Goal: Task Accomplishment & Management: Complete application form

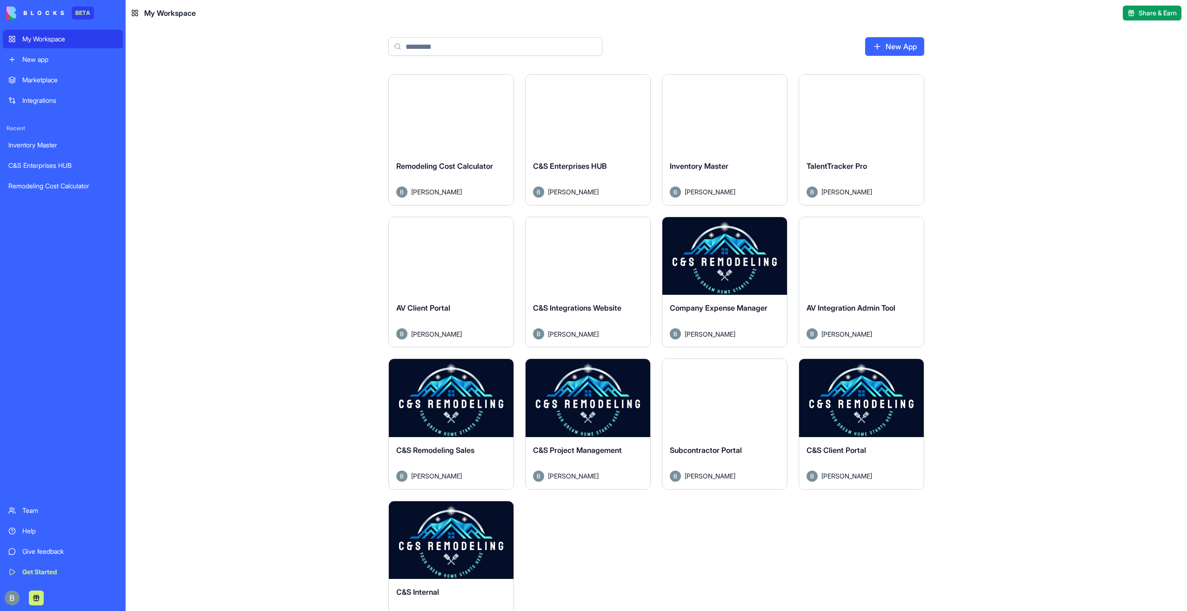
click at [875, 398] on button "Launch" at bounding box center [862, 398] width 70 height 19
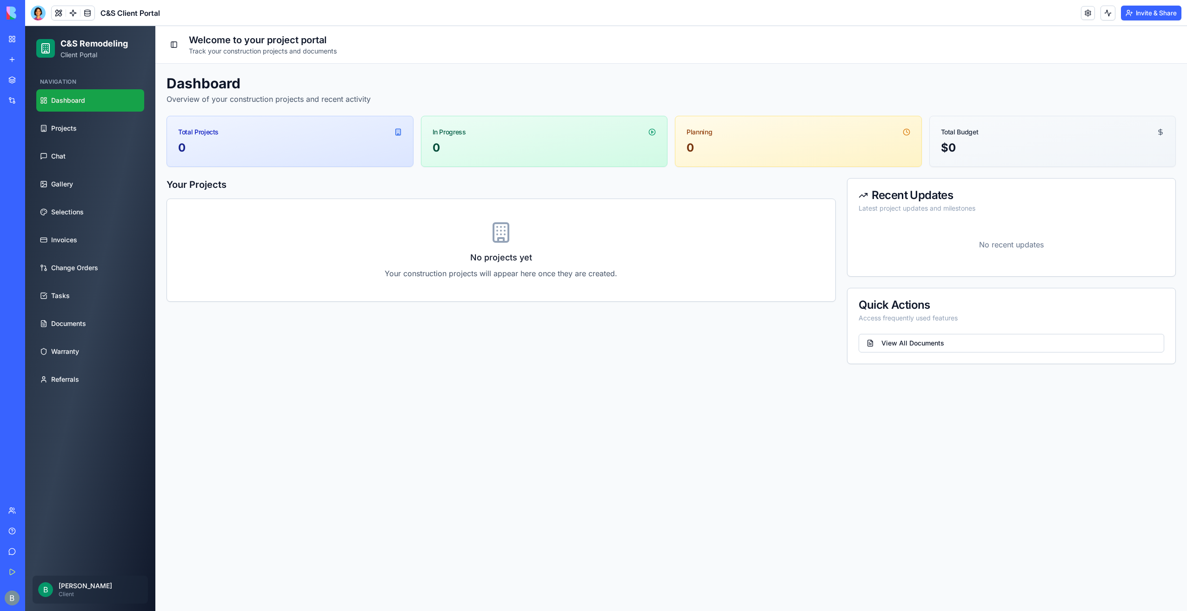
click at [43, 12] on div at bounding box center [38, 13] width 15 height 15
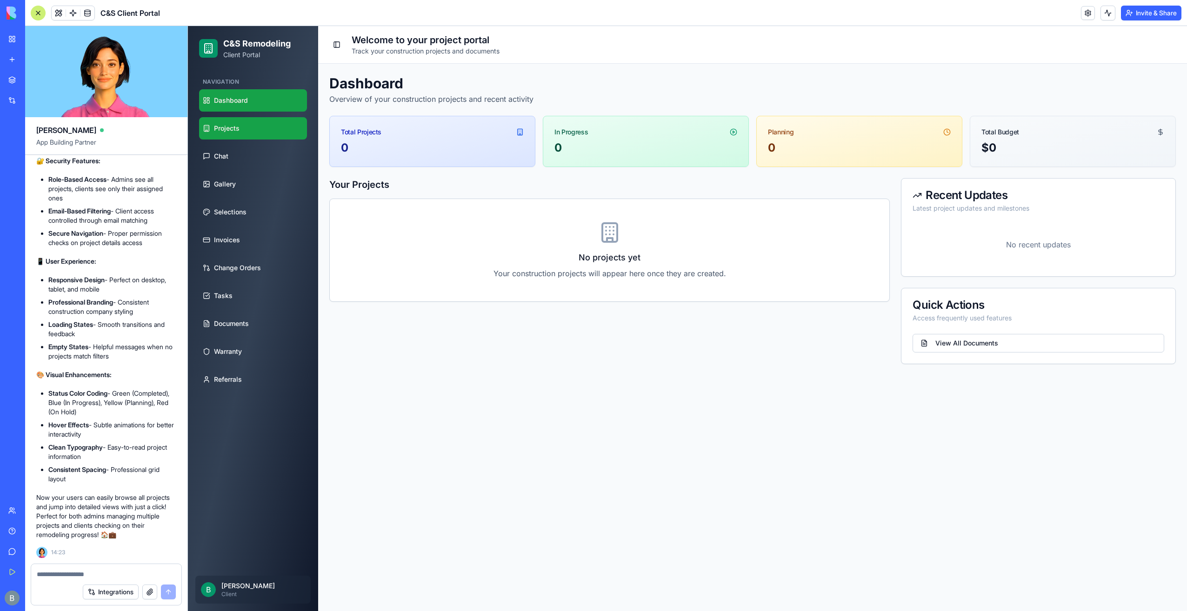
click at [211, 126] on link "Projects" at bounding box center [253, 128] width 108 height 22
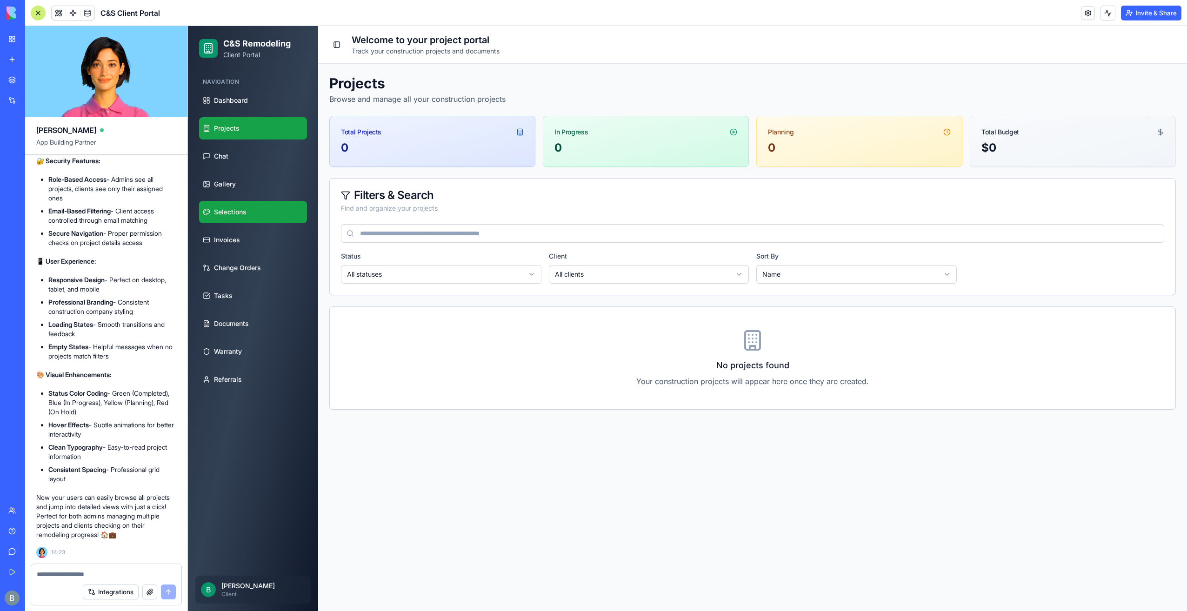
click at [250, 209] on link "Selections" at bounding box center [253, 212] width 108 height 22
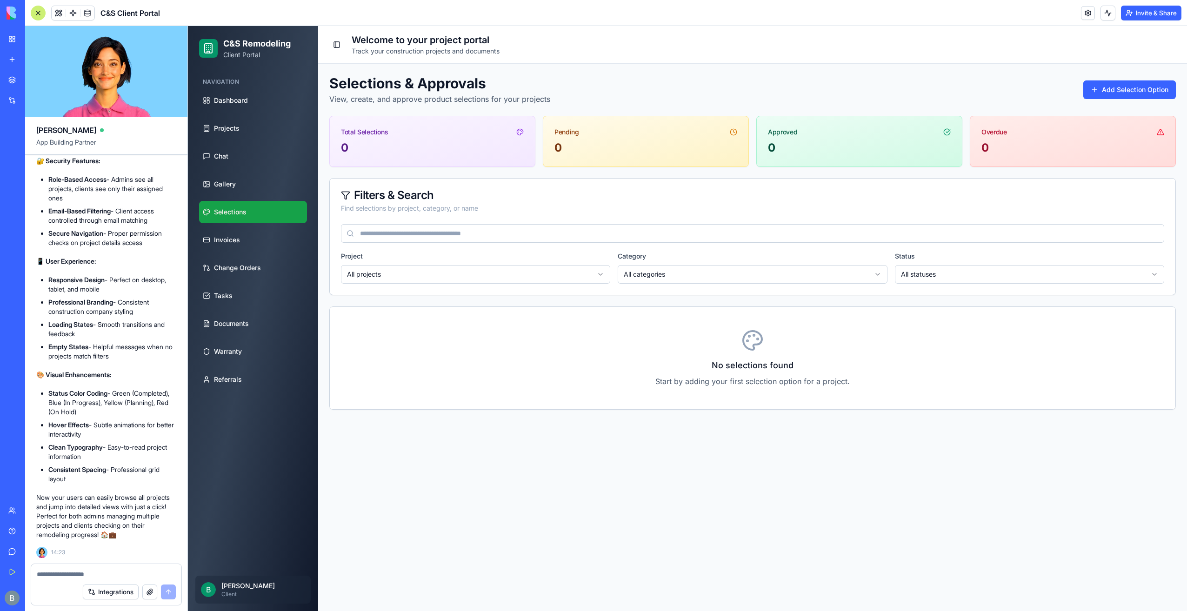
click at [214, 592] on span "B" at bounding box center [208, 589] width 15 height 15
click at [206, 590] on span "B" at bounding box center [208, 589] width 15 height 15
click at [105, 566] on div at bounding box center [106, 571] width 150 height 15
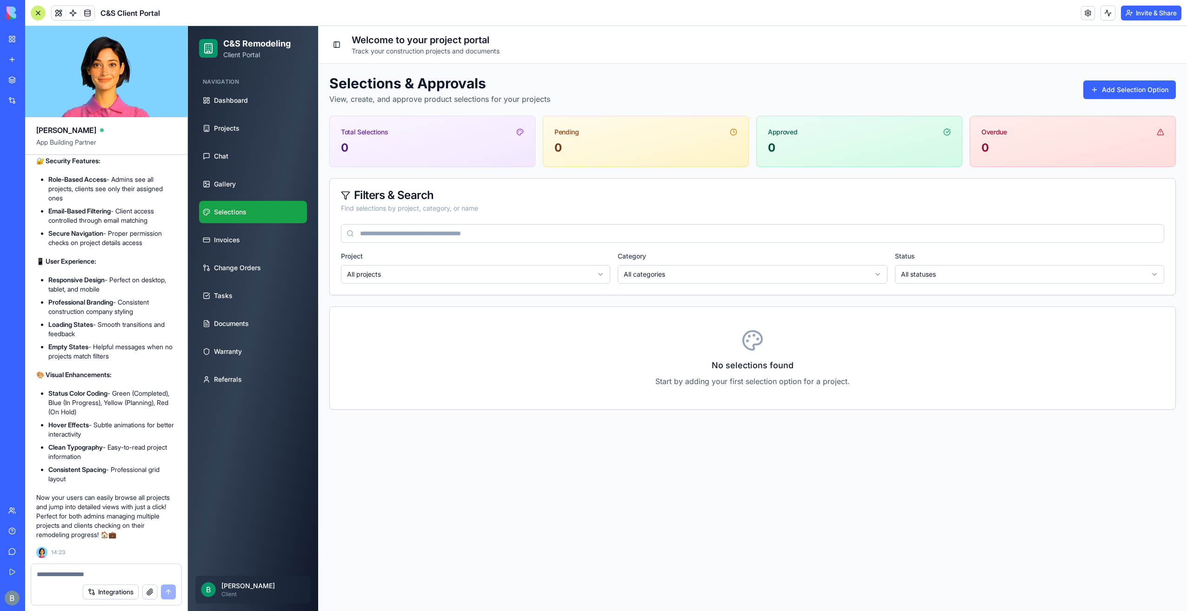
click at [105, 566] on div at bounding box center [106, 571] width 150 height 15
drag, startPoint x: 105, startPoint y: 566, endPoint x: 47, endPoint y: 568, distance: 57.7
click at [41, 568] on div at bounding box center [106, 571] width 150 height 15
click at [56, 572] on textarea at bounding box center [106, 574] width 139 height 9
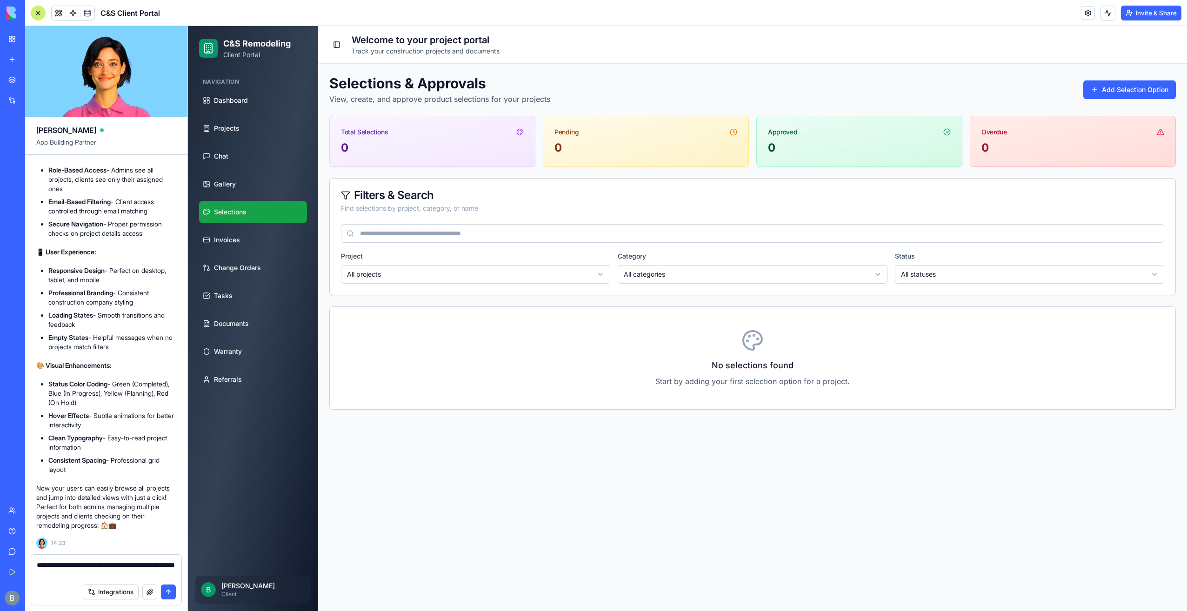
type textarea "**********"
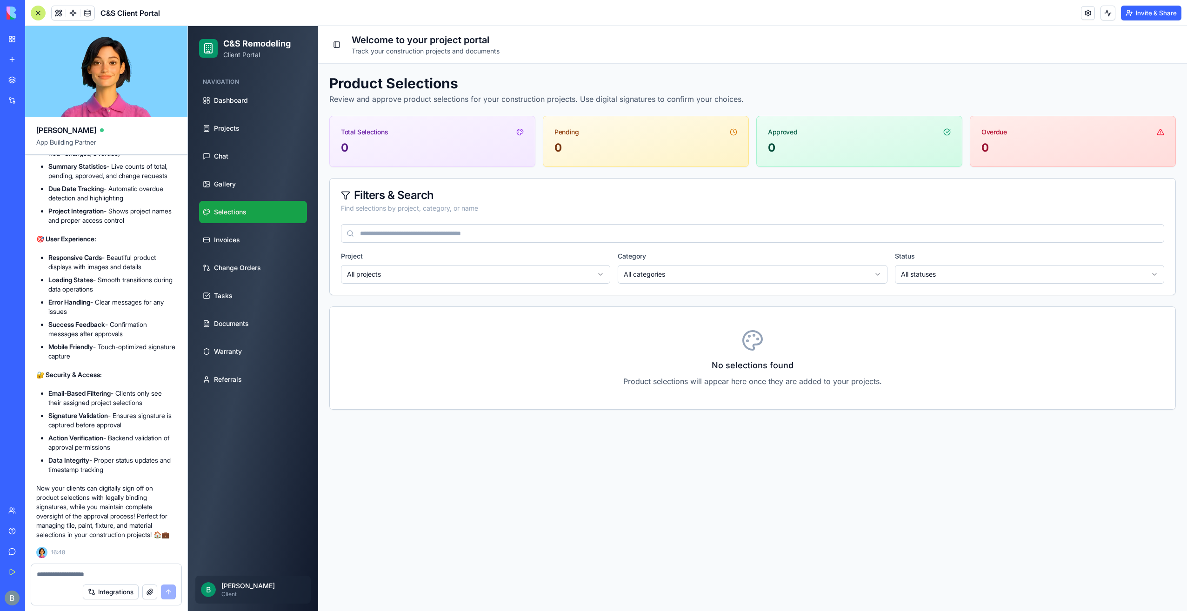
scroll to position [21763, 0]
click at [90, 571] on textarea at bounding box center [107, 574] width 140 height 9
click at [90, 574] on textarea at bounding box center [107, 574] width 140 height 9
click at [93, 573] on textarea at bounding box center [107, 574] width 140 height 9
type textarea "**********"
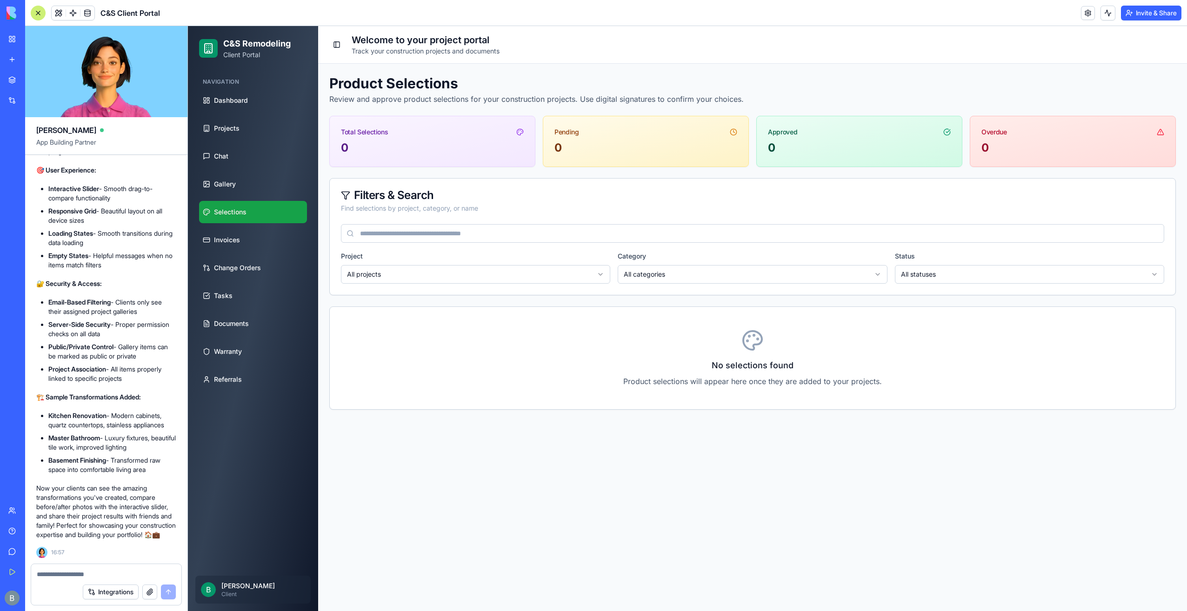
scroll to position [22664, 0]
click at [230, 174] on link "Gallery" at bounding box center [253, 184] width 108 height 22
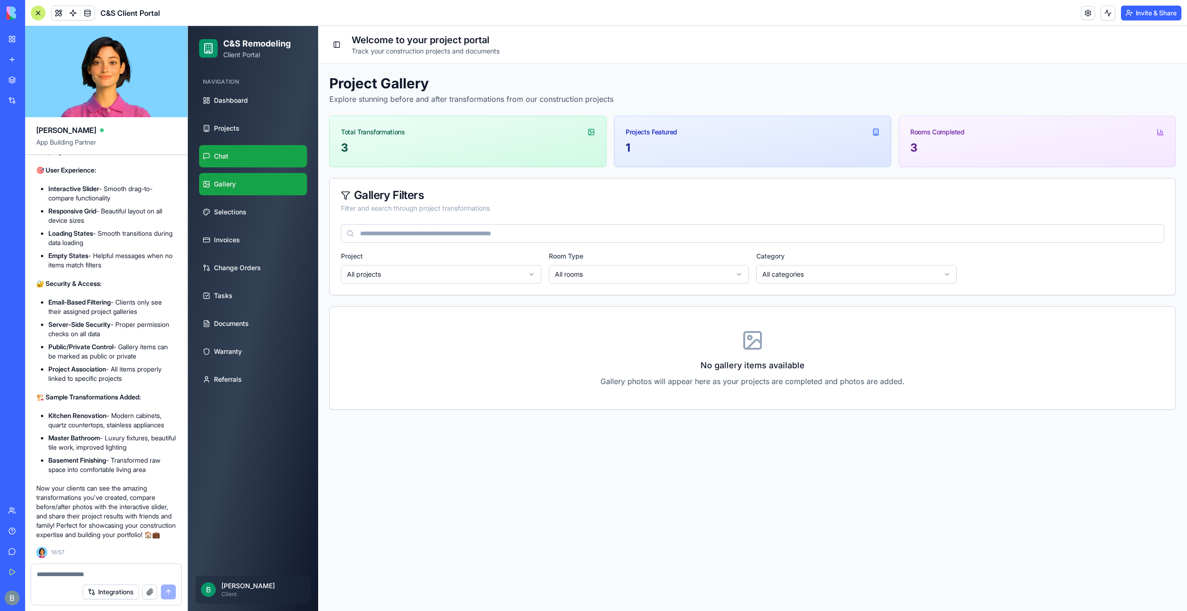
click at [264, 163] on link "Chat" at bounding box center [253, 156] width 108 height 22
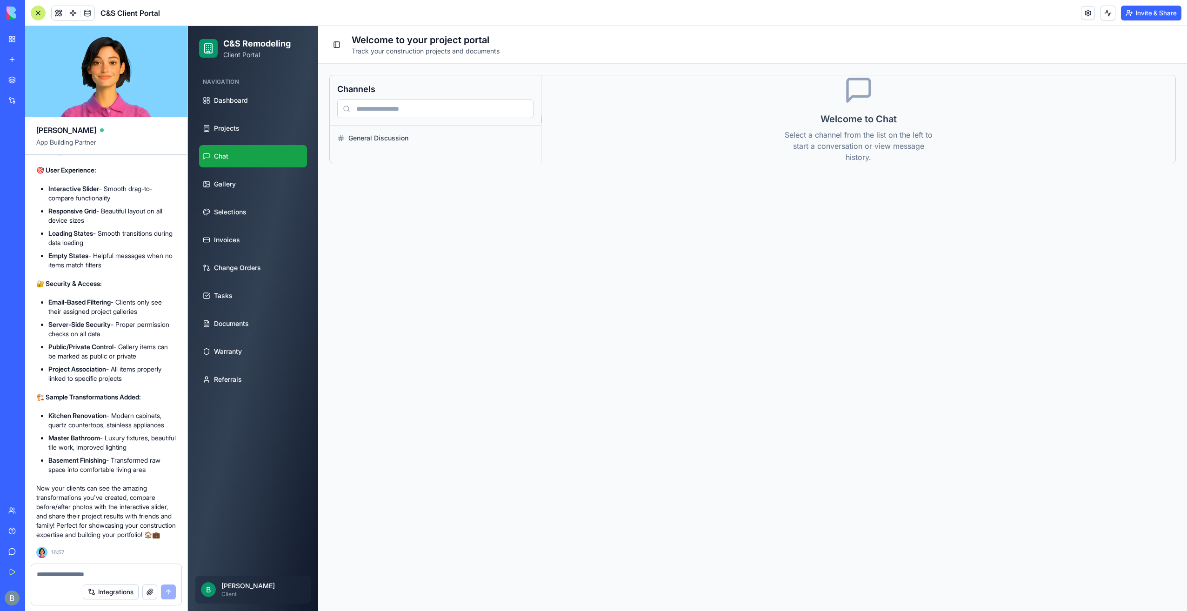
click at [251, 172] on ul "Dashboard Projects Chat Gallery Selections Invoices Change Orders Tasks Documen…" at bounding box center [253, 239] width 108 height 301
click at [252, 188] on link "Gallery" at bounding box center [253, 184] width 108 height 22
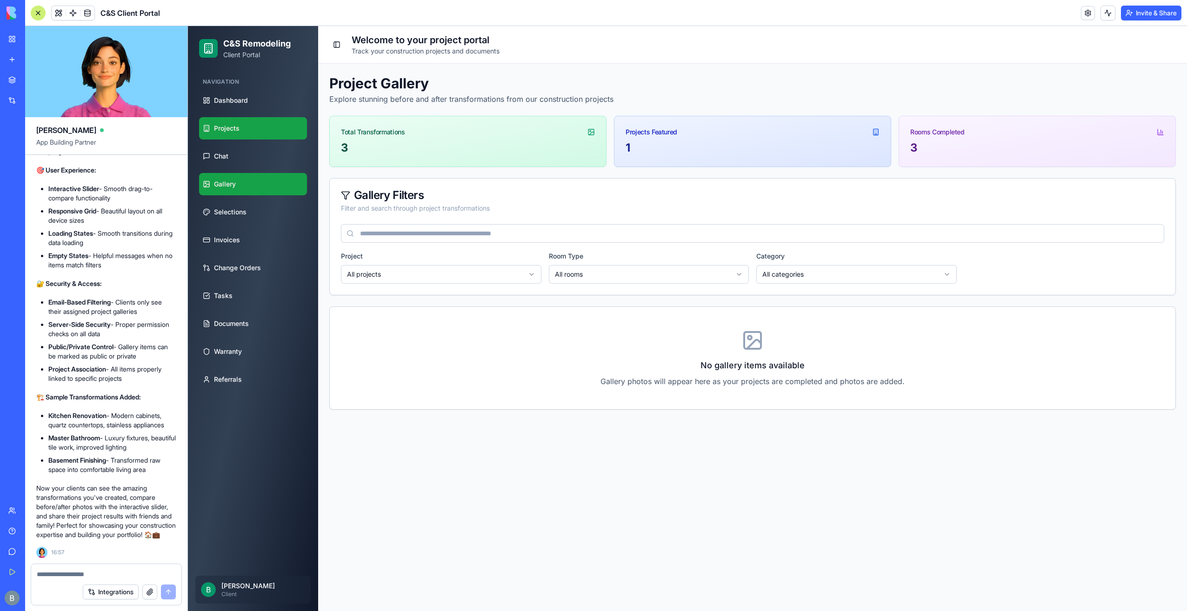
click at [282, 124] on link "Projects" at bounding box center [253, 128] width 108 height 22
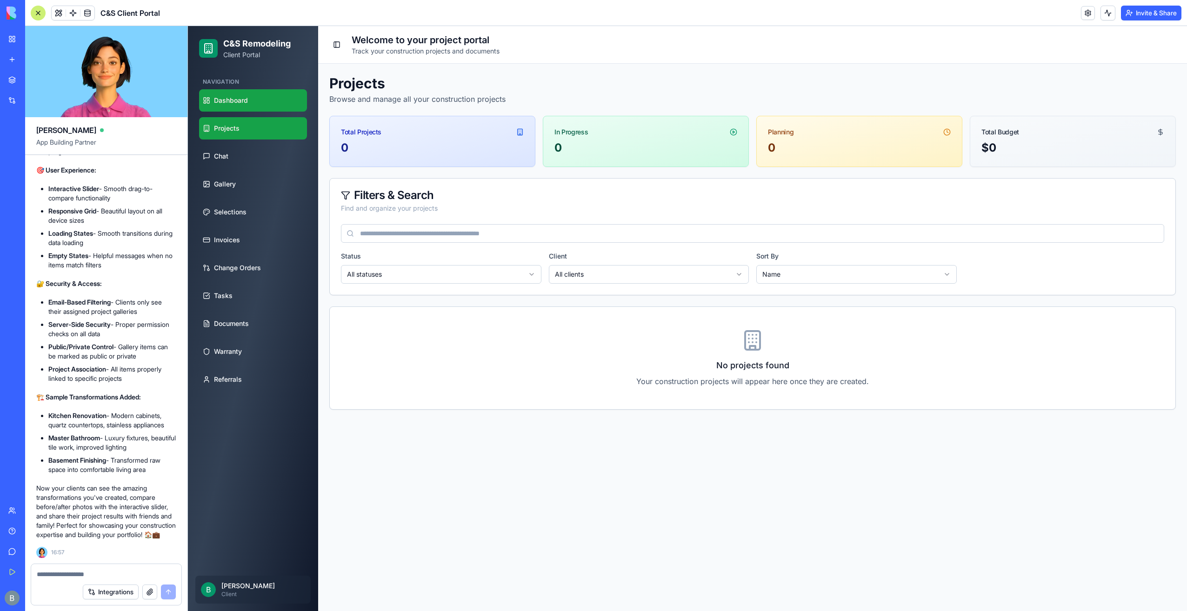
click at [272, 108] on link "Dashboard" at bounding box center [253, 100] width 108 height 22
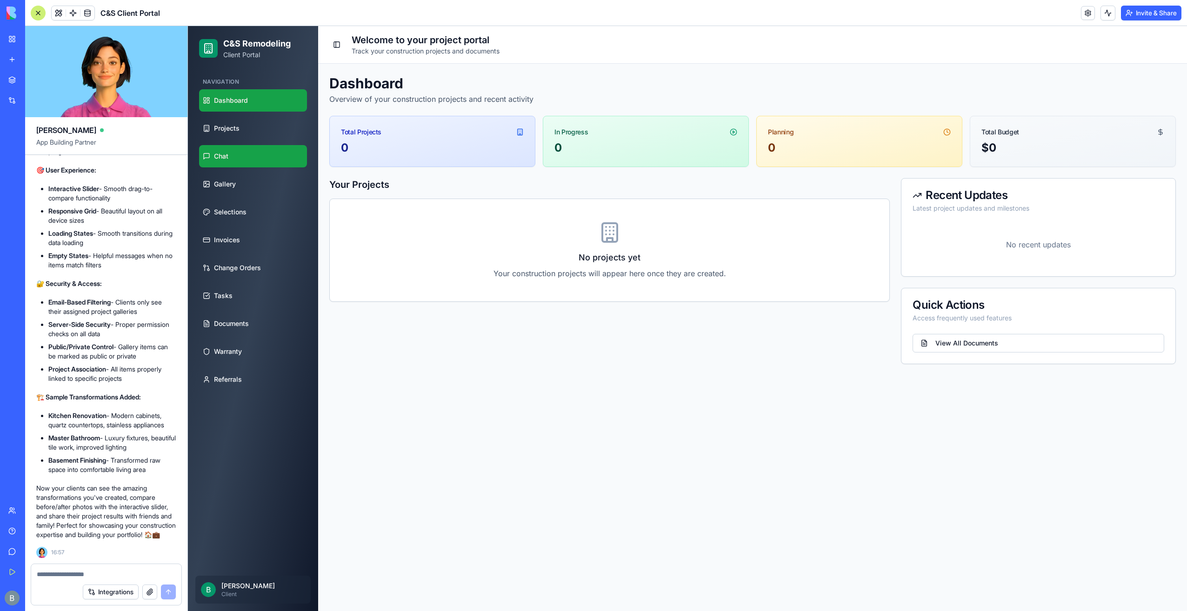
click at [234, 163] on link "Chat" at bounding box center [253, 156] width 108 height 22
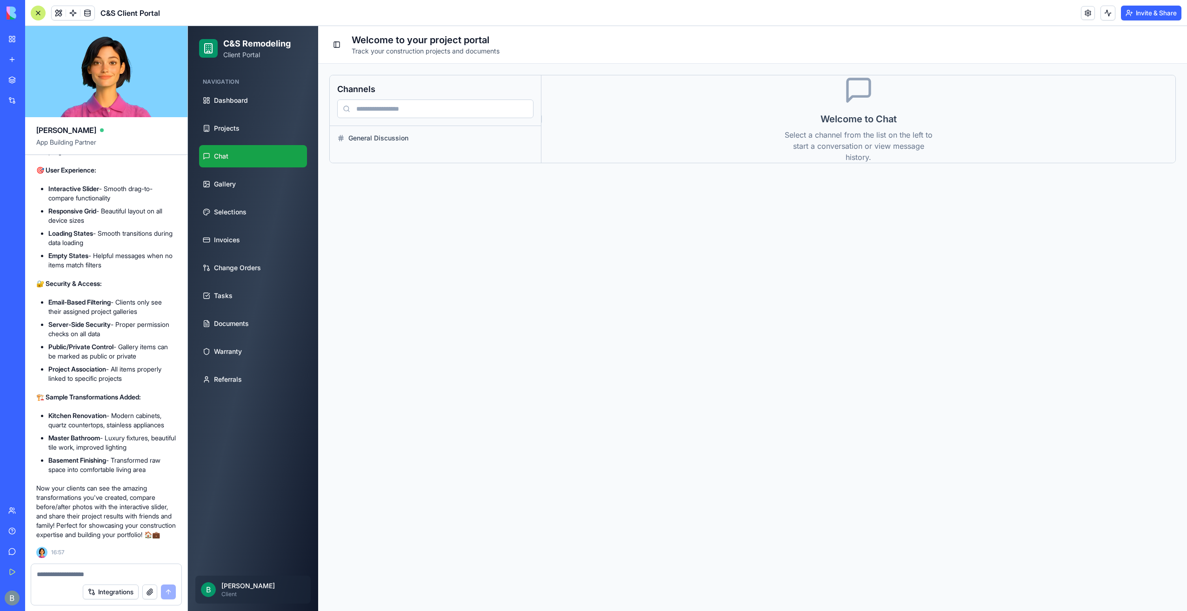
click at [230, 142] on ul "Dashboard Projects Chat Gallery Selections Invoices Change Orders Tasks Documen…" at bounding box center [253, 239] width 108 height 301
click at [233, 134] on link "Projects" at bounding box center [253, 128] width 108 height 22
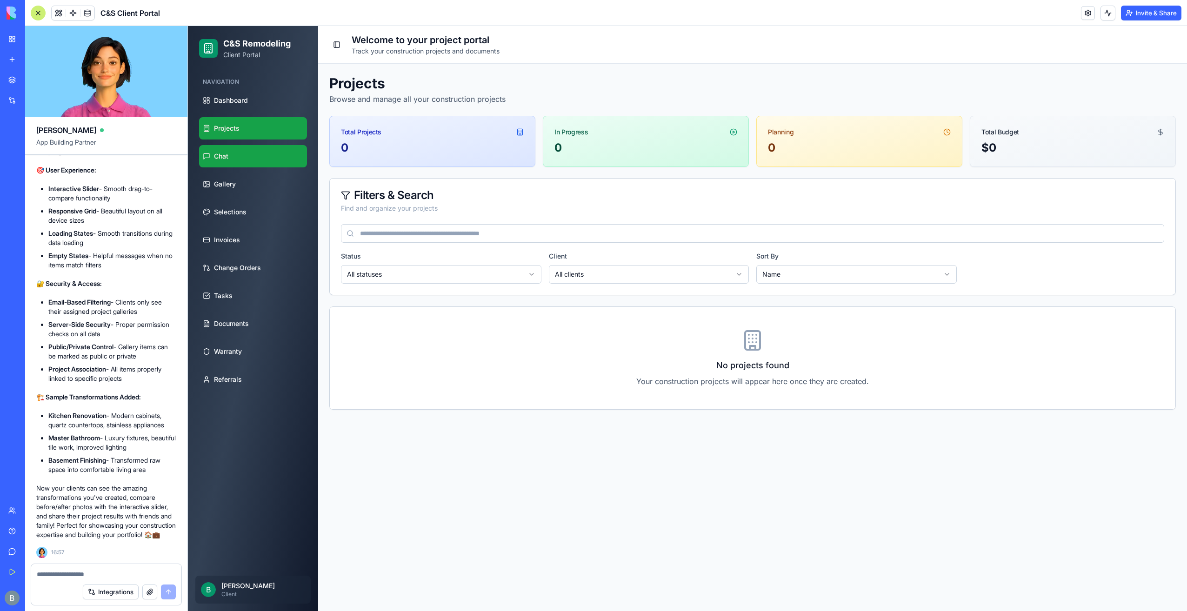
click at [239, 156] on link "Chat" at bounding box center [253, 156] width 108 height 22
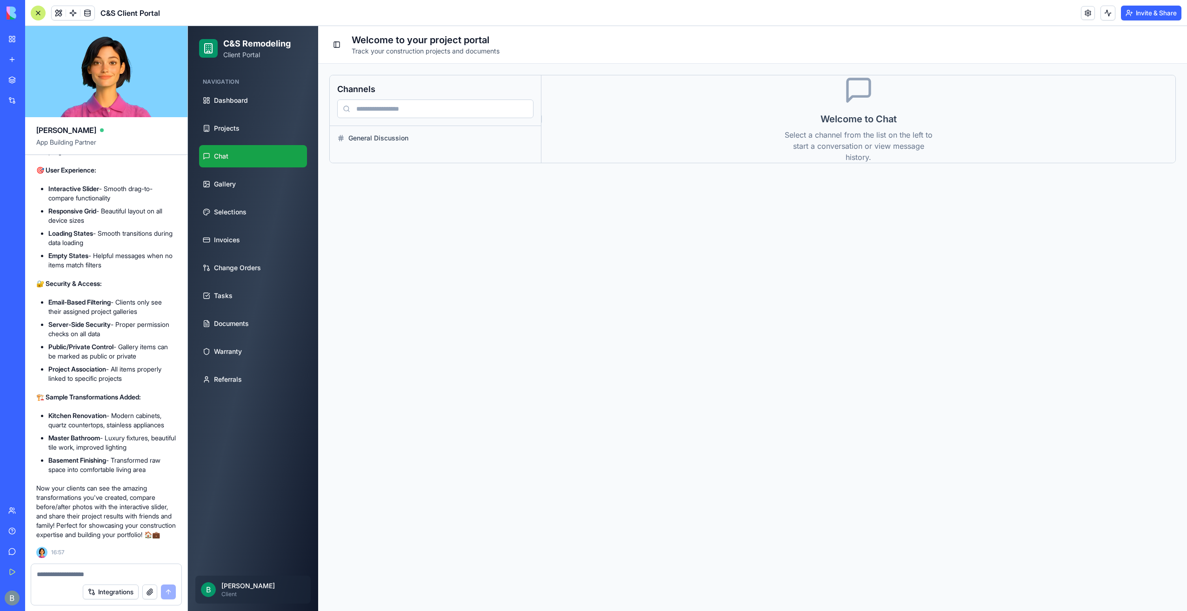
click at [237, 171] on ul "Dashboard Projects Chat Gallery Selections Invoices Change Orders Tasks Documen…" at bounding box center [253, 239] width 108 height 301
click at [237, 180] on link "Gallery" at bounding box center [253, 184] width 108 height 22
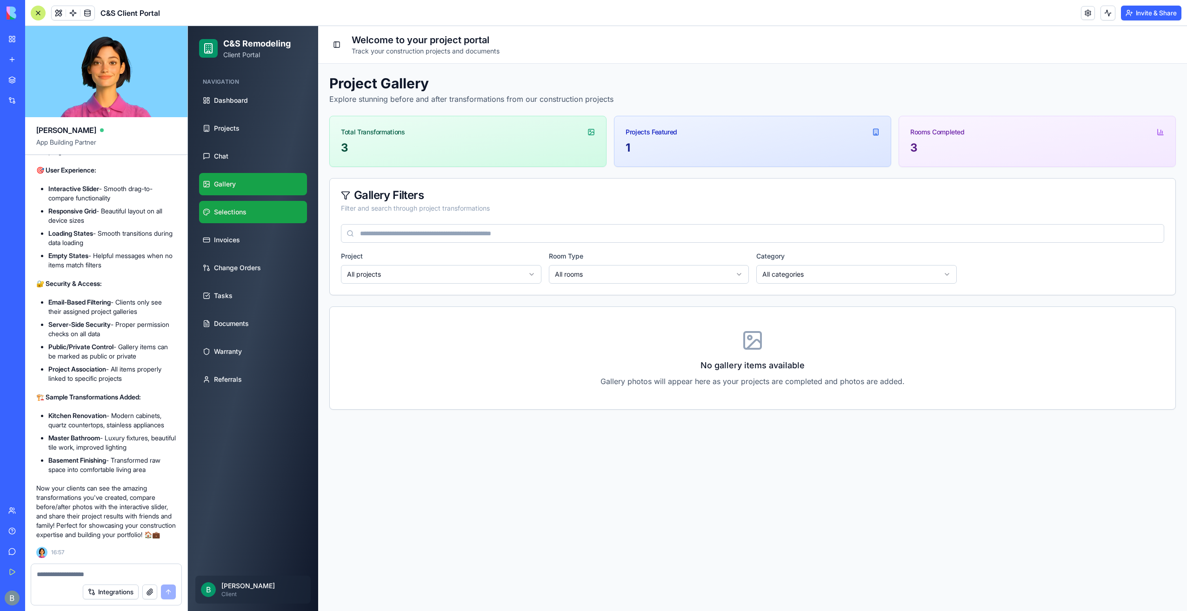
click at [230, 212] on span "Selections" at bounding box center [230, 211] width 33 height 9
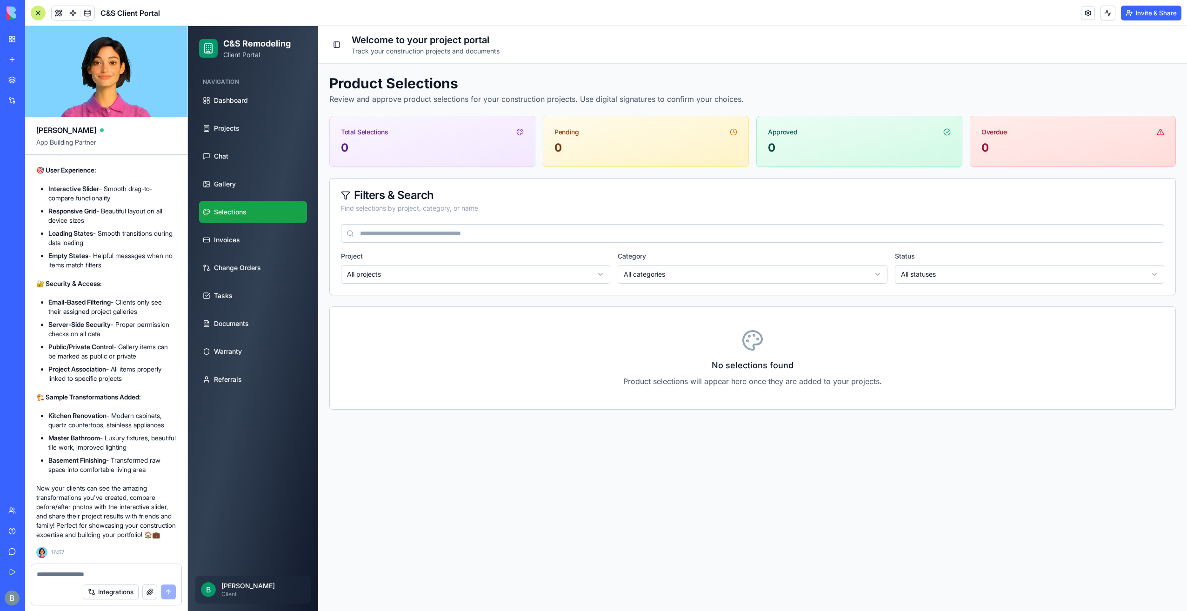
scroll to position [22896, 0]
click at [101, 573] on textarea at bounding box center [107, 574] width 140 height 9
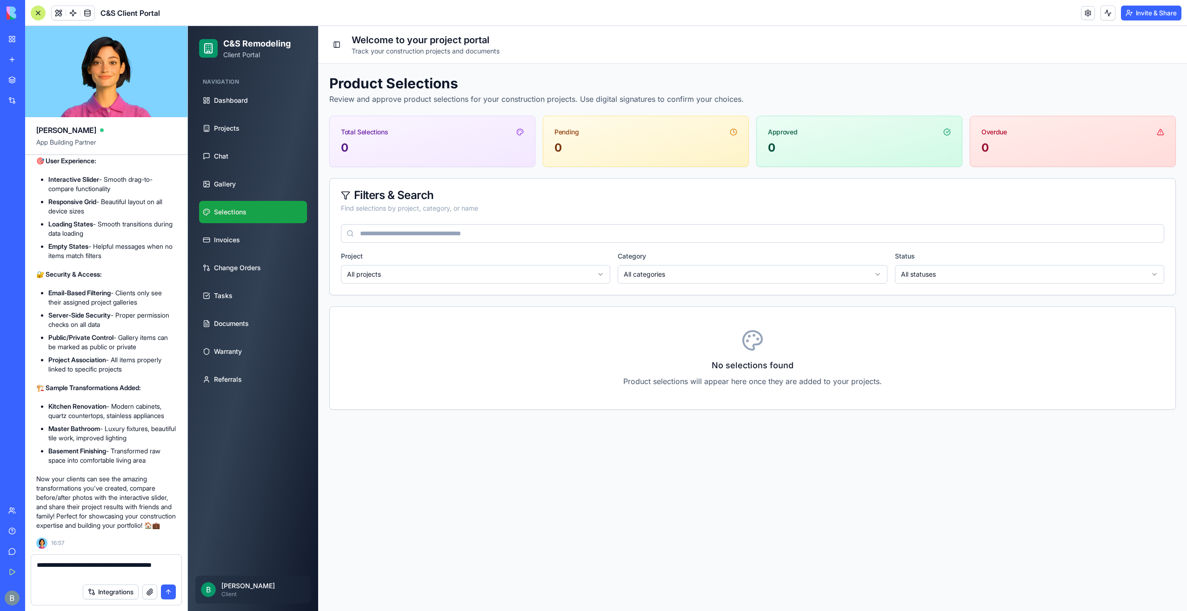
type textarea "**********"
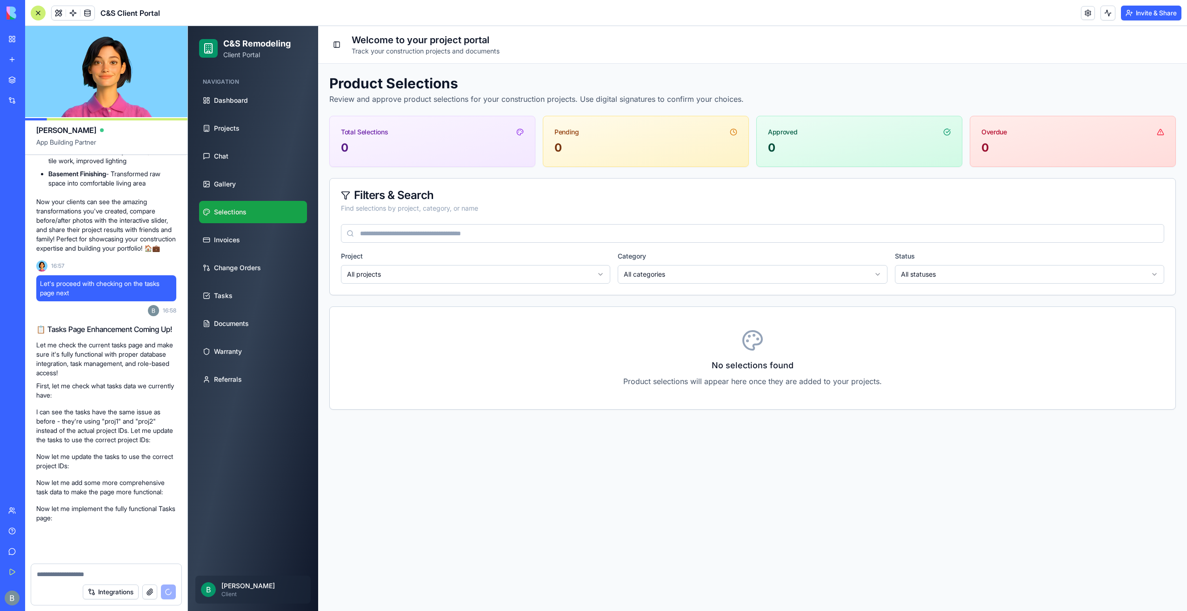
scroll to position [23192, 0]
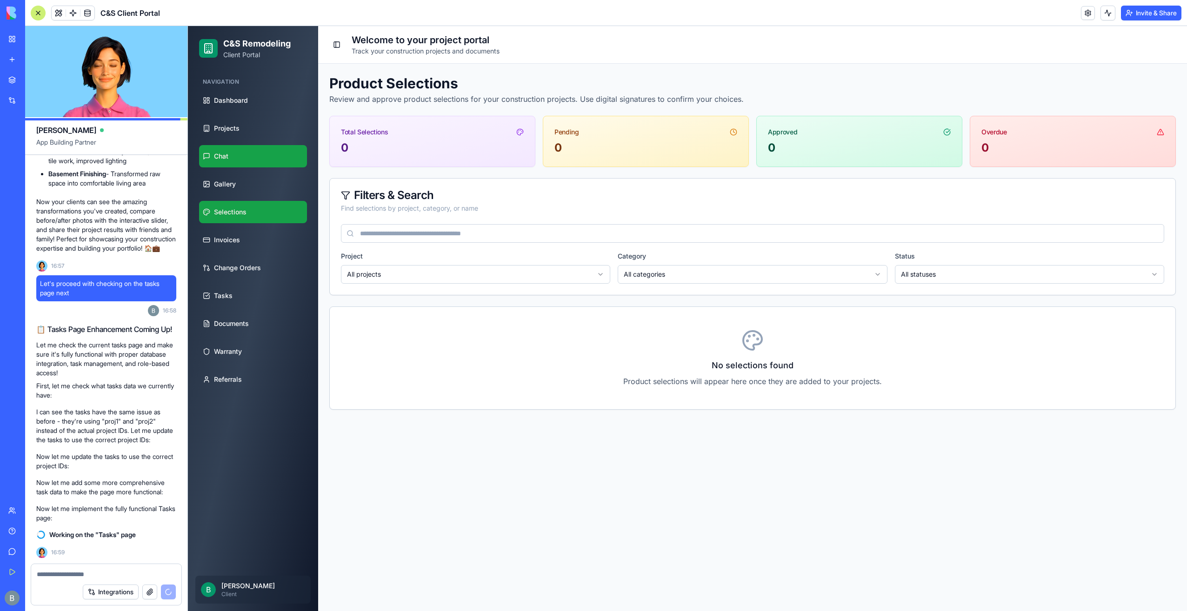
click at [270, 150] on link "Chat" at bounding box center [253, 156] width 108 height 22
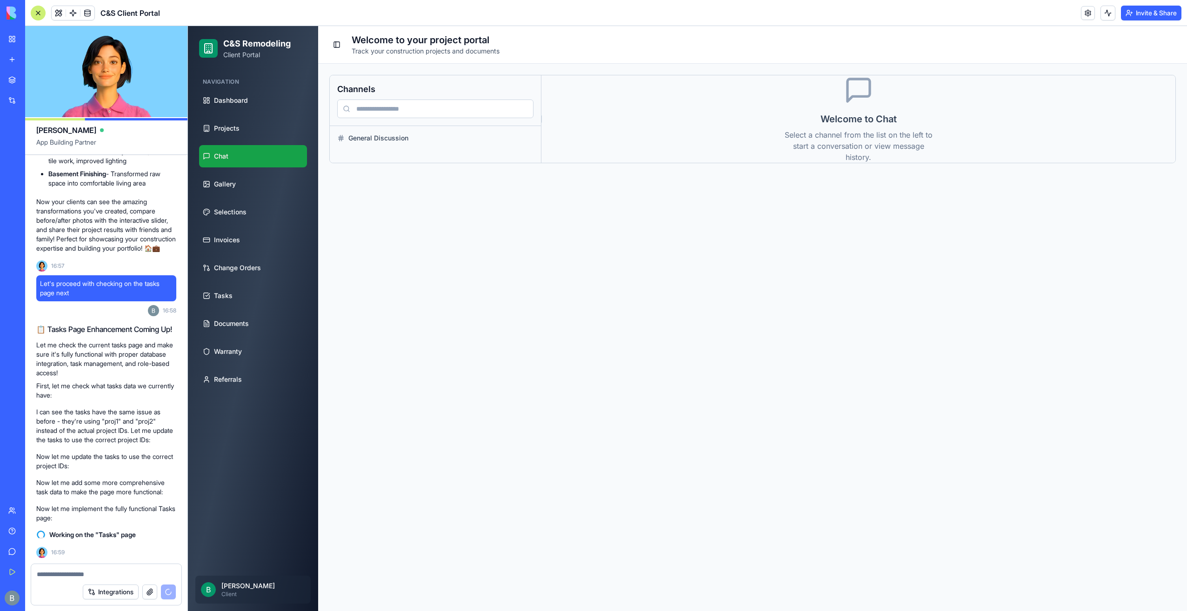
drag, startPoint x: 471, startPoint y: 126, endPoint x: 441, endPoint y: 153, distance: 40.2
click at [471, 126] on div "General Discussion" at bounding box center [435, 138] width 211 height 24
click at [438, 140] on span "General Discussion" at bounding box center [440, 138] width 185 height 9
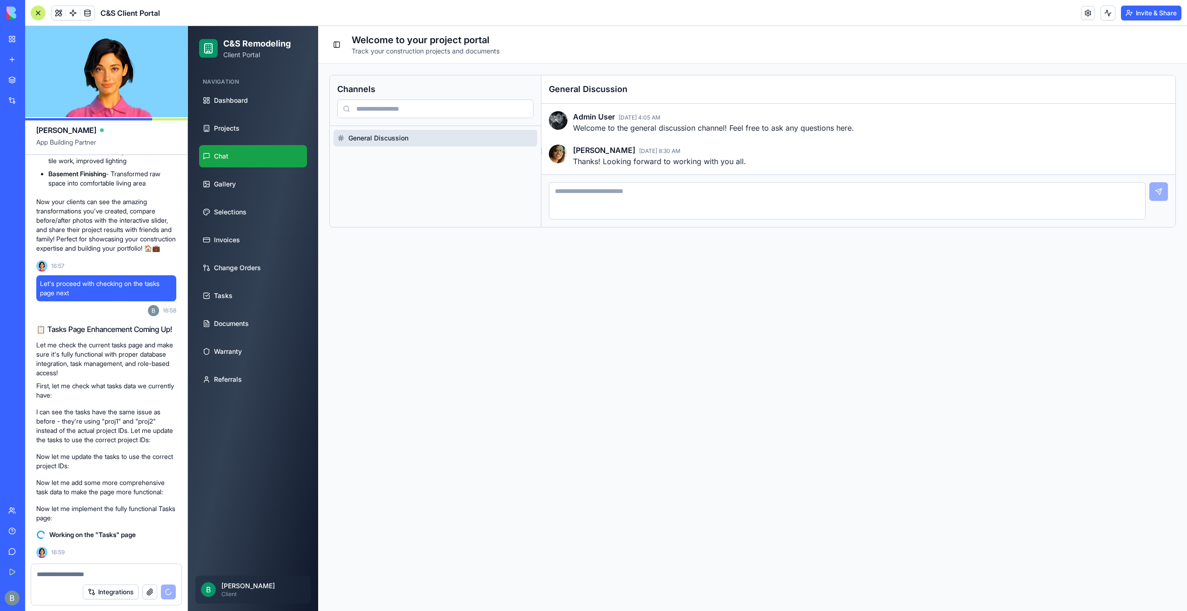
click at [708, 205] on textarea at bounding box center [847, 200] width 597 height 37
type textarea "**********"
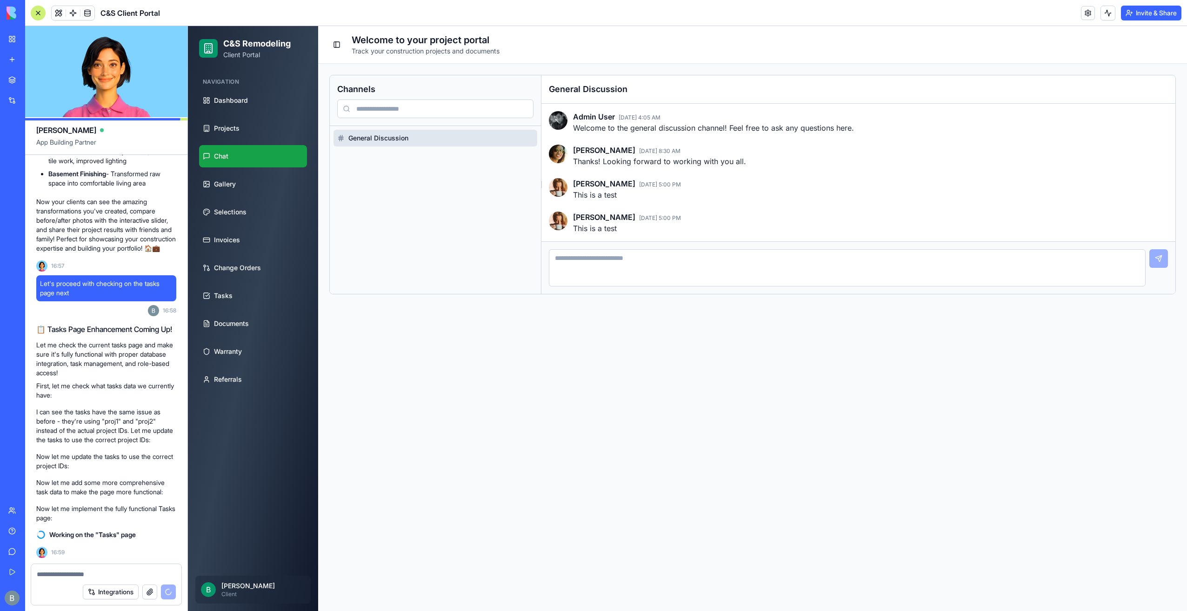
click at [609, 263] on textarea at bounding box center [847, 267] width 597 height 37
click at [610, 262] on textarea at bounding box center [847, 267] width 597 height 37
type textarea "**********"
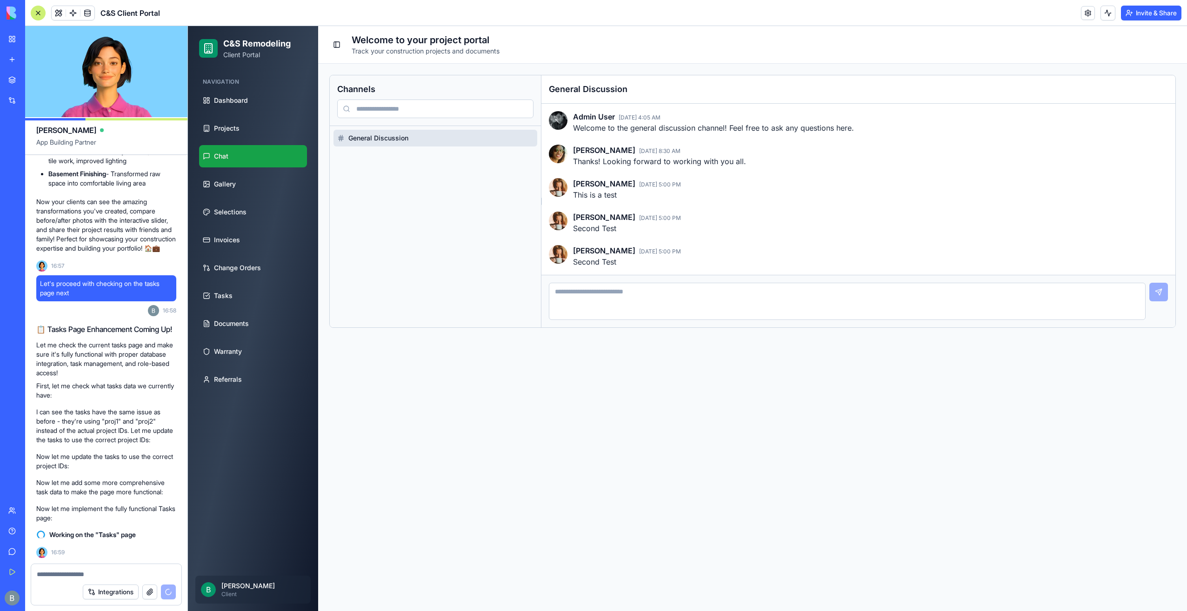
click at [615, 294] on textarea at bounding box center [847, 301] width 597 height 37
click at [476, 100] on input at bounding box center [435, 109] width 196 height 19
click at [474, 75] on div "Channels" at bounding box center [435, 100] width 211 height 51
click at [267, 133] on link "Projects" at bounding box center [253, 128] width 108 height 22
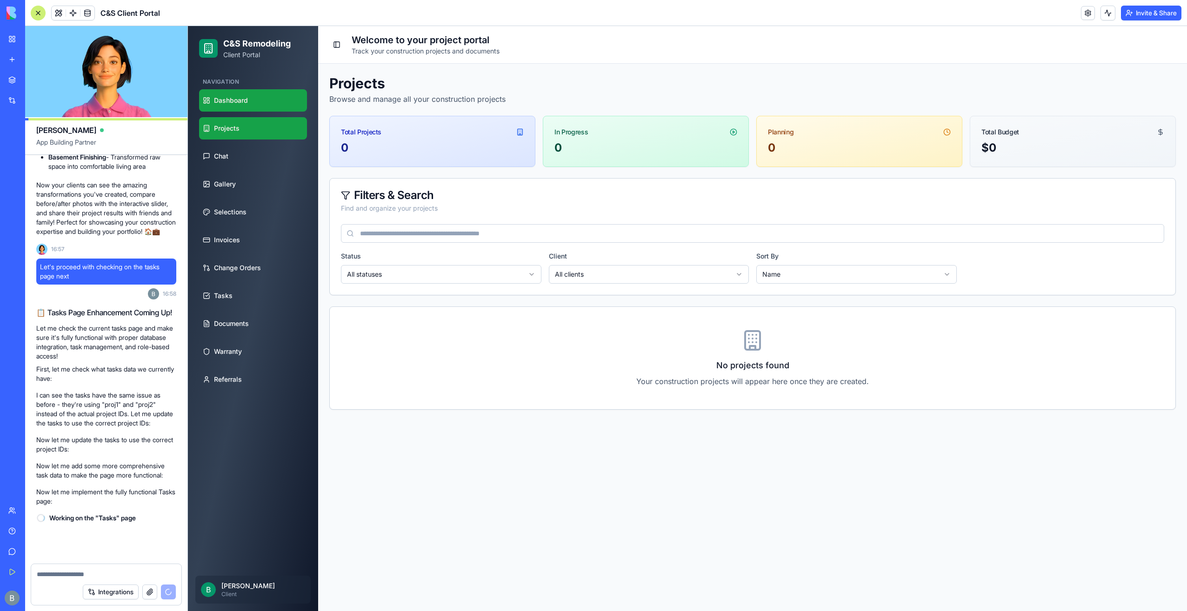
scroll to position [23209, 0]
click at [260, 101] on link "Dashboard" at bounding box center [253, 100] width 108 height 22
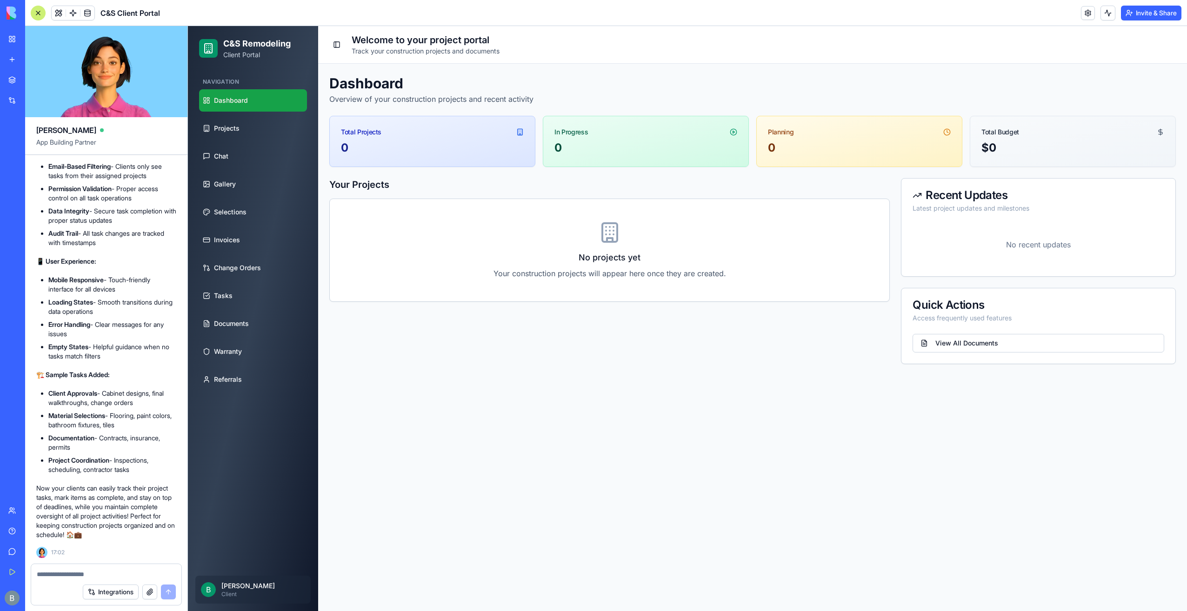
scroll to position [24161, 0]
click at [244, 301] on link "Tasks" at bounding box center [253, 296] width 108 height 22
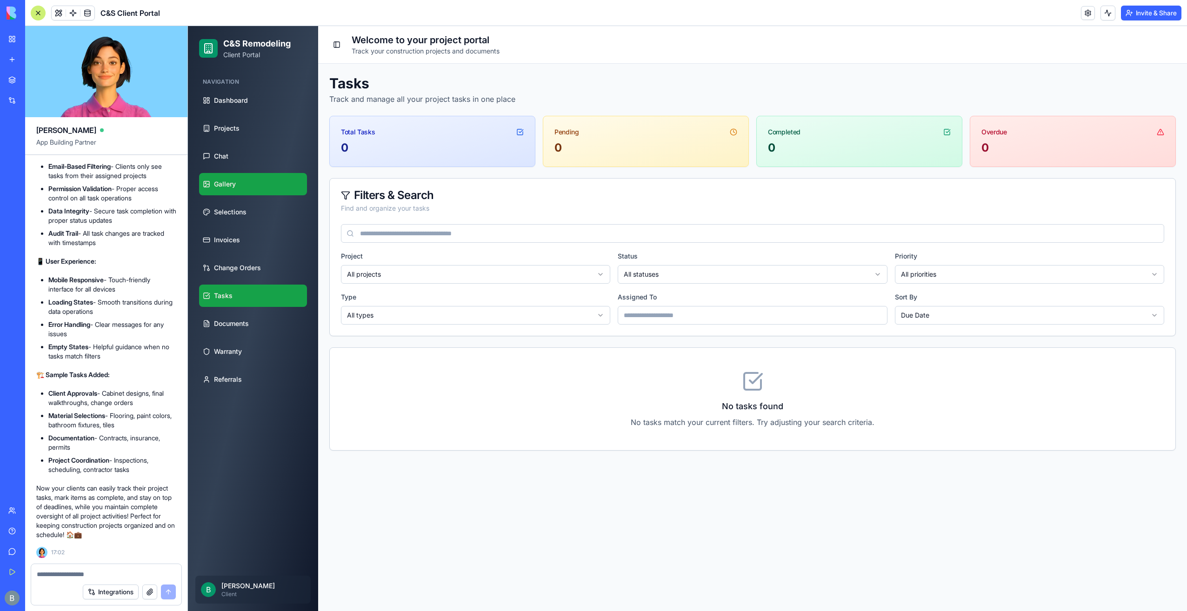
click at [224, 176] on link "Gallery" at bounding box center [253, 184] width 108 height 22
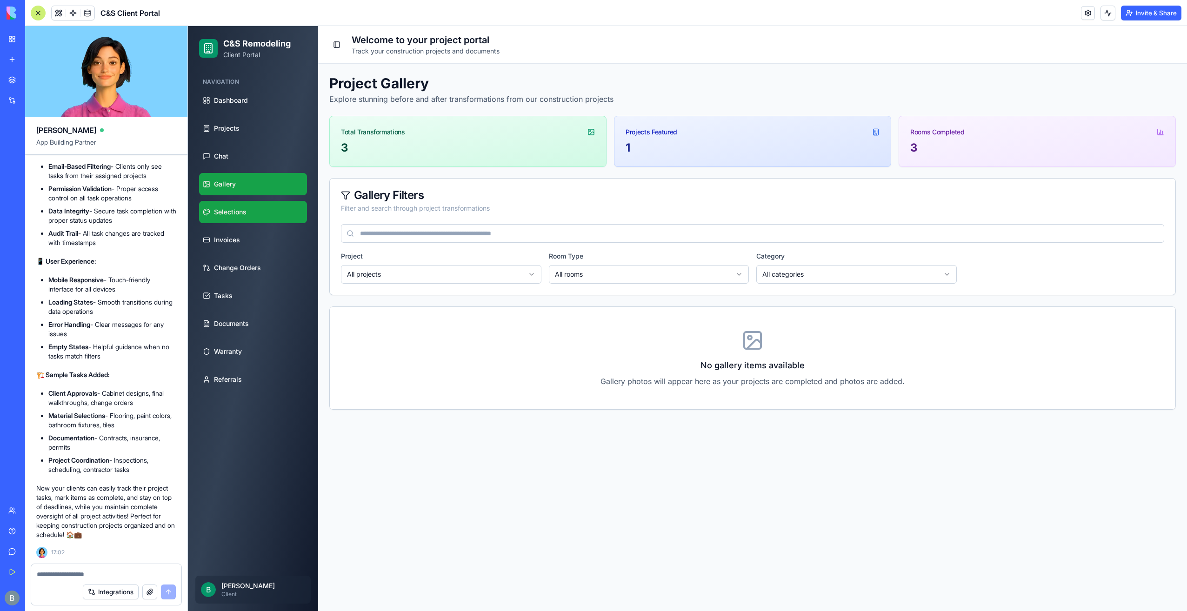
click at [235, 220] on link "Selections" at bounding box center [253, 212] width 108 height 22
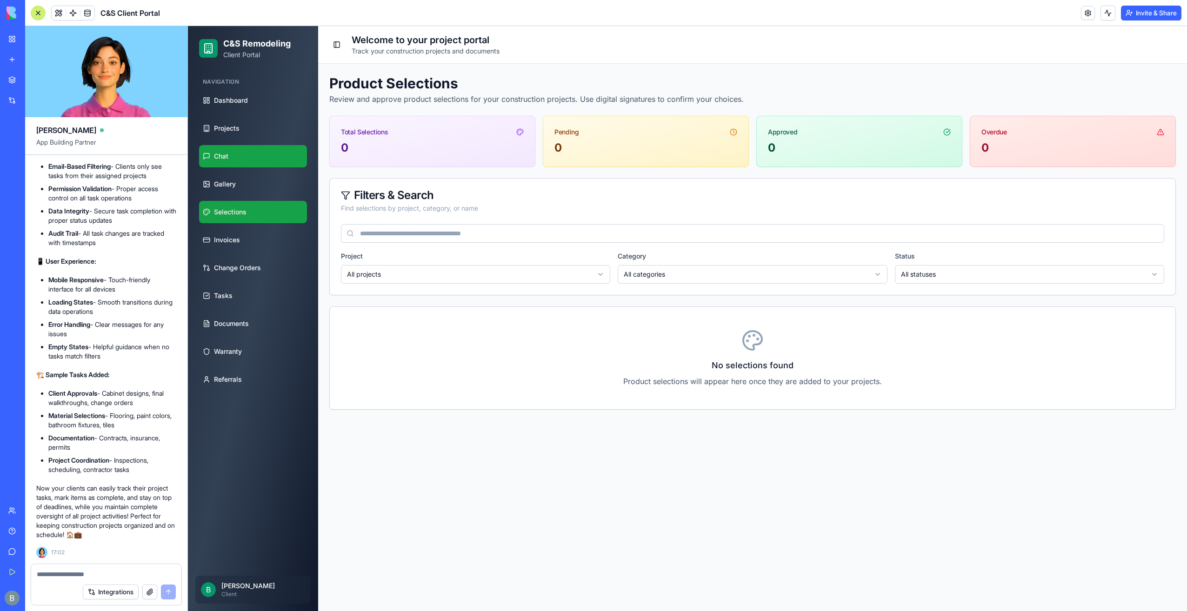
click at [240, 158] on link "Chat" at bounding box center [253, 156] width 108 height 22
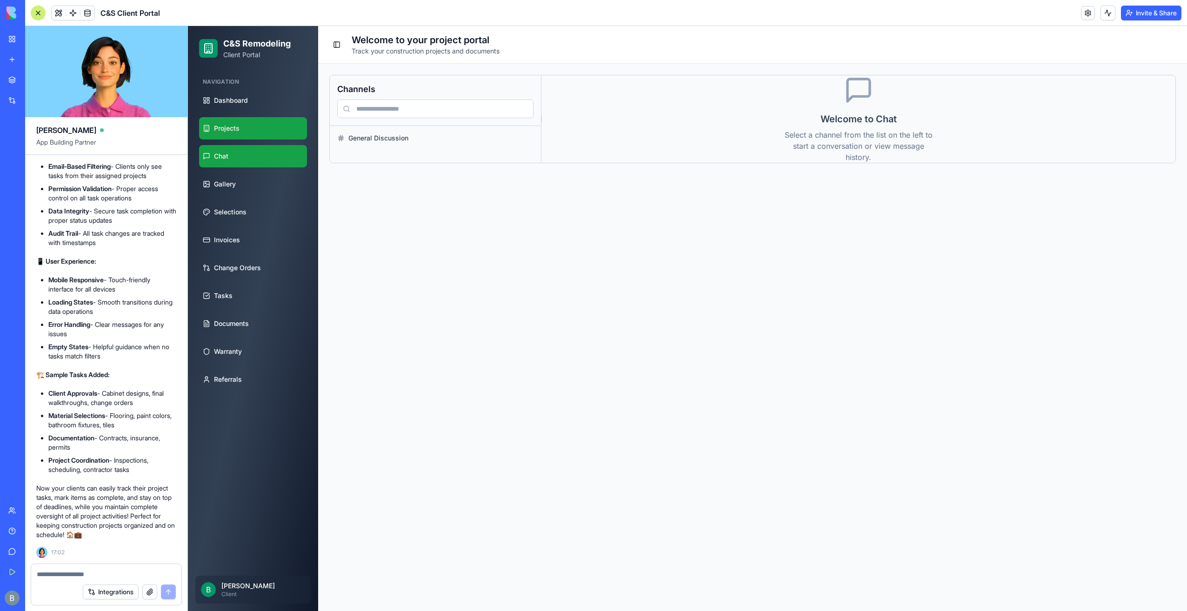
click at [243, 138] on link "Projects" at bounding box center [253, 128] width 108 height 22
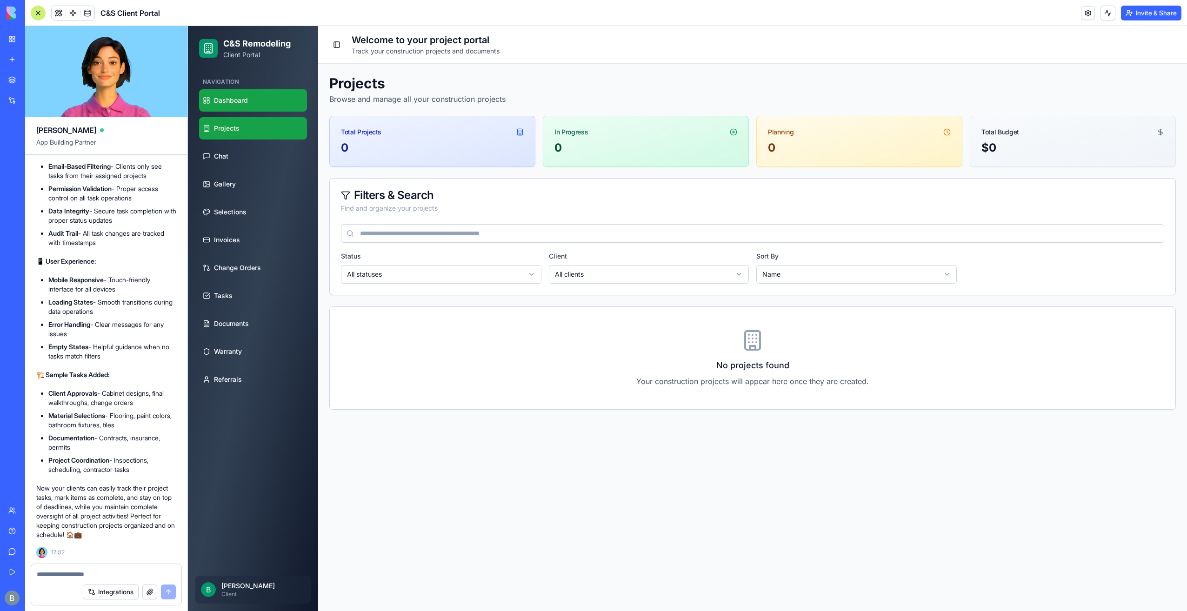
click at [248, 111] on link "Dashboard" at bounding box center [253, 100] width 108 height 22
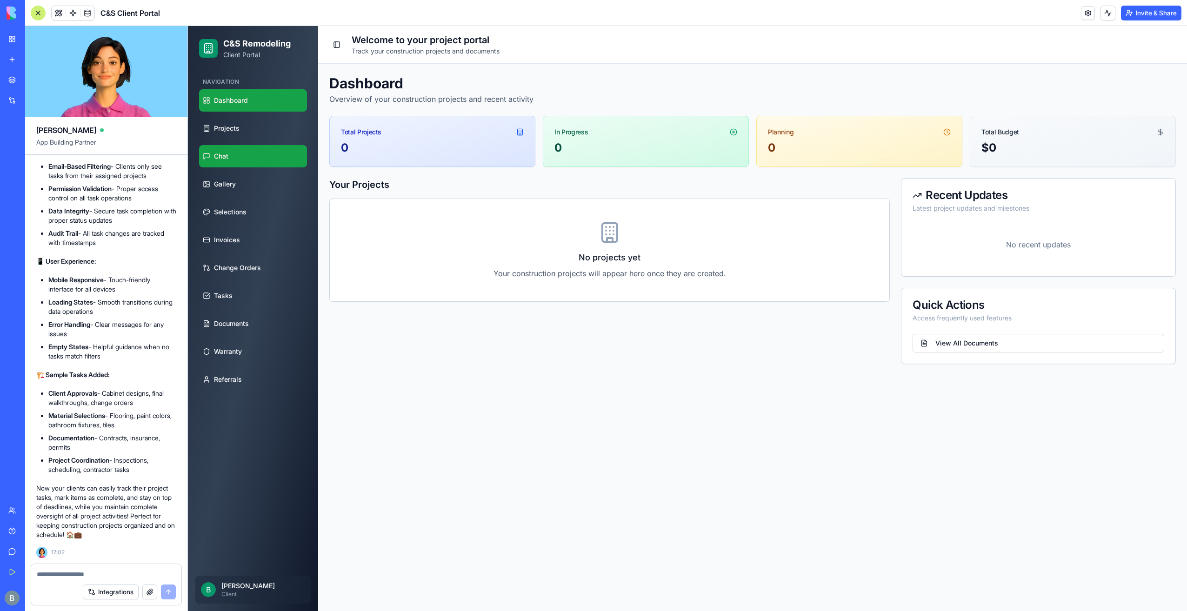
click at [235, 155] on link "Chat" at bounding box center [253, 156] width 108 height 22
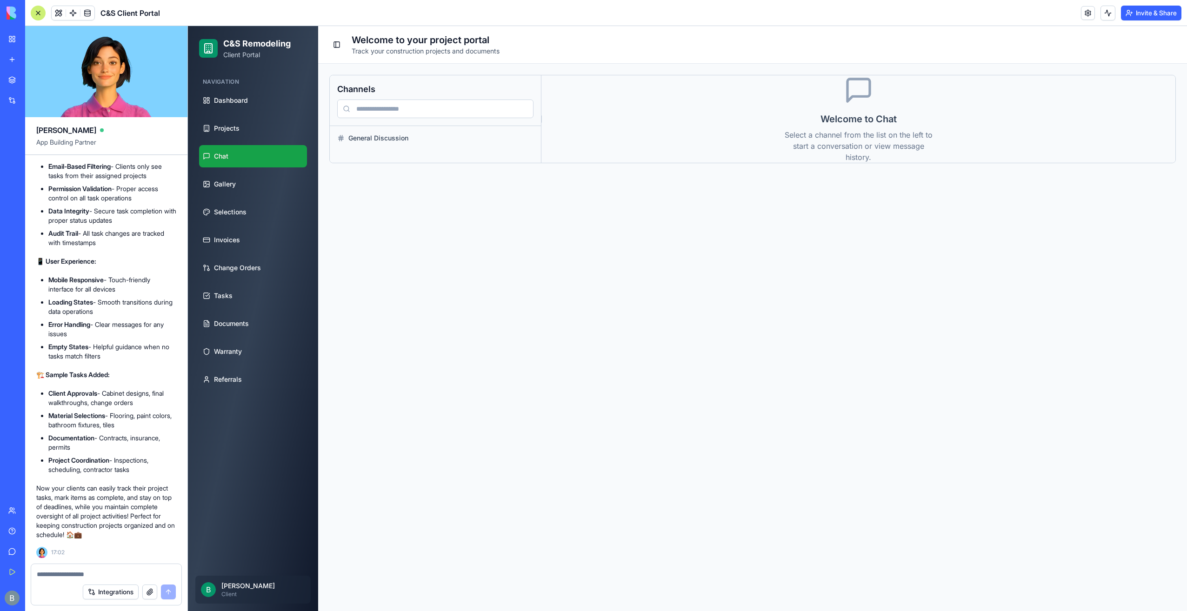
click at [53, 570] on textarea at bounding box center [107, 574] width 140 height 9
click at [441, 126] on div "General Discussion" at bounding box center [435, 138] width 211 height 24
click at [434, 134] on span "General Discussion" at bounding box center [440, 138] width 185 height 9
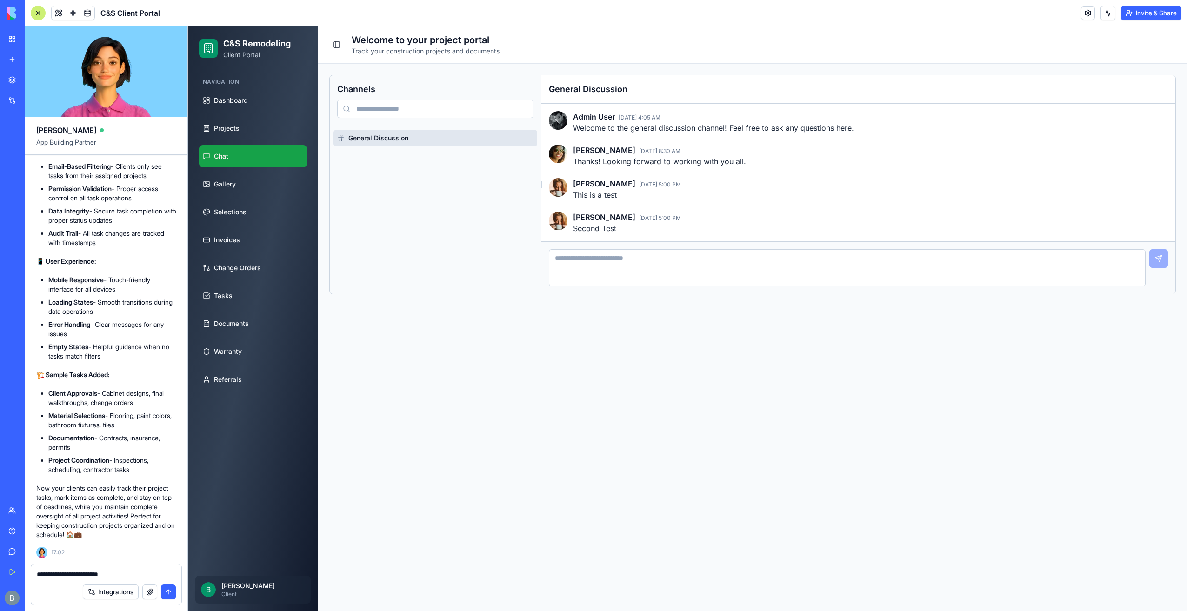
click at [149, 574] on textarea "**********" at bounding box center [107, 574] width 140 height 9
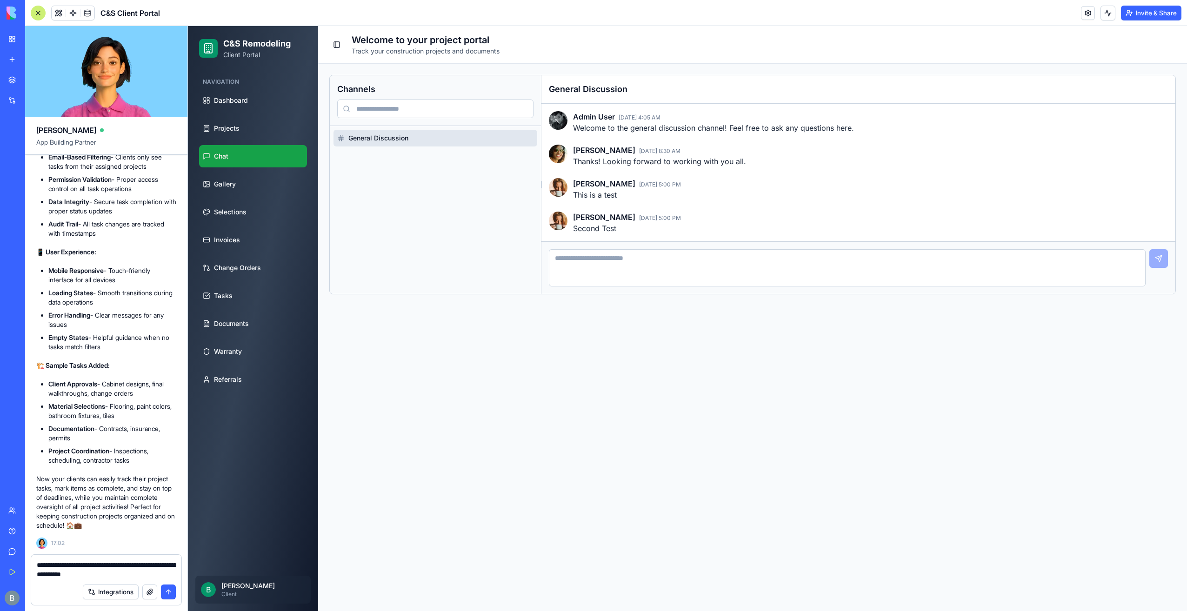
type textarea "**********"
click at [665, 276] on textarea at bounding box center [847, 267] width 597 height 37
type textarea "*"
type textarea "**********"
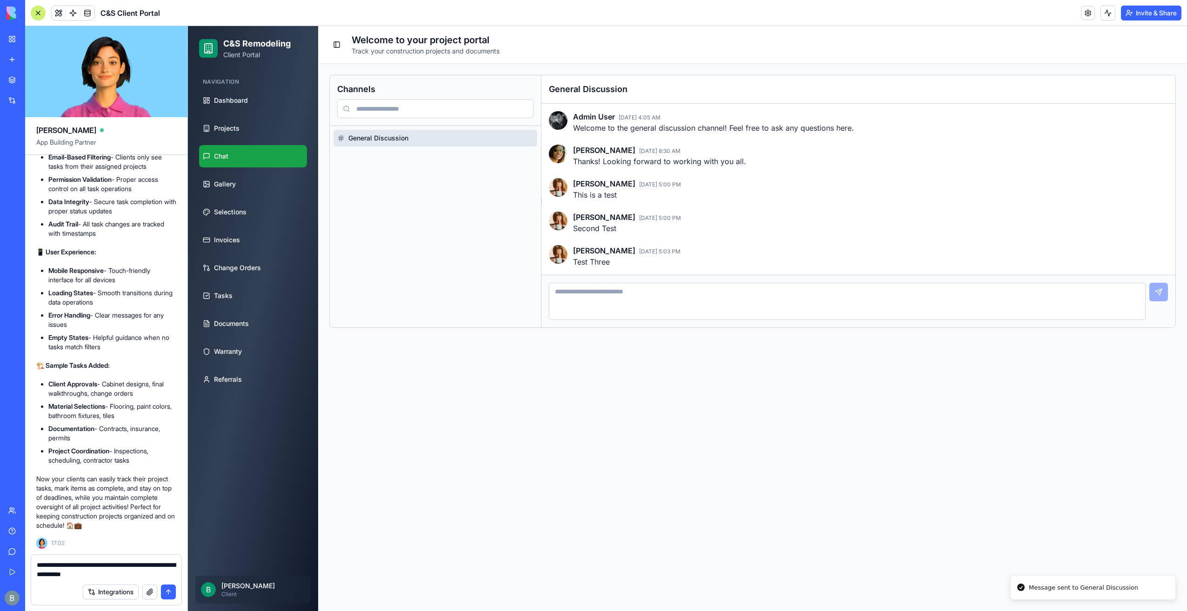
click at [140, 569] on textarea "**********" at bounding box center [107, 570] width 140 height 19
drag, startPoint x: 129, startPoint y: 572, endPoint x: 66, endPoint y: 579, distance: 63.6
click at [66, 579] on form "**********" at bounding box center [106, 579] width 151 height 51
type textarea "**********"
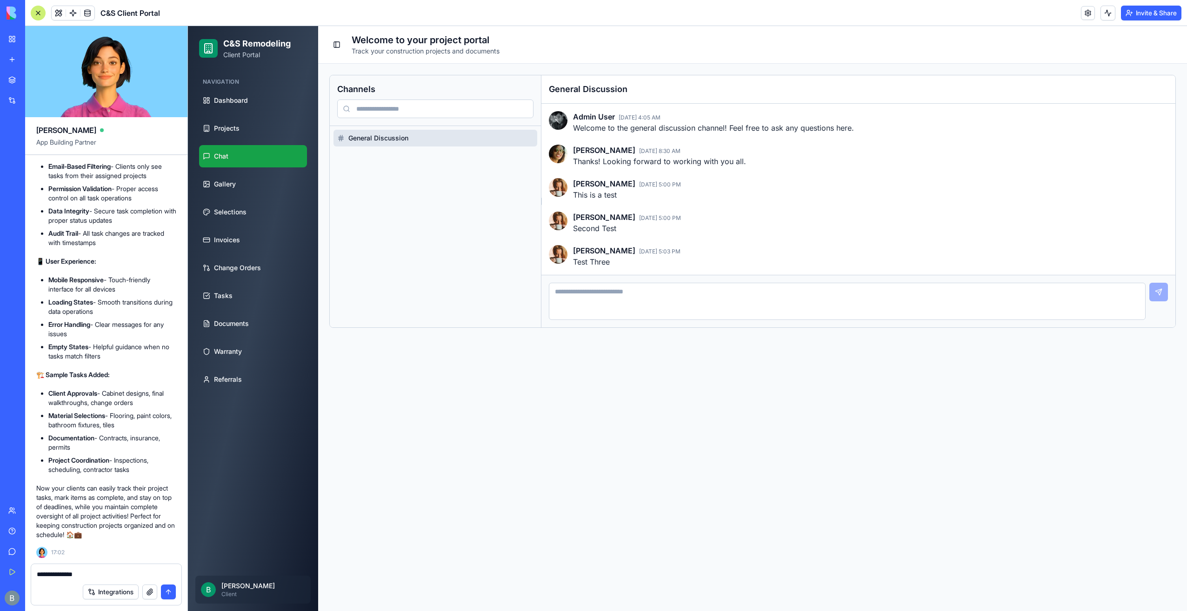
type textarea "**********"
type textarea "*****"
drag, startPoint x: 253, startPoint y: 586, endPoint x: 247, endPoint y: 589, distance: 5.8
click at [253, 586] on p "[PERSON_NAME]" at bounding box center [263, 585] width 84 height 9
click at [223, 589] on p "[PERSON_NAME]" at bounding box center [263, 585] width 84 height 9
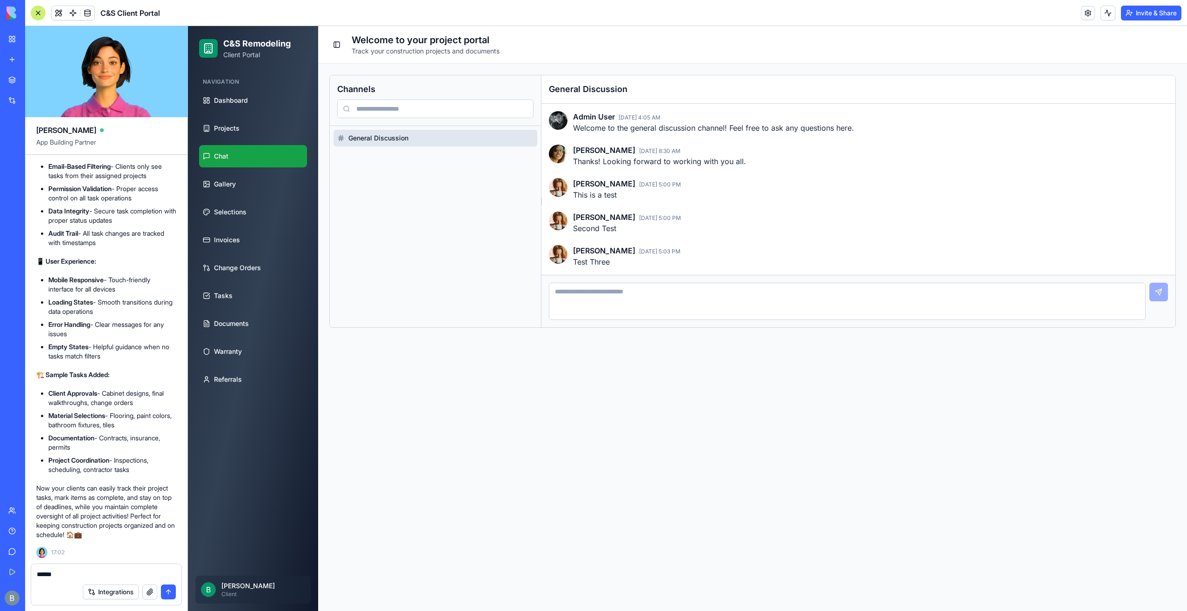
click at [213, 588] on span "B" at bounding box center [208, 589] width 15 height 15
click at [79, 578] on textarea "*****" at bounding box center [107, 574] width 140 height 9
click at [58, 13] on button at bounding box center [59, 13] width 14 height 14
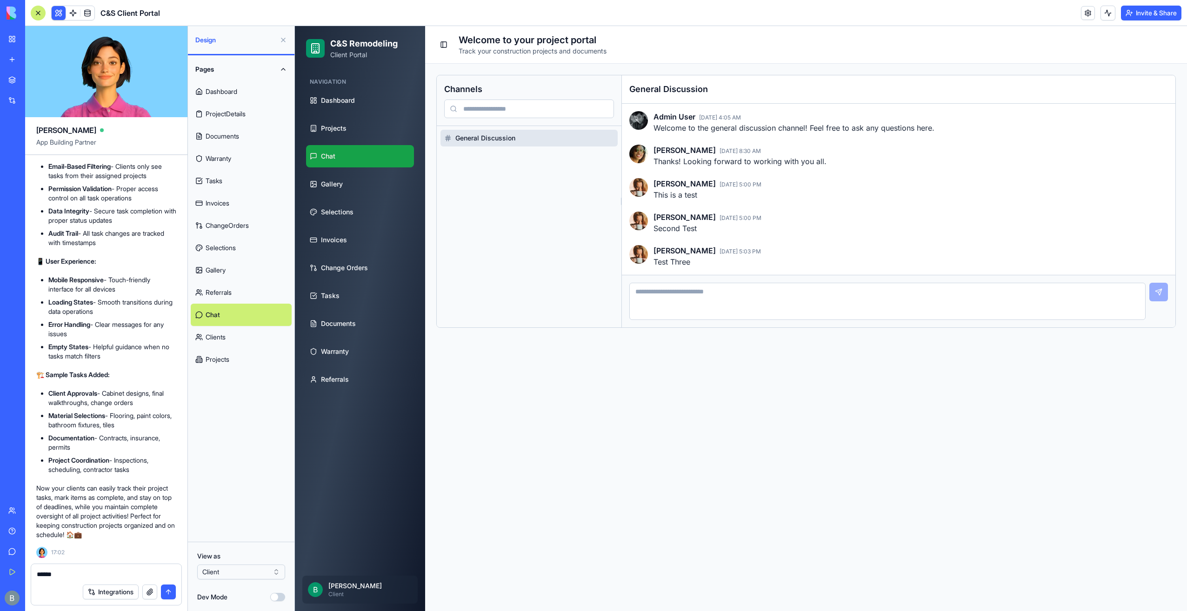
click at [58, 13] on button at bounding box center [59, 13] width 14 height 14
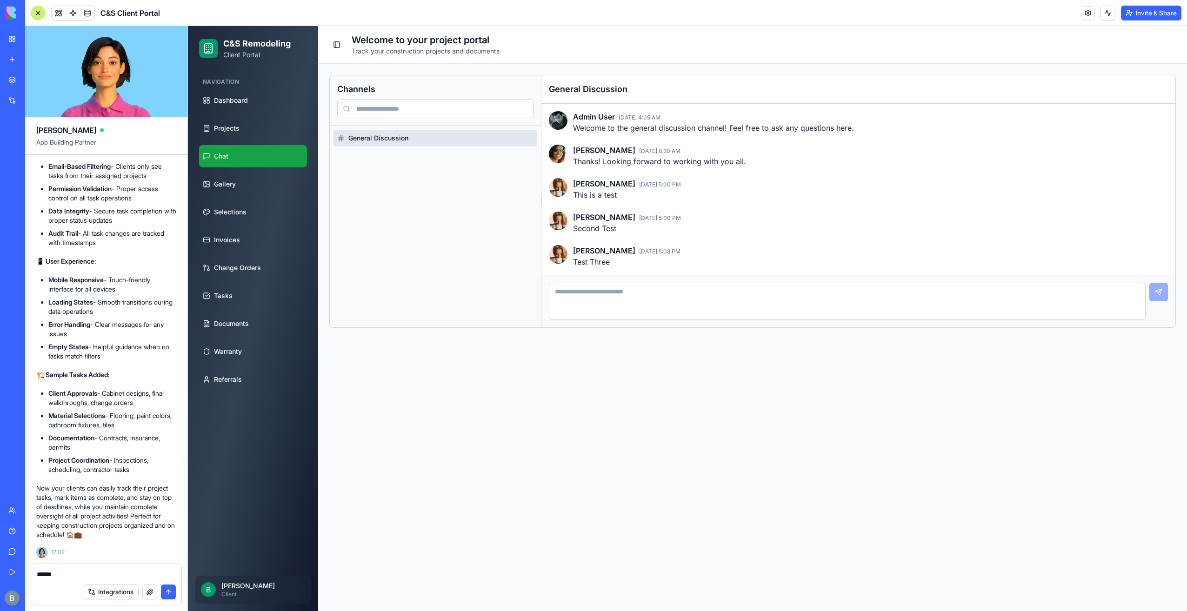
drag, startPoint x: 92, startPoint y: 573, endPoint x: 27, endPoint y: 571, distance: 64.2
click at [23, 574] on div "BETA My Workspace New app Marketplace Integrations Recent Inventory Master C&S …" at bounding box center [593, 305] width 1187 height 611
click at [112, 577] on textarea at bounding box center [107, 574] width 140 height 9
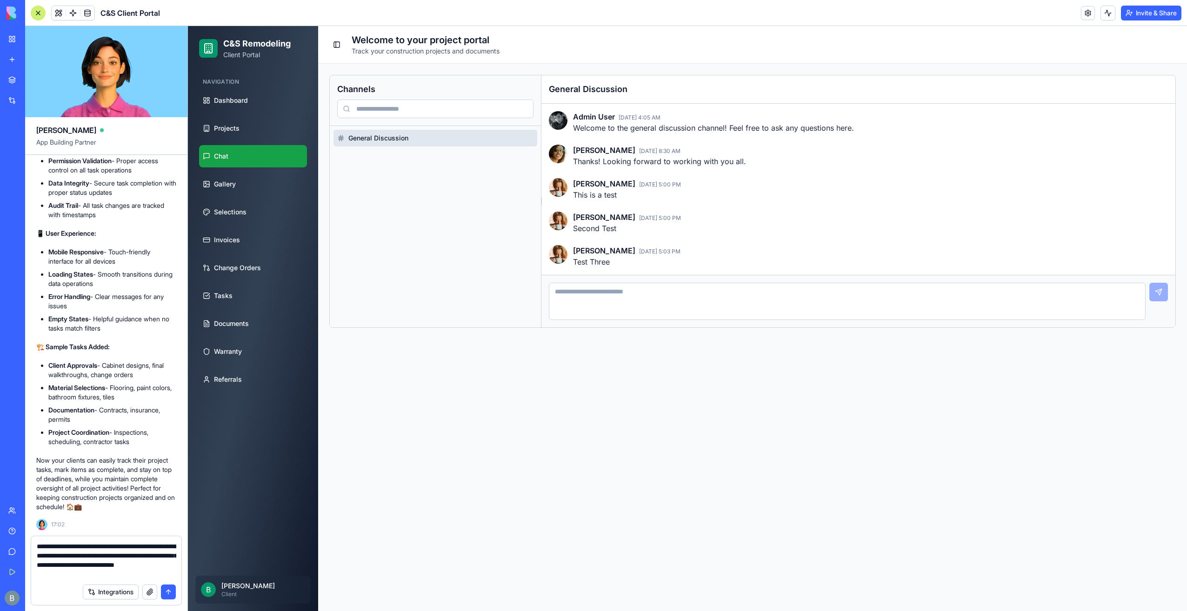
type textarea "**********"
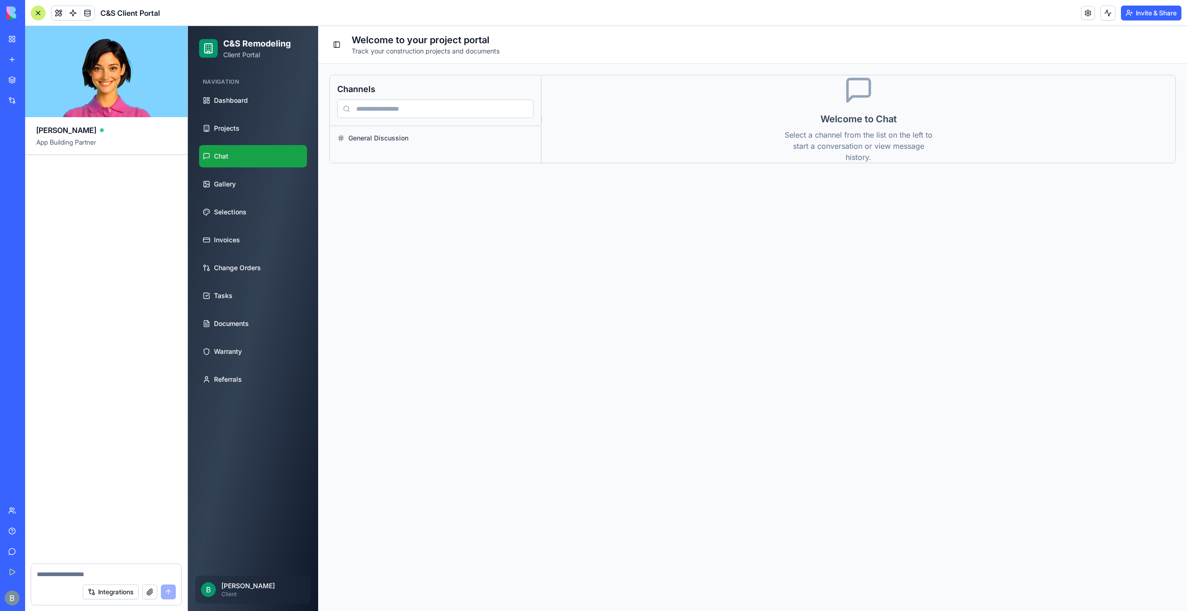
scroll to position [25056, 0]
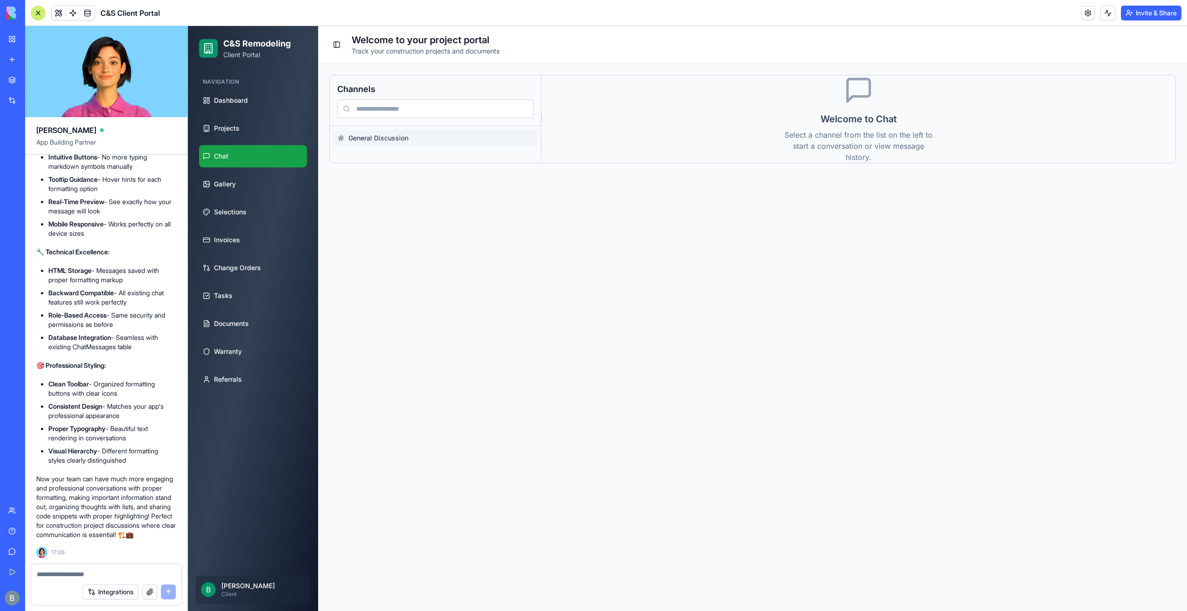
click at [392, 135] on span "General Discussion" at bounding box center [440, 138] width 185 height 9
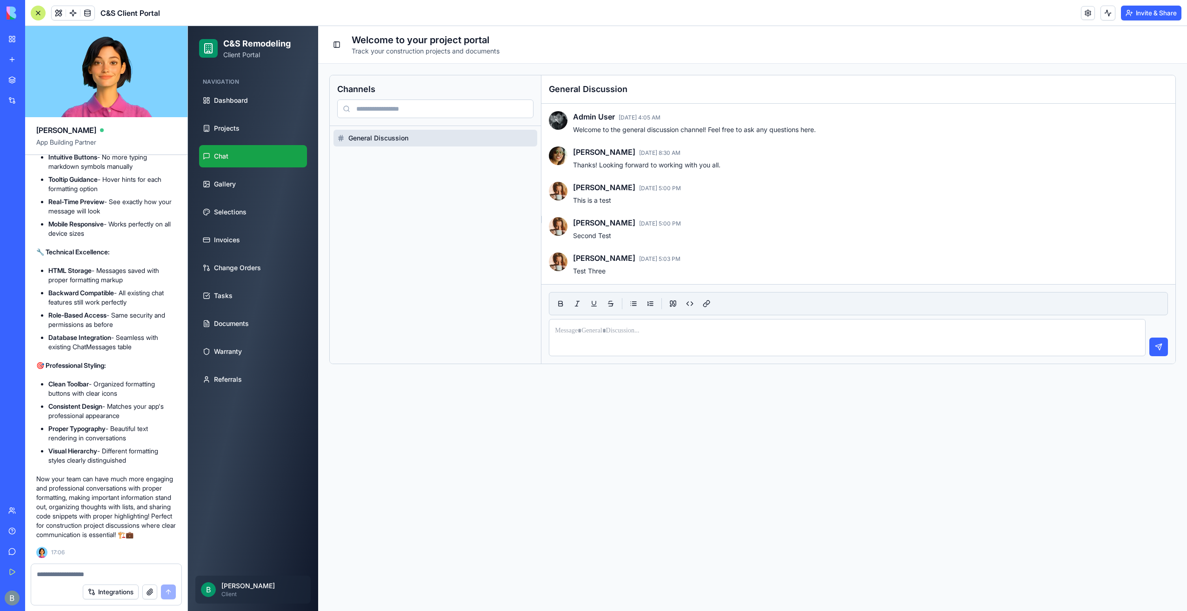
click at [40, 579] on textarea at bounding box center [107, 574] width 140 height 9
type textarea "*********"
type textarea "**********"
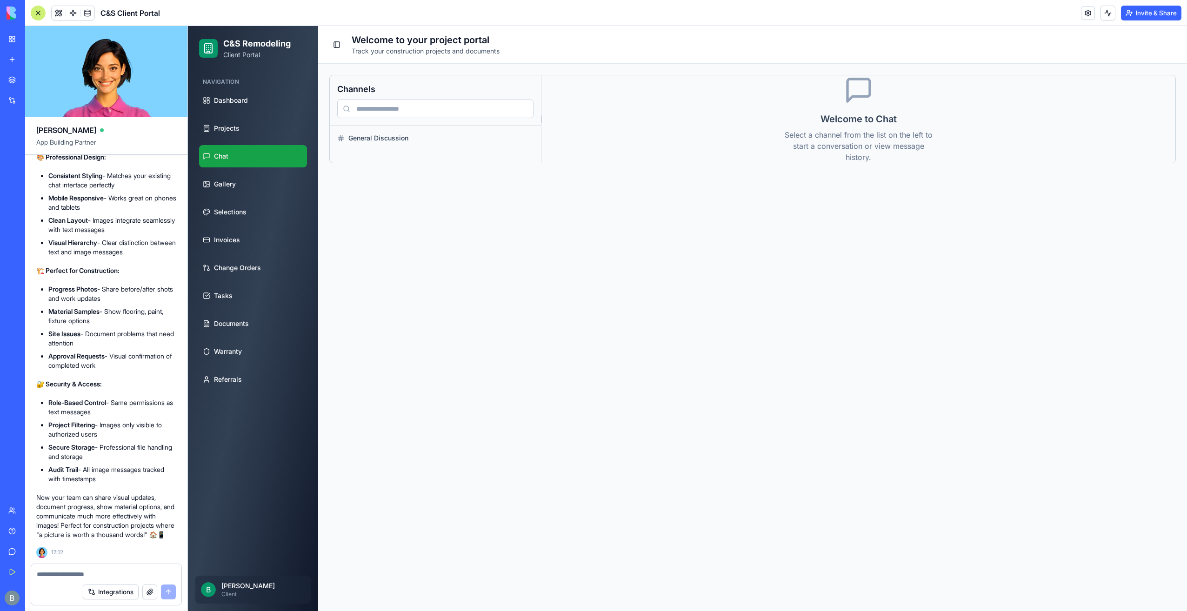
scroll to position [26026, 0]
click at [448, 138] on span "General Discussion" at bounding box center [440, 138] width 185 height 9
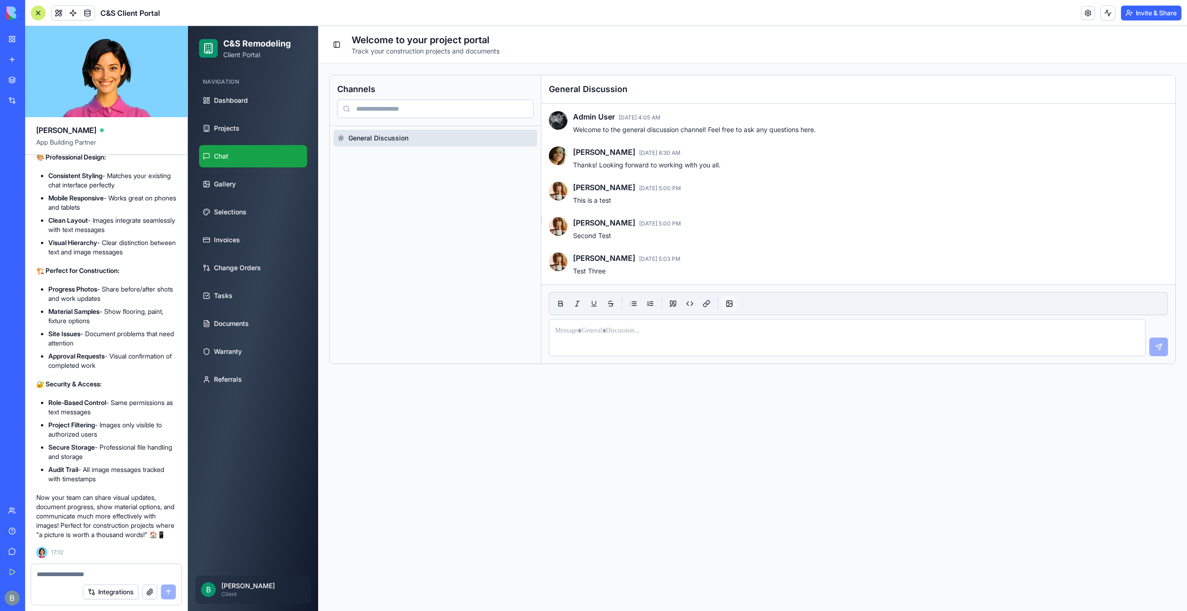
click at [732, 301] on button "button" at bounding box center [729, 303] width 15 height 15
click at [691, 338] on div at bounding box center [847, 337] width 596 height 34
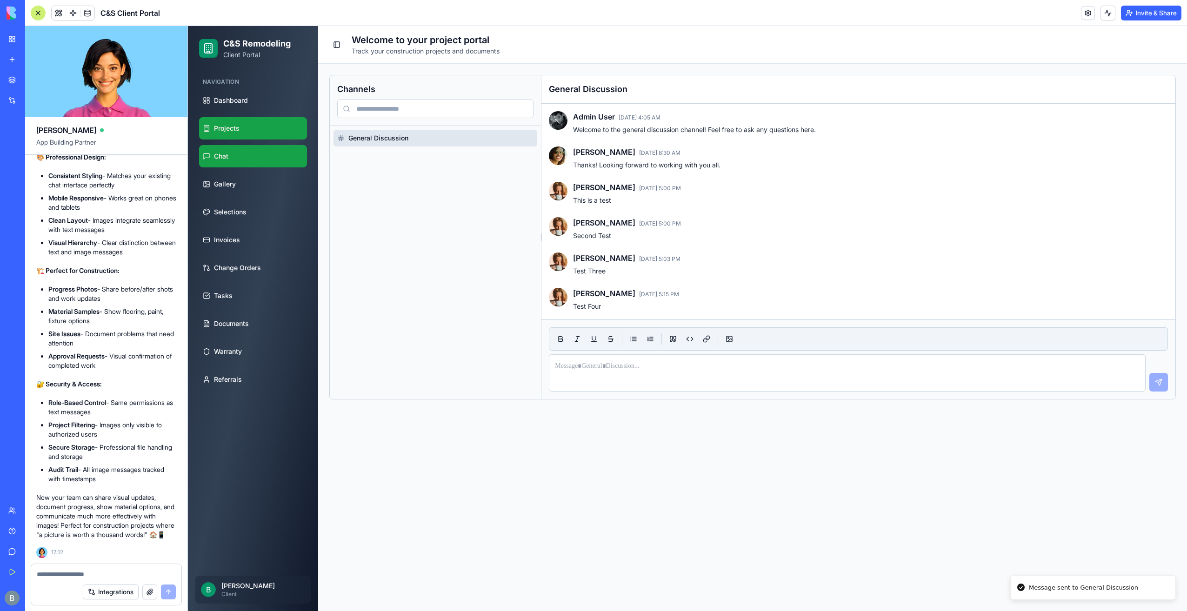
click at [254, 130] on link "Projects" at bounding box center [253, 128] width 108 height 22
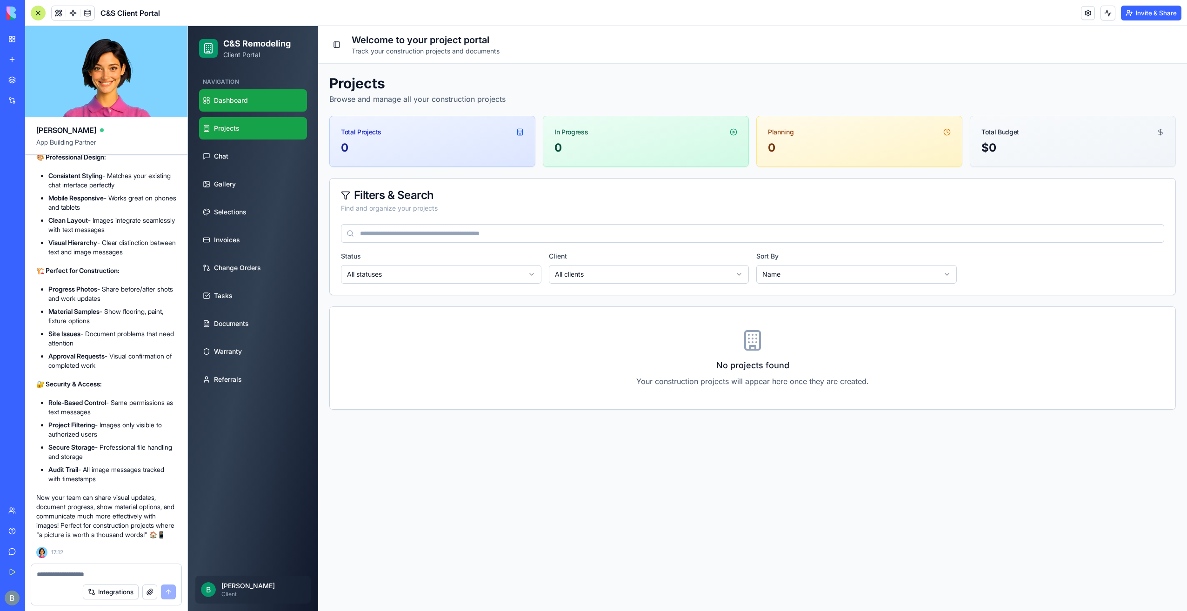
click at [253, 105] on link "Dashboard" at bounding box center [253, 100] width 108 height 22
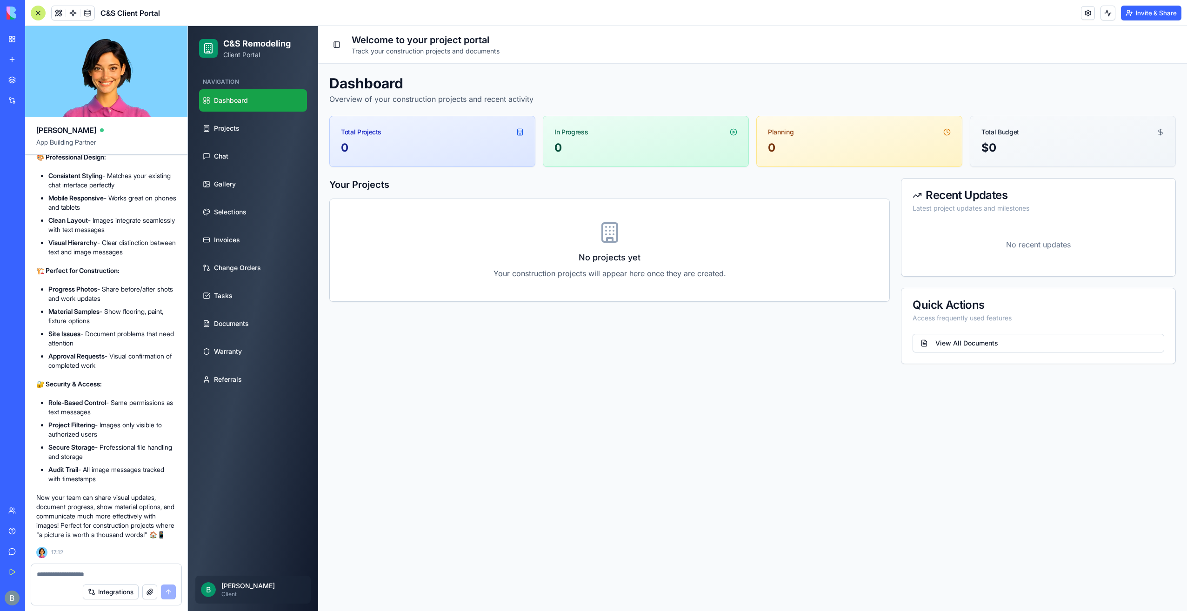
click at [213, 54] on div at bounding box center [208, 48] width 19 height 19
click at [56, 579] on textarea at bounding box center [107, 574] width 140 height 9
click at [219, 136] on link "Projects" at bounding box center [253, 128] width 108 height 22
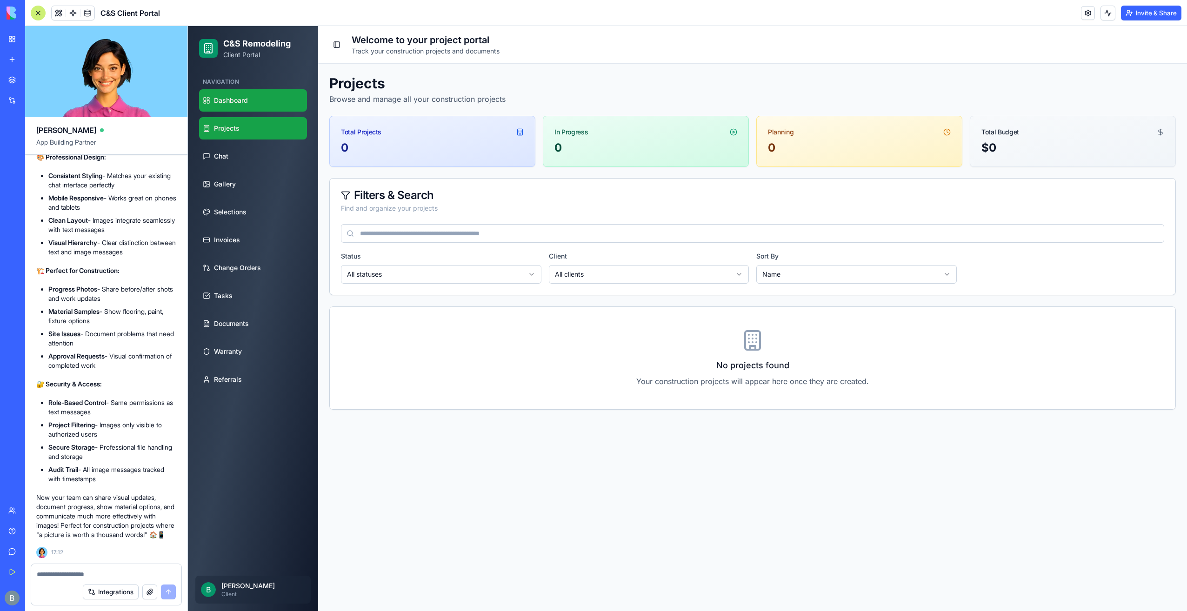
click at [229, 98] on span "Dashboard" at bounding box center [231, 100] width 34 height 9
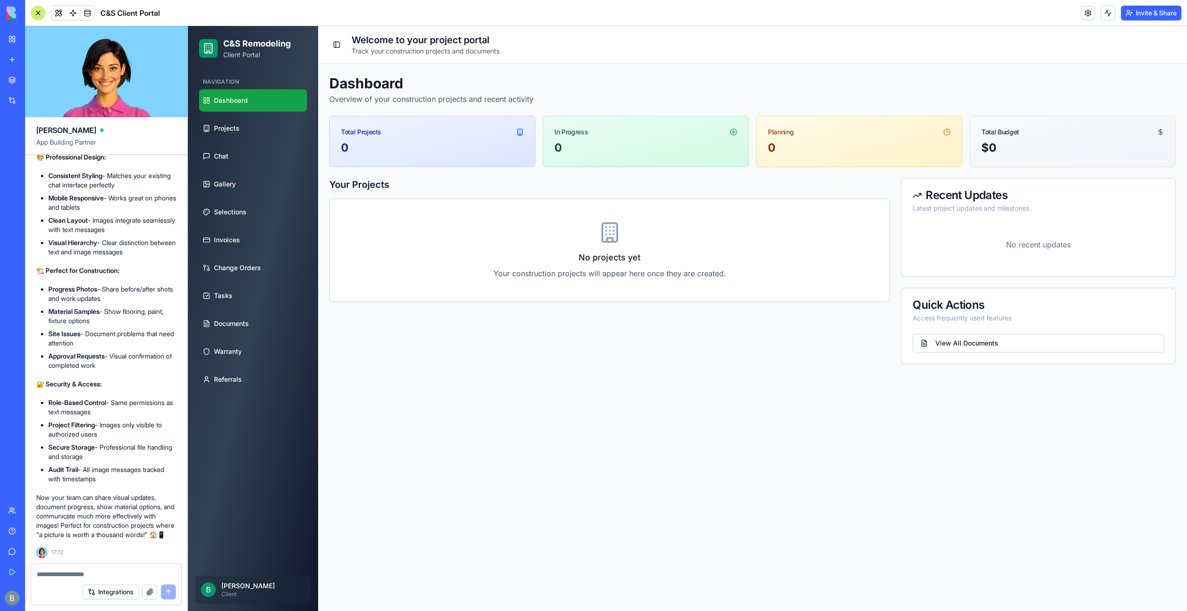
click at [213, 581] on div "B [PERSON_NAME] Client" at bounding box center [252, 590] width 115 height 28
click at [211, 588] on span "B" at bounding box center [208, 589] width 15 height 15
click at [1082, 9] on link at bounding box center [1088, 13] width 14 height 14
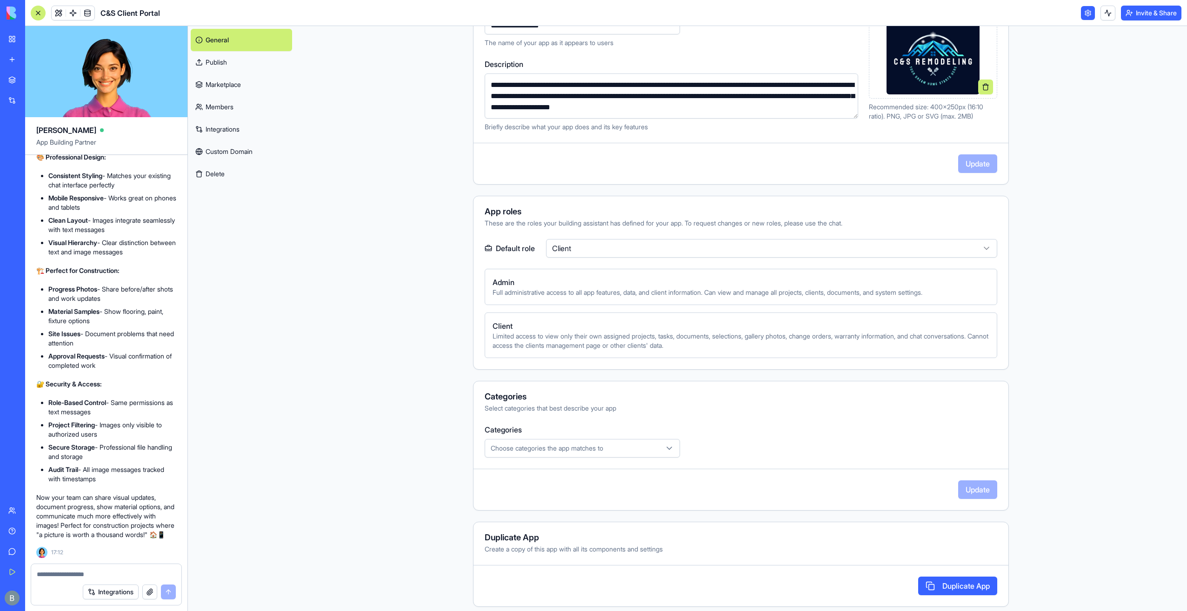
scroll to position [149, 0]
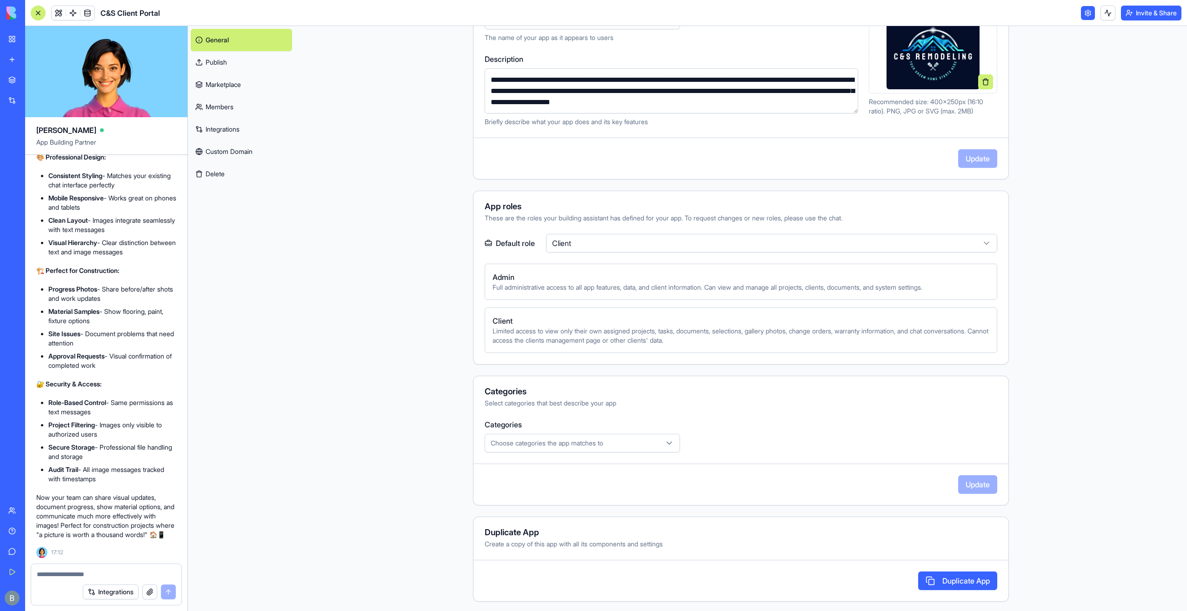
click at [231, 112] on link "Members" at bounding box center [241, 107] width 101 height 22
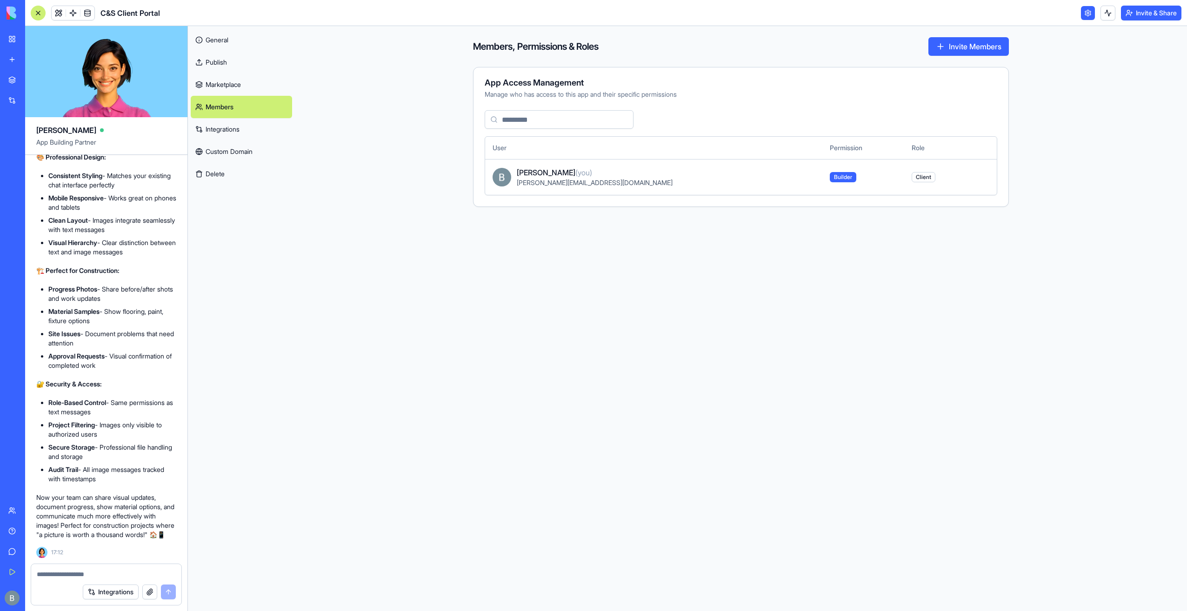
click at [564, 172] on span "[PERSON_NAME] (you)" at bounding box center [554, 172] width 75 height 11
click at [523, 177] on div "[PERSON_NAME] (you) [PERSON_NAME][EMAIL_ADDRESS][DOMAIN_NAME]" at bounding box center [666, 177] width 298 height 20
drag, startPoint x: 917, startPoint y: 185, endPoint x: 913, endPoint y: 177, distance: 8.9
click at [915, 181] on td "Client" at bounding box center [937, 177] width 67 height 36
drag, startPoint x: 903, startPoint y: 176, endPoint x: 701, endPoint y: 173, distance: 202.4
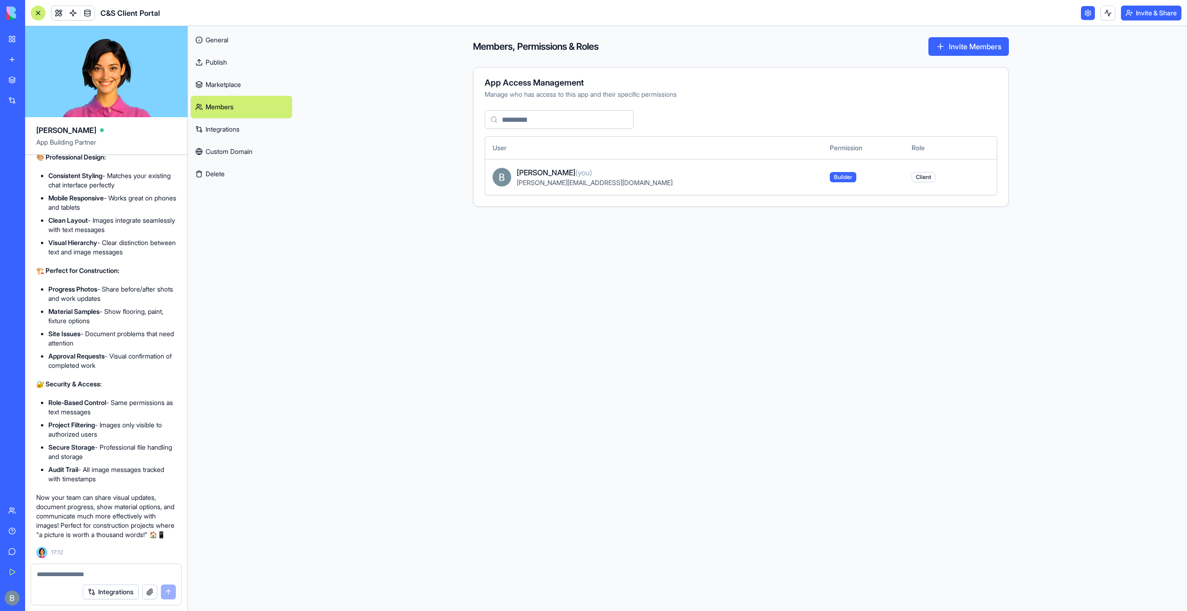
click at [912, 176] on span "Client" at bounding box center [924, 177] width 24 height 10
click at [649, 174] on div "[PERSON_NAME] (you)" at bounding box center [666, 172] width 298 height 11
click at [546, 161] on td "[PERSON_NAME] (you) [PERSON_NAME][EMAIL_ADDRESS][DOMAIN_NAME]" at bounding box center [653, 177] width 337 height 36
drag, startPoint x: 513, startPoint y: 165, endPoint x: 538, endPoint y: 158, distance: 26.0
click at [535, 159] on td "[PERSON_NAME] (you) [PERSON_NAME][EMAIL_ADDRESS][DOMAIN_NAME]" at bounding box center [653, 177] width 337 height 36
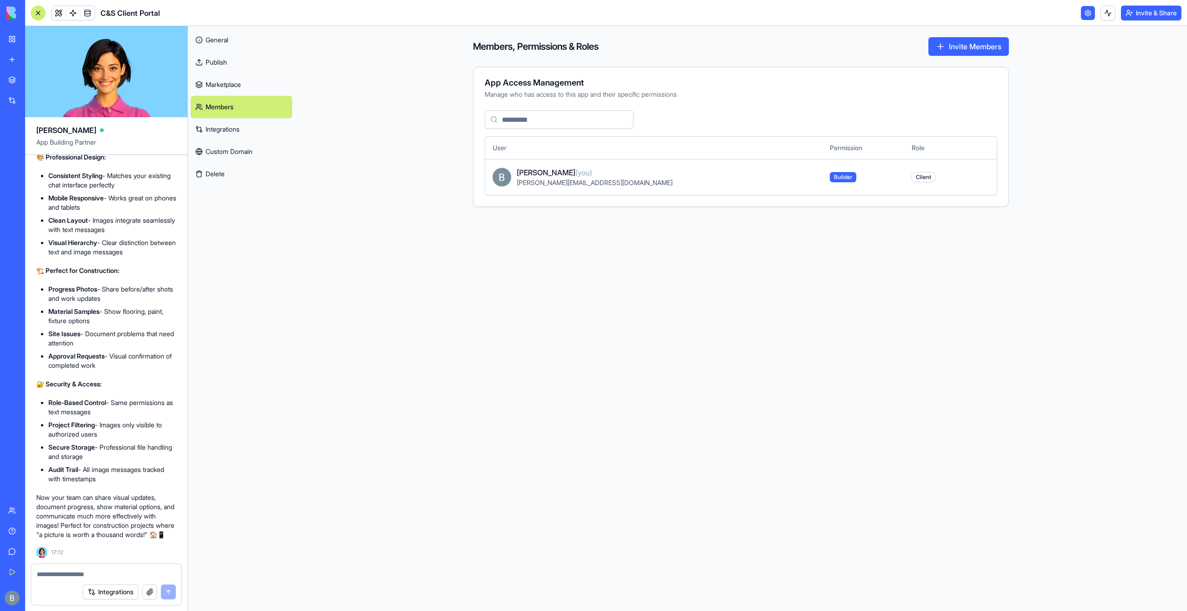
click at [942, 42] on button "Invite Members" at bounding box center [968, 46] width 80 height 19
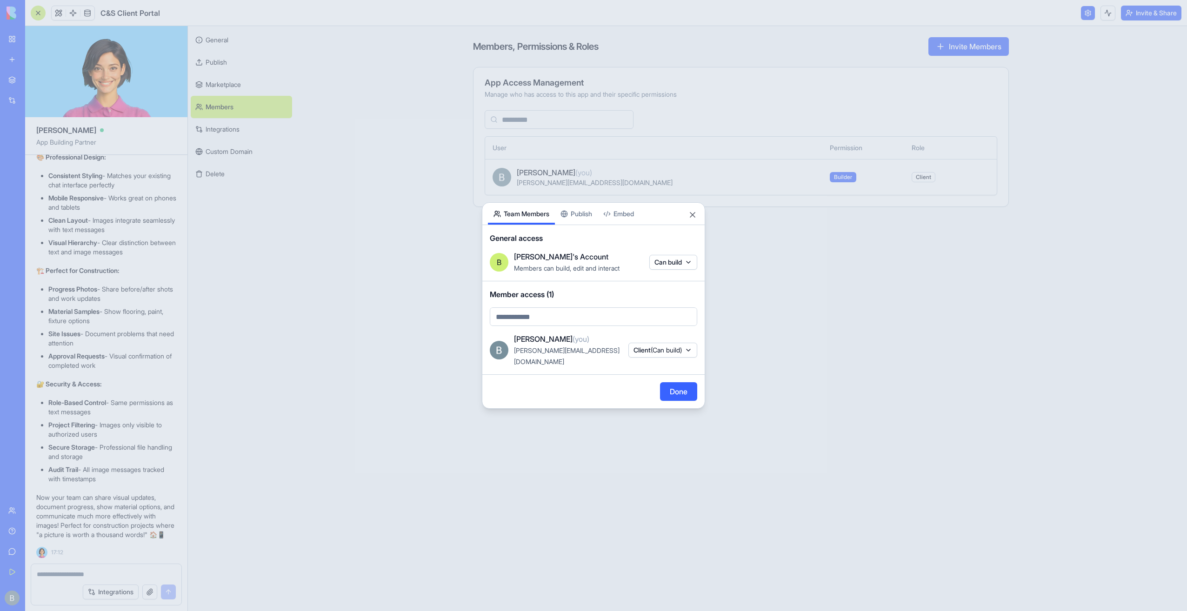
click at [665, 350] on span "(Can build)" at bounding box center [666, 350] width 31 height 8
click at [661, 384] on div "Admin" at bounding box center [661, 384] width 70 height 15
click at [588, 372] on div at bounding box center [593, 305] width 1187 height 611
click at [689, 387] on button "Done" at bounding box center [678, 391] width 37 height 19
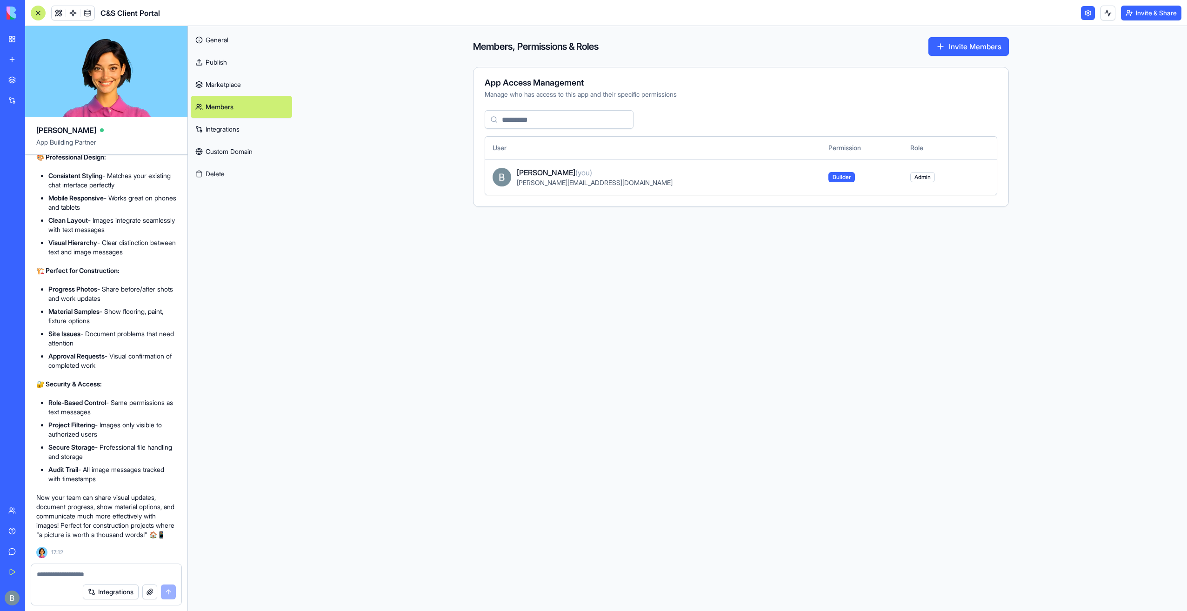
click at [529, 79] on div "App Access Management" at bounding box center [741, 83] width 513 height 8
click at [242, 47] on link "General" at bounding box center [241, 40] width 101 height 22
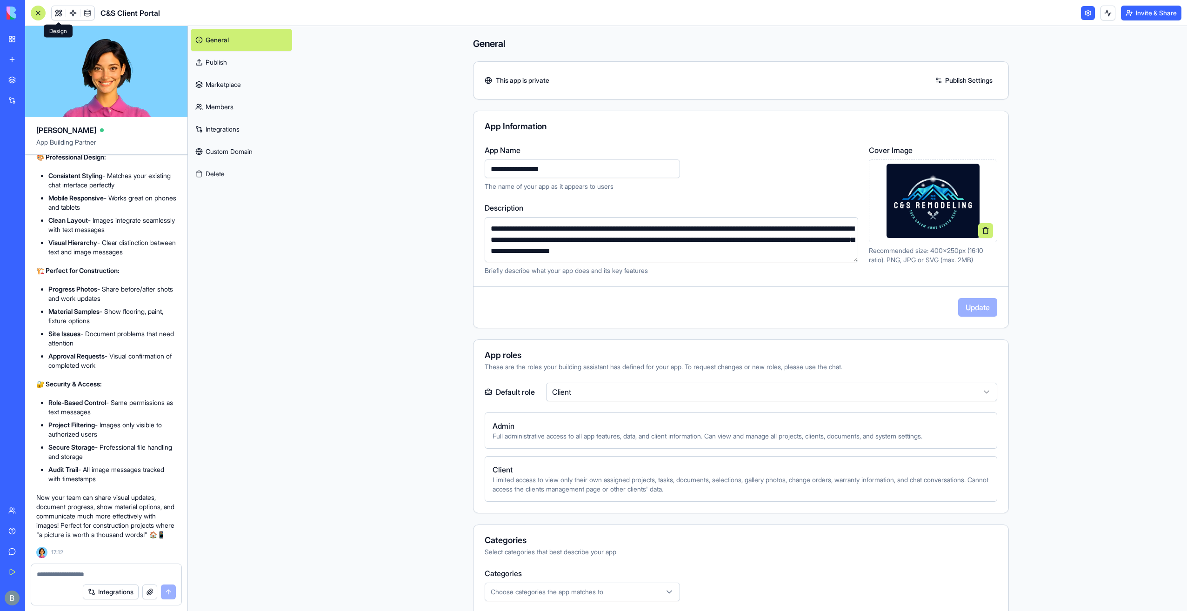
click at [59, 9] on link at bounding box center [59, 13] width 14 height 14
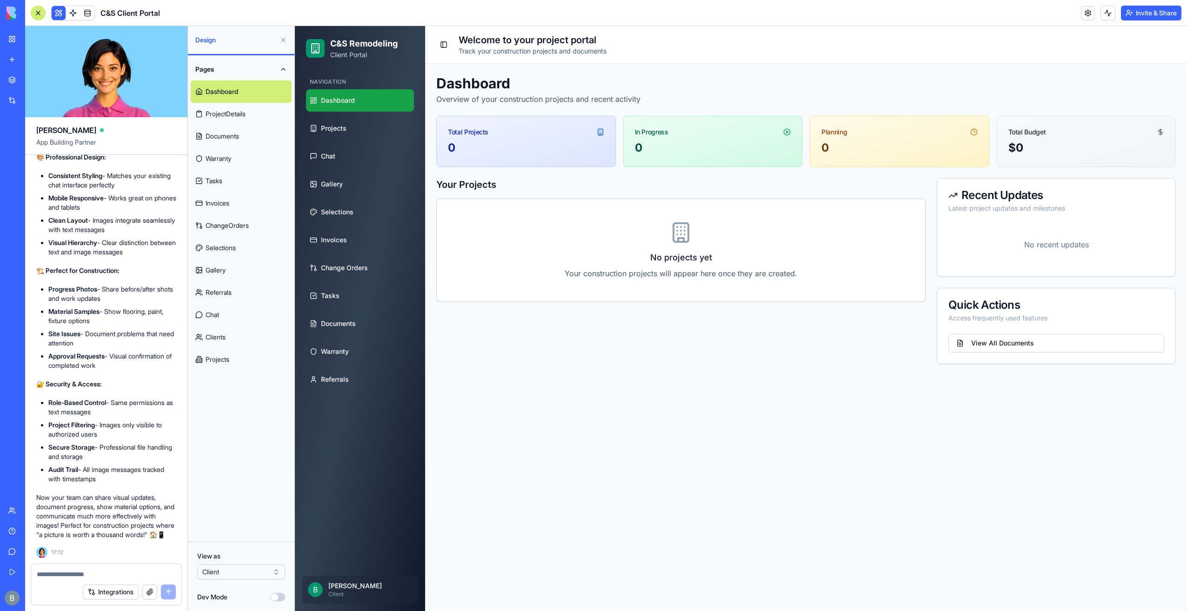
click at [254, 574] on html "BETA My Workspace New app Marketplace Integrations Recent Inventory Master C&S …" at bounding box center [593, 305] width 1187 height 611
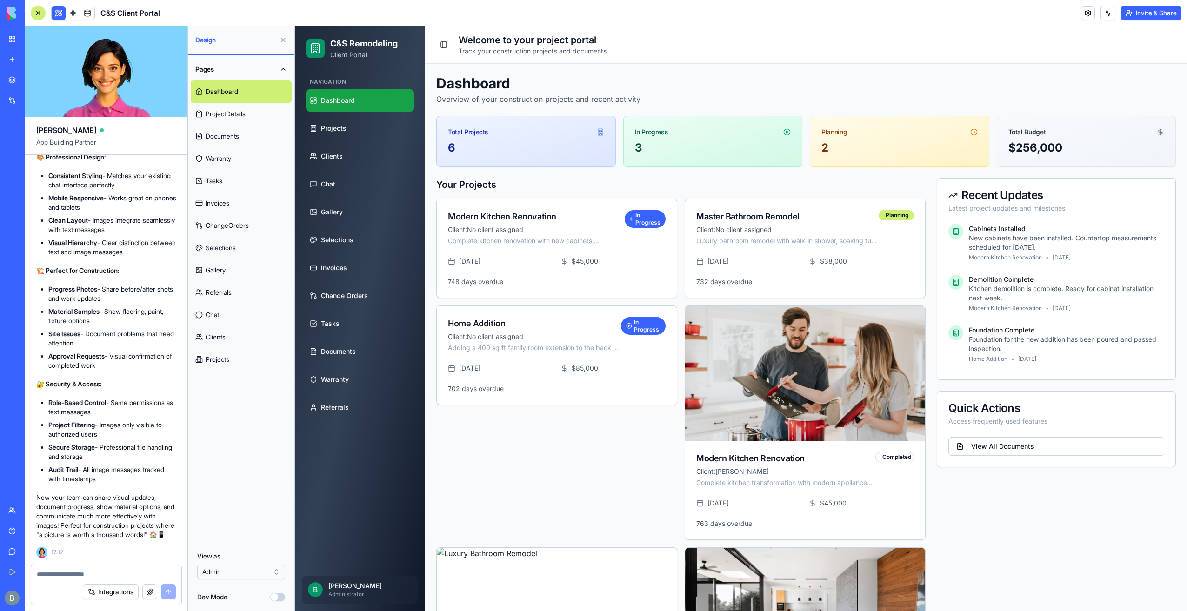
click at [251, 571] on html "BETA My Workspace New app Marketplace Integrations Recent Inventory Master C&S …" at bounding box center [593, 305] width 1187 height 611
click at [250, 575] on html "BETA My Workspace New app Marketplace Integrations Recent Inventory Master C&S …" at bounding box center [593, 305] width 1187 height 611
click at [249, 574] on html "BETA My Workspace New app Marketplace Integrations Recent Inventory Master C&S …" at bounding box center [593, 305] width 1187 height 611
click at [240, 536] on div "Pages Dashboard ProjectDetails Documents Warranty Tasks Invoices ChangeOrders S…" at bounding box center [241, 298] width 107 height 487
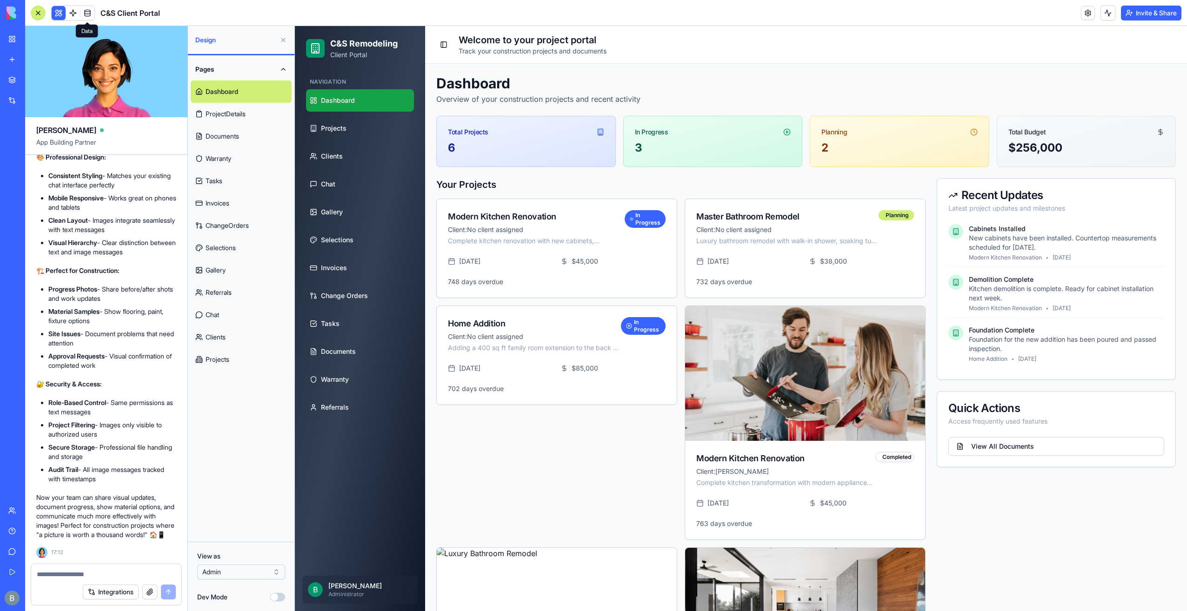
click at [87, 13] on span at bounding box center [87, 13] width 26 height 26
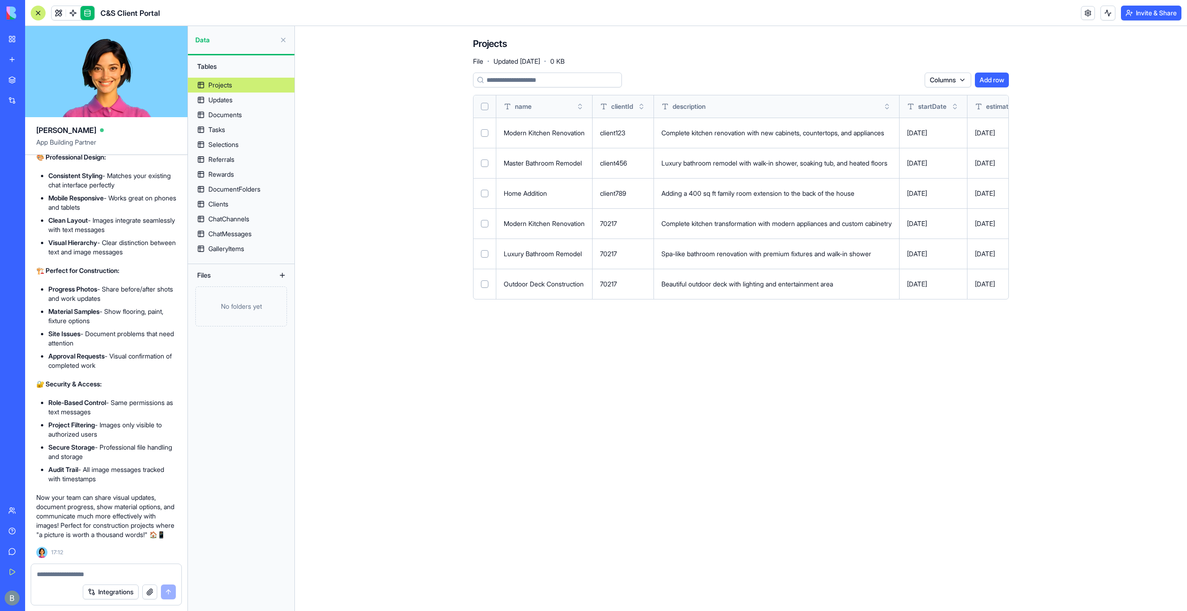
click at [488, 98] on th at bounding box center [485, 106] width 23 height 22
click at [487, 112] on th at bounding box center [485, 106] width 23 height 22
click at [487, 109] on button "Select all" at bounding box center [484, 106] width 7 height 7
click at [906, 78] on html "BETA My Workspace New app Marketplace Integrations Recent Inventory Master C&S …" at bounding box center [593, 305] width 1187 height 611
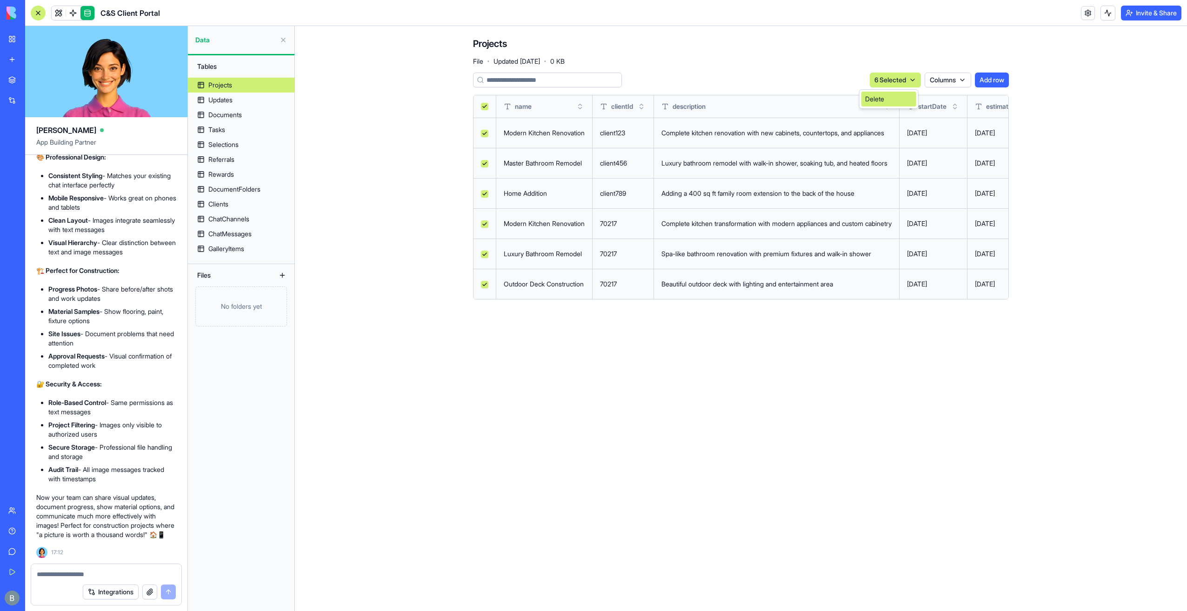
click at [899, 101] on div "Delete" at bounding box center [889, 99] width 55 height 15
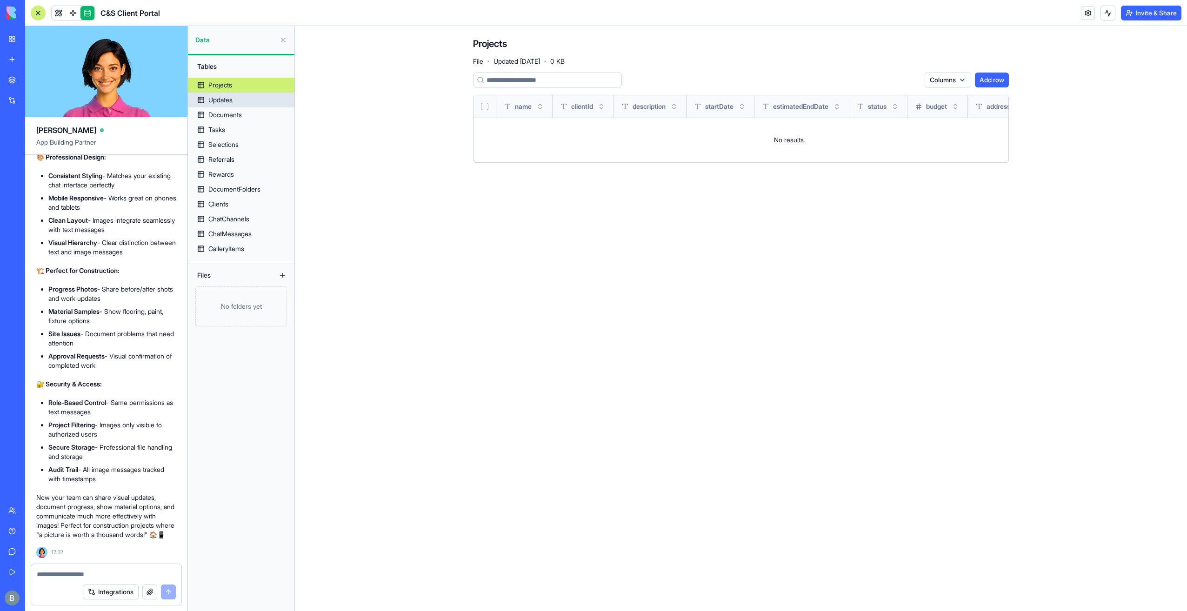
click at [248, 105] on link "Updates" at bounding box center [241, 100] width 107 height 15
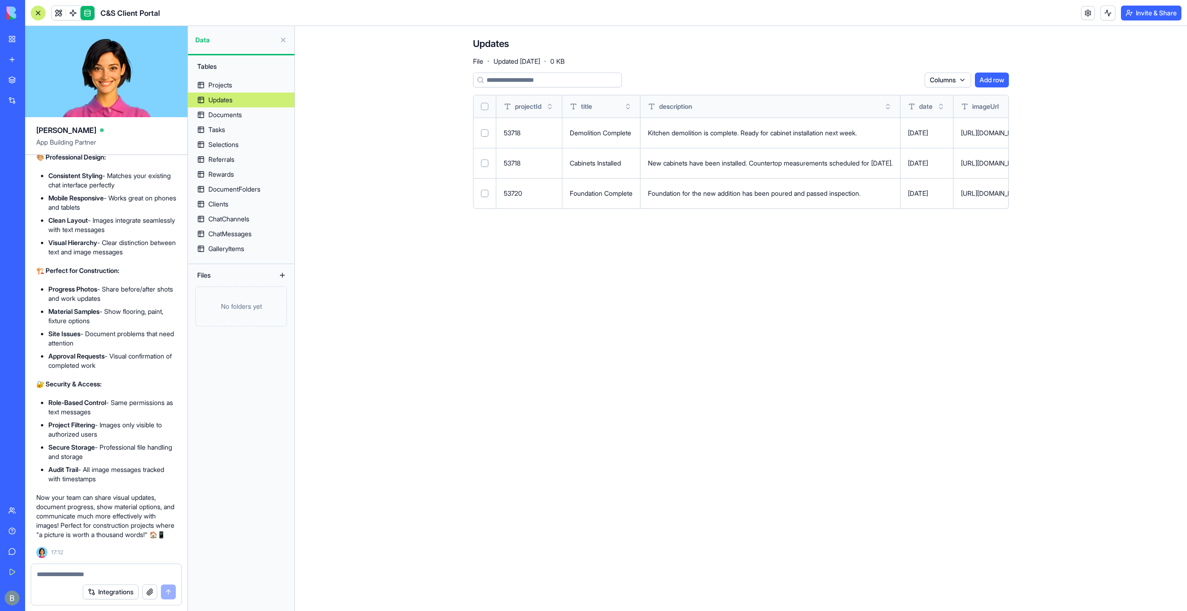
click at [959, 77] on html "BETA My Workspace New app Marketplace Integrations Recent Inventory Master C&S …" at bounding box center [593, 305] width 1187 height 611
click at [569, 69] on html "BETA My Workspace New app Marketplace Integrations Recent Inventory Master C&S …" at bounding box center [593, 305] width 1187 height 611
click at [481, 107] on button "Select all" at bounding box center [484, 106] width 7 height 7
click at [886, 86] on body "BETA My Workspace New app Marketplace Integrations Recent Inventory Master C&S …" at bounding box center [593, 305] width 1187 height 611
click at [888, 82] on html "BETA My Workspace New app Marketplace Integrations Recent Inventory Master C&S …" at bounding box center [593, 305] width 1187 height 611
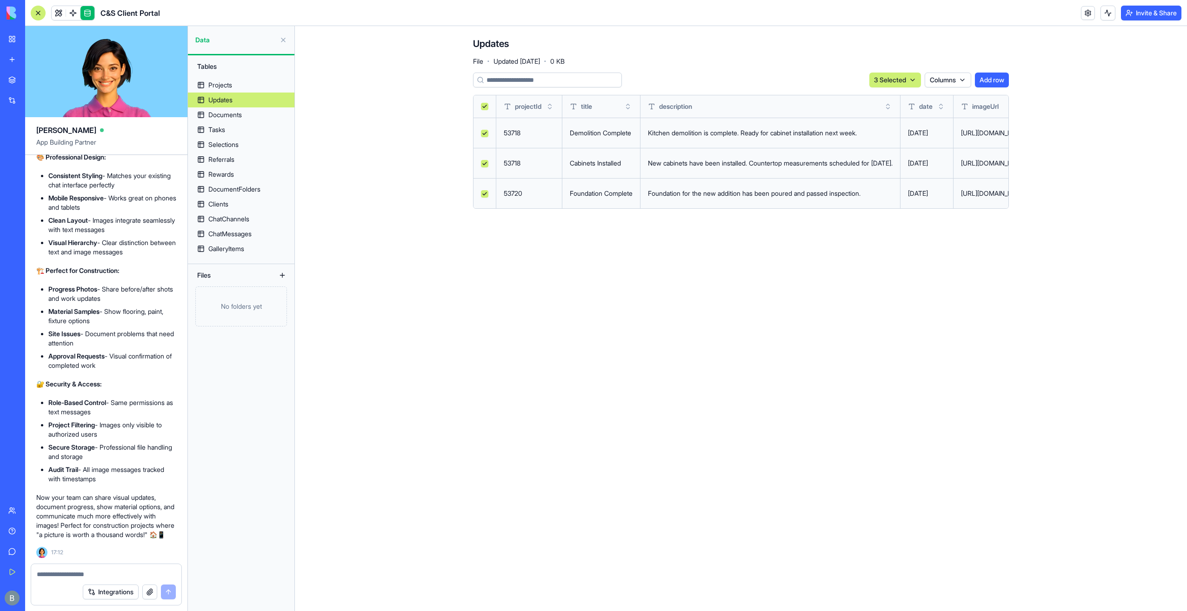
click at [887, 85] on html "BETA My Workspace New app Marketplace Integrations Recent Inventory Master C&S …" at bounding box center [593, 305] width 1187 height 611
click at [884, 100] on div "Delete" at bounding box center [889, 99] width 55 height 15
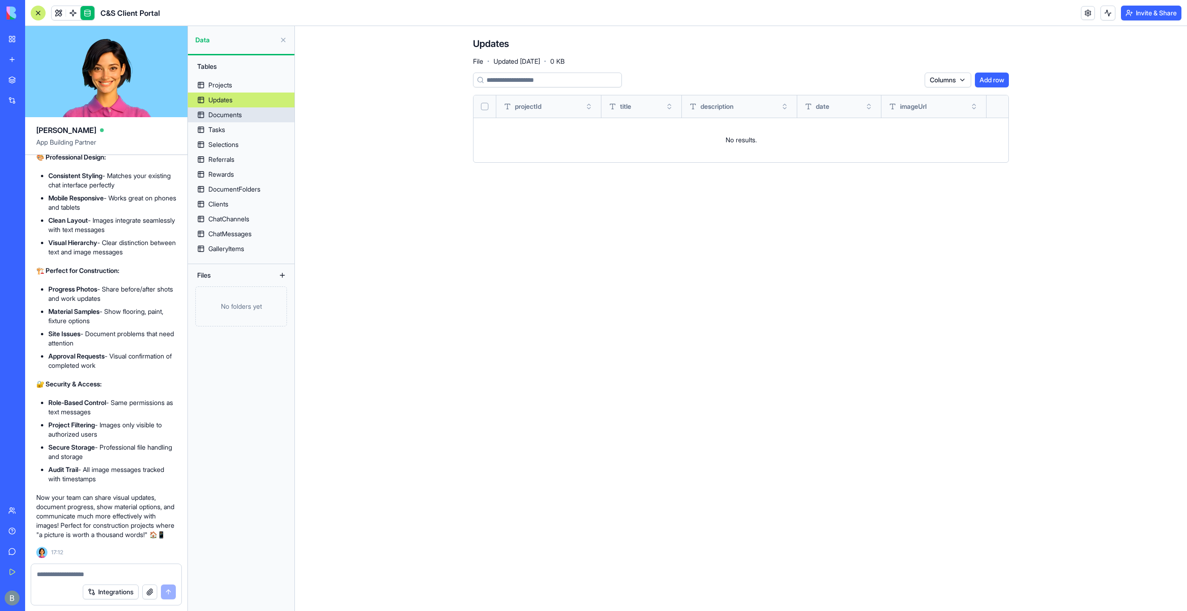
click at [274, 114] on link "Documents" at bounding box center [241, 114] width 107 height 15
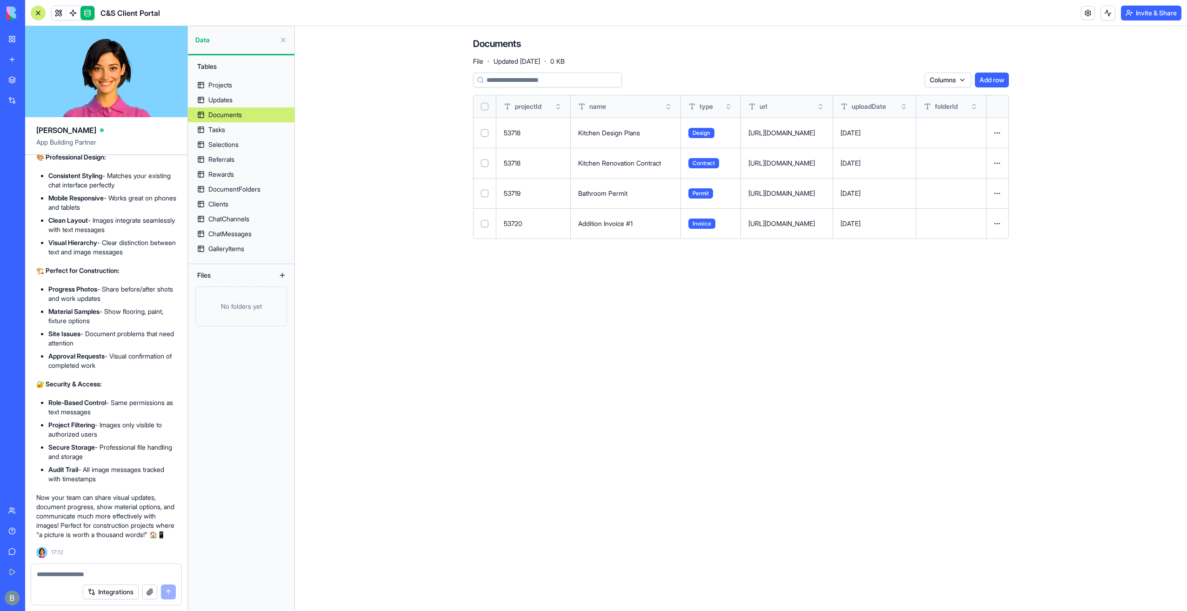
drag, startPoint x: 482, startPoint y: 102, endPoint x: 493, endPoint y: 105, distance: 10.9
click at [483, 103] on button "Select all" at bounding box center [484, 106] width 7 height 7
click at [901, 79] on html "BETA My Workspace New app Marketplace Integrations Recent Inventory Master C&S …" at bounding box center [593, 305] width 1187 height 611
click at [885, 103] on div "Delete" at bounding box center [889, 99] width 55 height 15
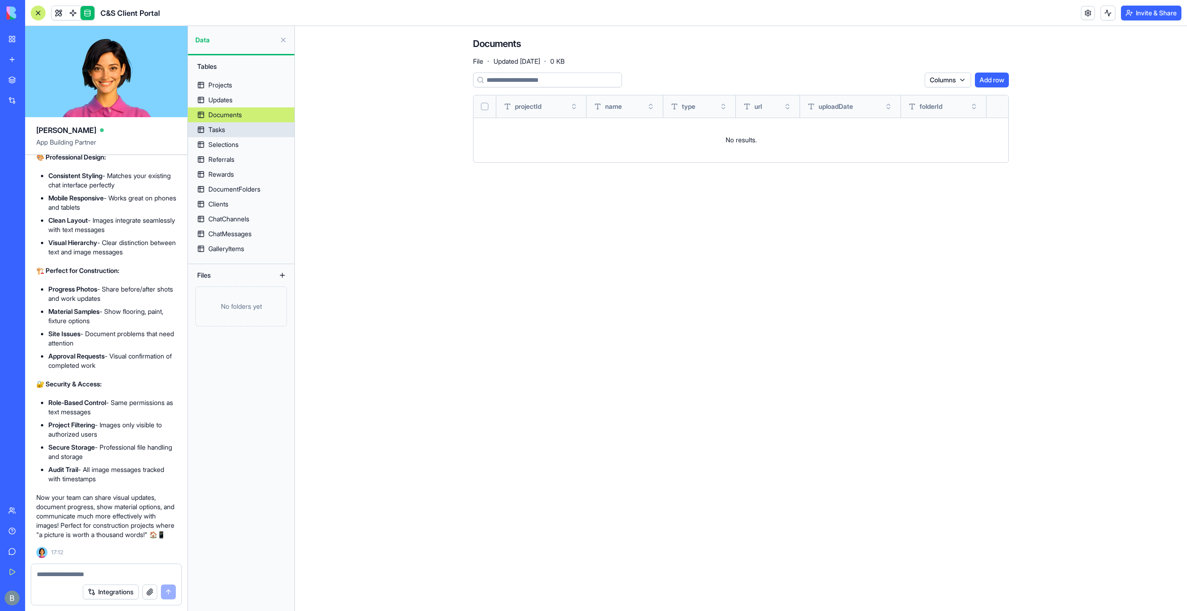
click at [275, 129] on link "Tasks" at bounding box center [241, 129] width 107 height 15
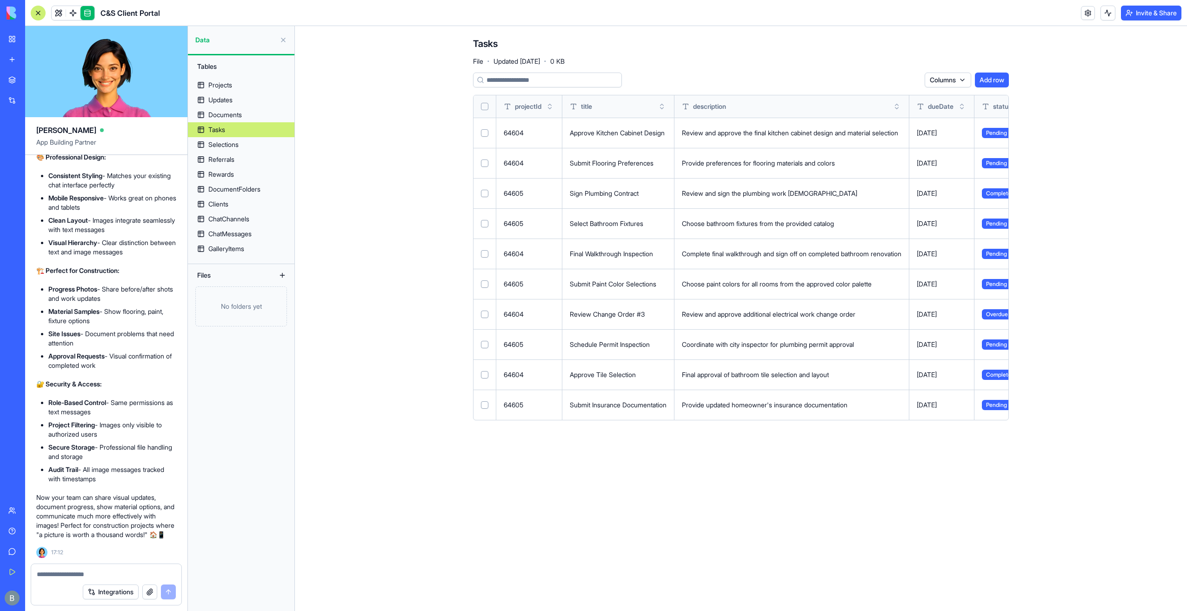
click at [487, 108] on button "Select all" at bounding box center [484, 106] width 7 height 7
click at [908, 82] on html "BETA My Workspace New app Marketplace Integrations Recent Inventory Master C&S …" at bounding box center [593, 305] width 1187 height 611
click at [888, 100] on div "Delete" at bounding box center [889, 99] width 55 height 15
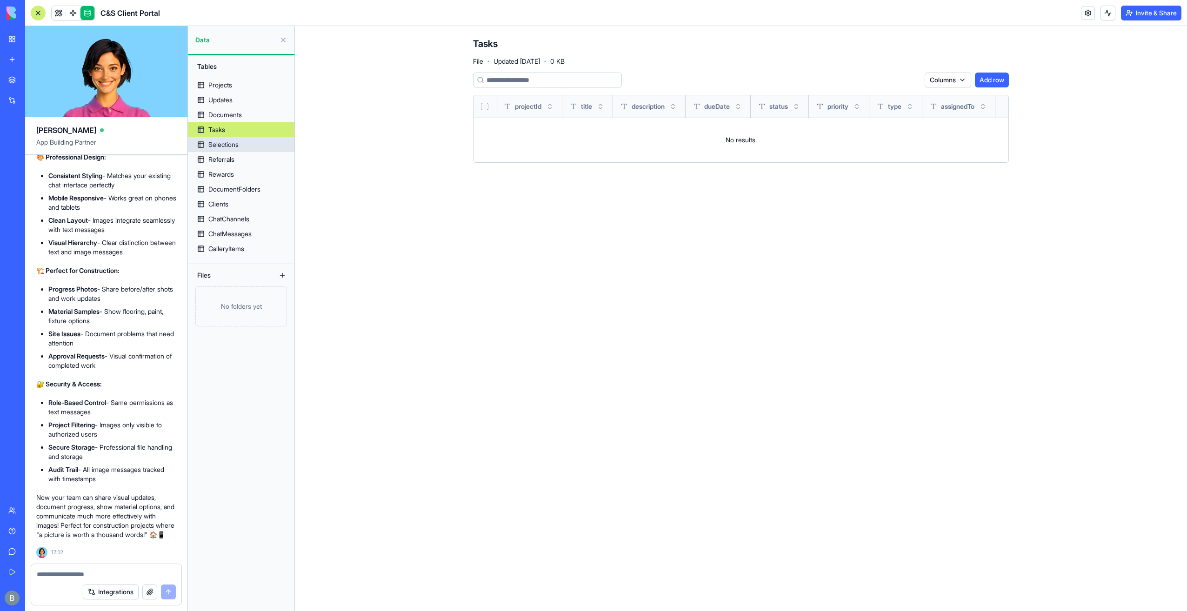
click at [236, 146] on div "Selections" at bounding box center [223, 144] width 30 height 9
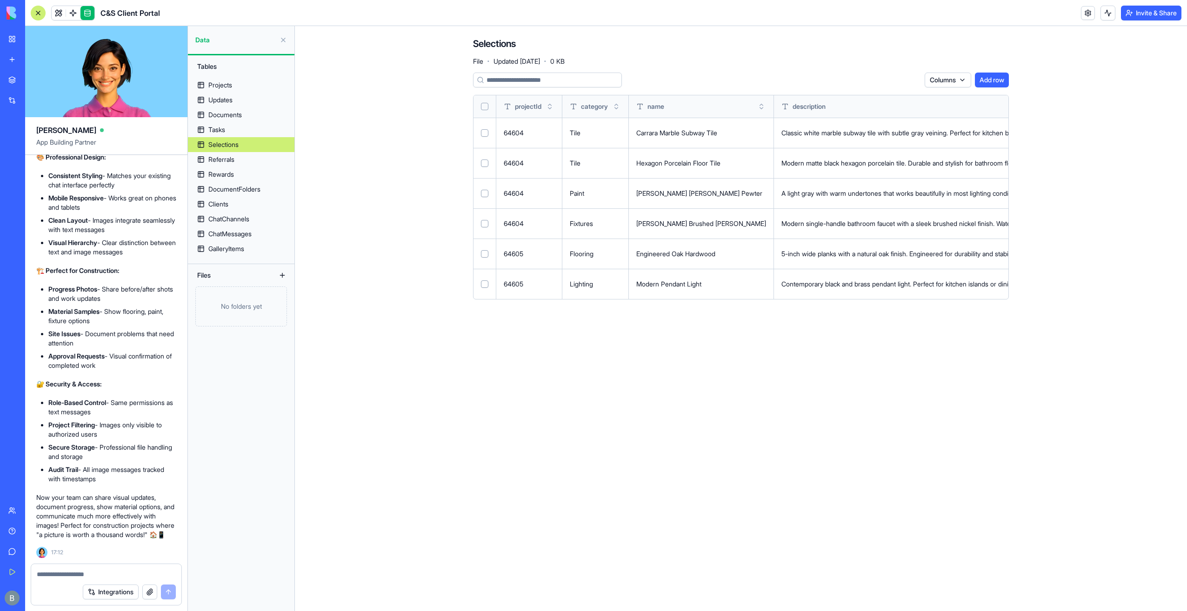
click at [488, 110] on th at bounding box center [485, 106] width 23 height 22
click at [483, 107] on button "Select all" at bounding box center [484, 106] width 7 height 7
click at [881, 78] on html "BETA My Workspace New app Marketplace Integrations Recent Inventory Master C&S …" at bounding box center [593, 305] width 1187 height 611
click at [873, 100] on div "Delete" at bounding box center [889, 99] width 55 height 15
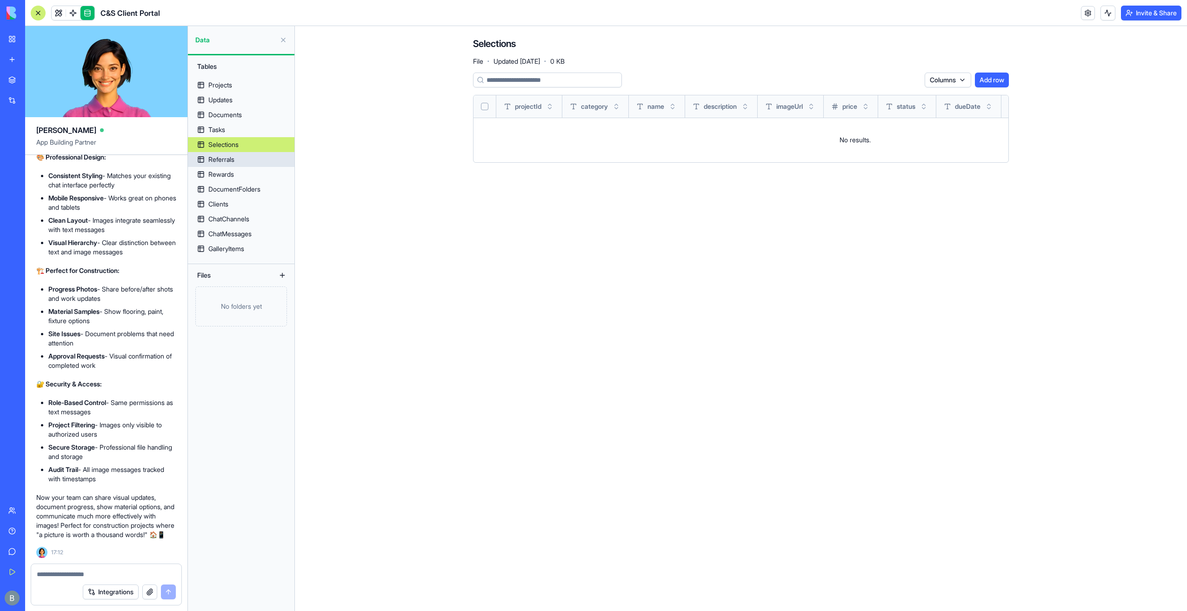
click at [226, 163] on div "Referrals" at bounding box center [221, 159] width 26 height 9
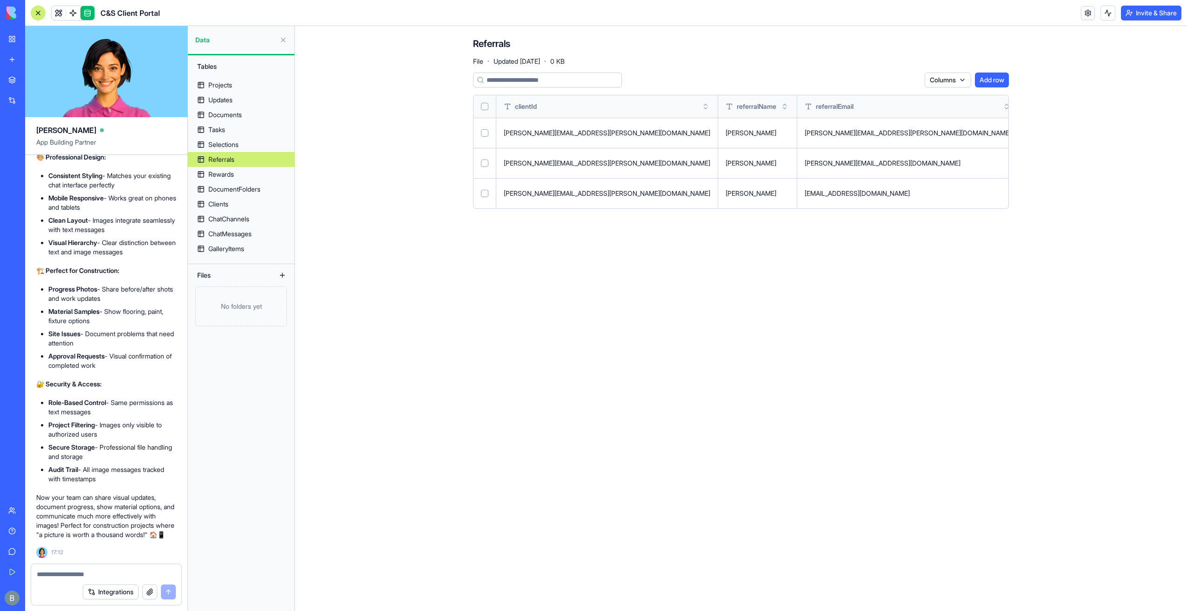
click at [487, 107] on button "Select all" at bounding box center [484, 106] width 7 height 7
click at [888, 80] on html "BETA My Workspace New app Marketplace Integrations Recent Inventory Master C&S …" at bounding box center [593, 305] width 1187 height 611
click at [884, 96] on div "Delete" at bounding box center [889, 99] width 55 height 15
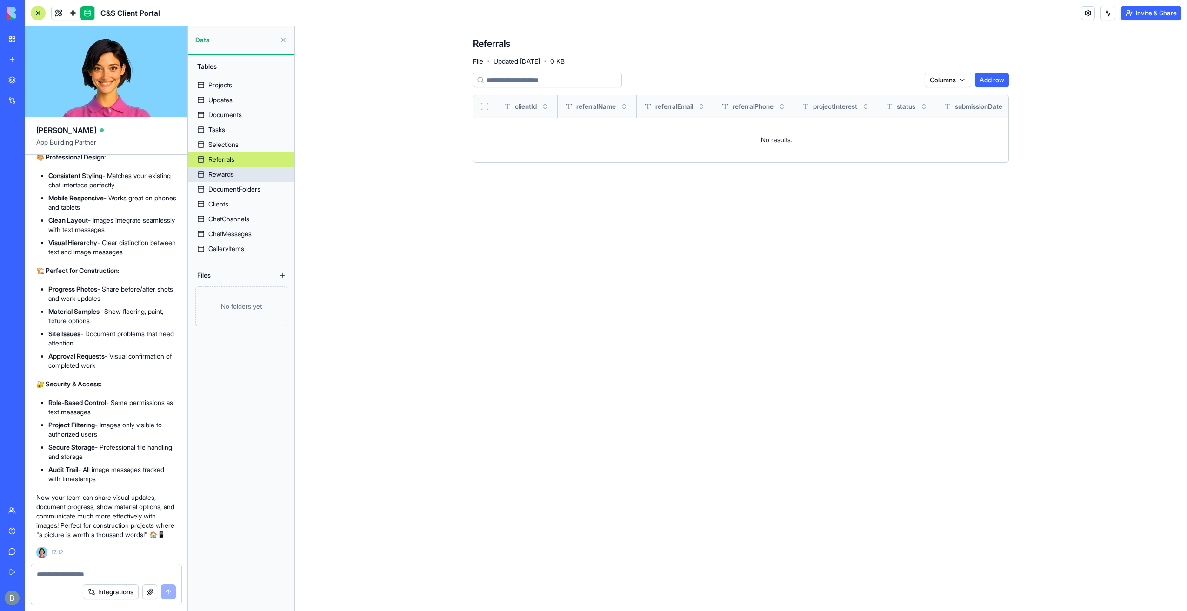
click at [234, 179] on div "Rewards" at bounding box center [221, 174] width 26 height 9
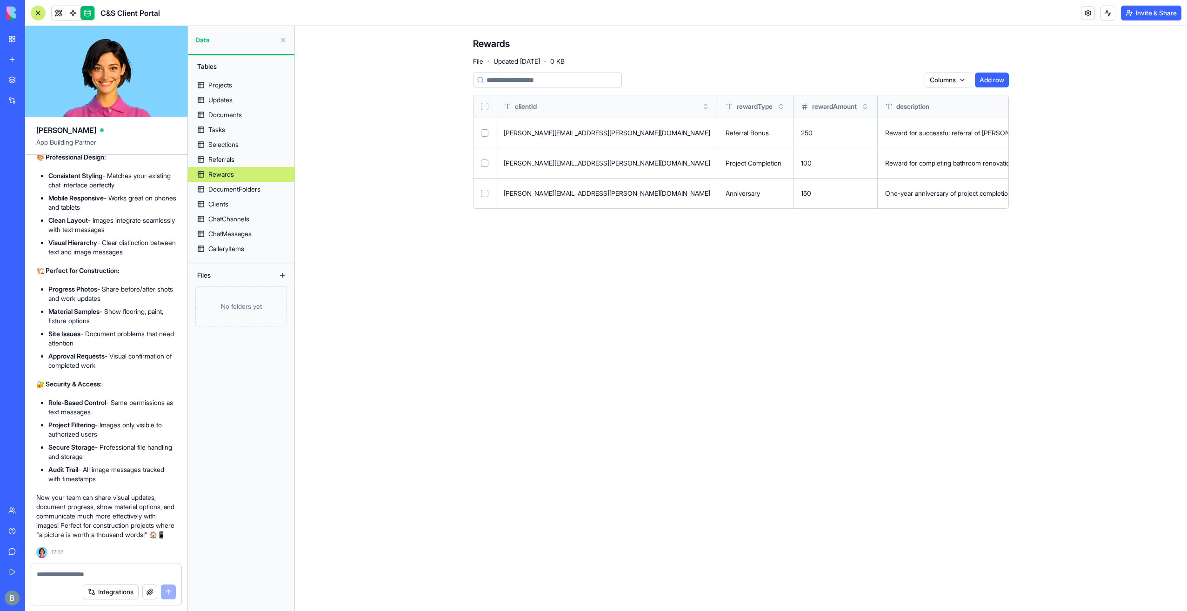
click at [481, 107] on th at bounding box center [485, 106] width 23 height 22
drag, startPoint x: 482, startPoint y: 107, endPoint x: 489, endPoint y: 107, distance: 7.0
click at [482, 107] on button "Select all" at bounding box center [484, 106] width 7 height 7
click at [907, 78] on html "BETA My Workspace New app Marketplace Integrations Recent Inventory Master C&S …" at bounding box center [593, 305] width 1187 height 611
click at [886, 97] on div "Delete" at bounding box center [889, 99] width 55 height 15
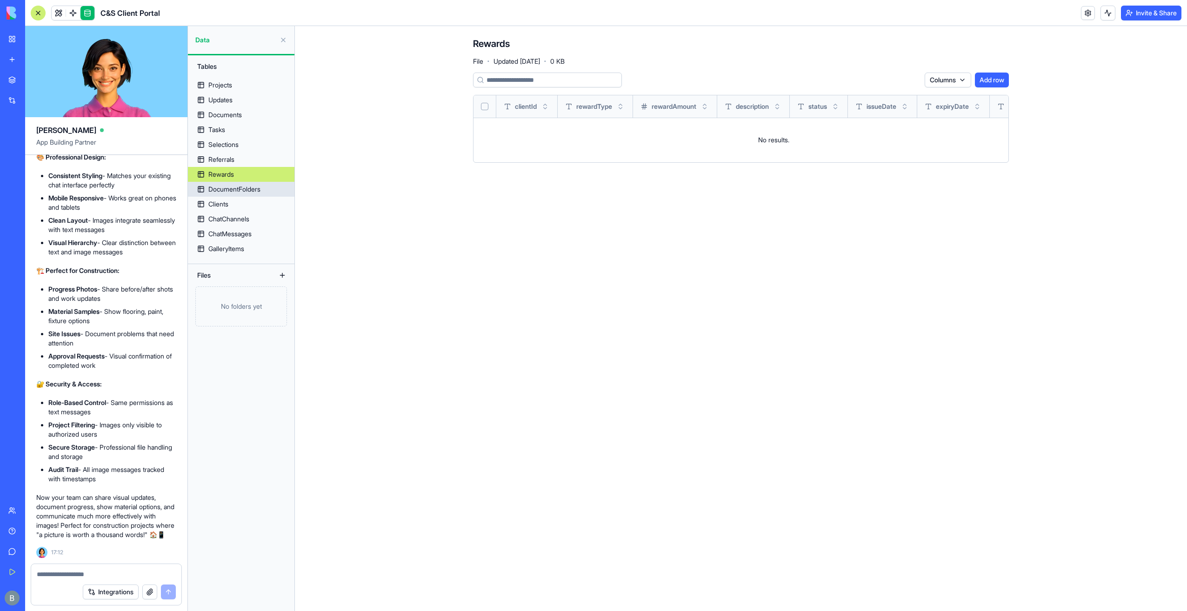
click at [267, 189] on link "DocumentFolders" at bounding box center [241, 189] width 107 height 15
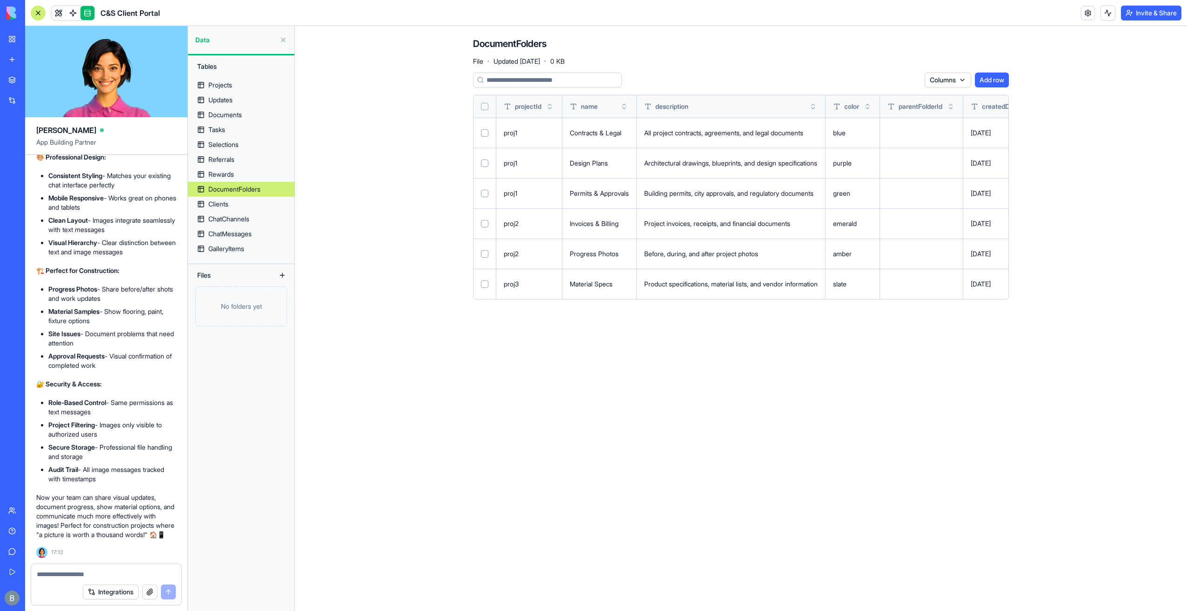
click at [483, 105] on button "Select all" at bounding box center [484, 106] width 7 height 7
click at [885, 83] on html "BETA My Workspace New app Marketplace Integrations Recent Inventory Master C&S …" at bounding box center [593, 305] width 1187 height 611
click at [875, 102] on div "Delete" at bounding box center [889, 99] width 55 height 15
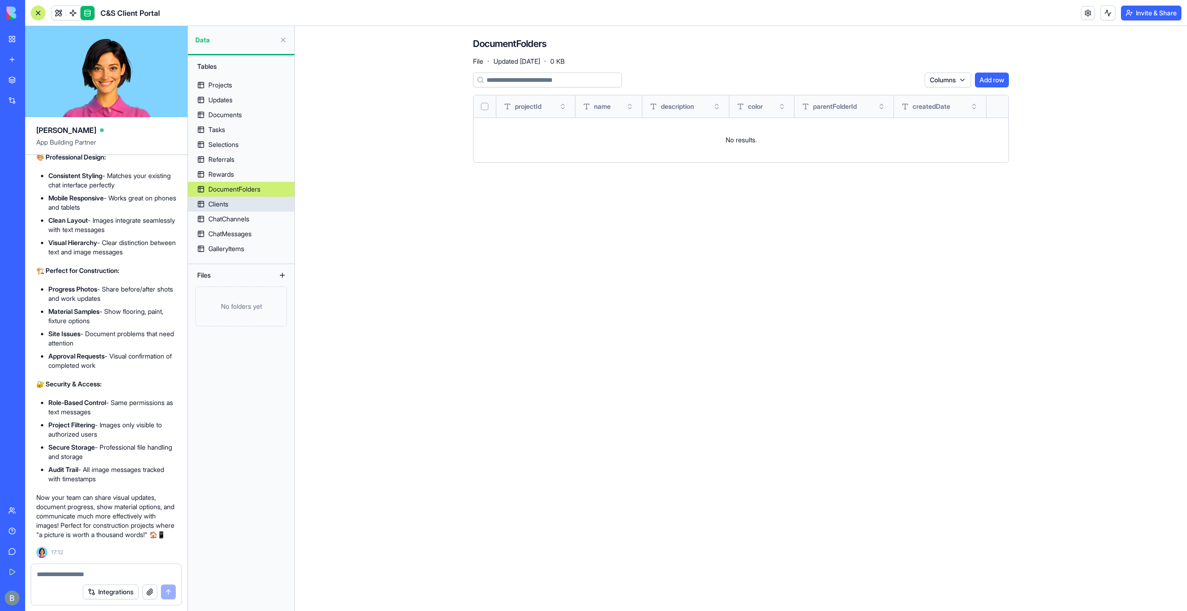
click at [242, 202] on link "Clients" at bounding box center [241, 204] width 107 height 15
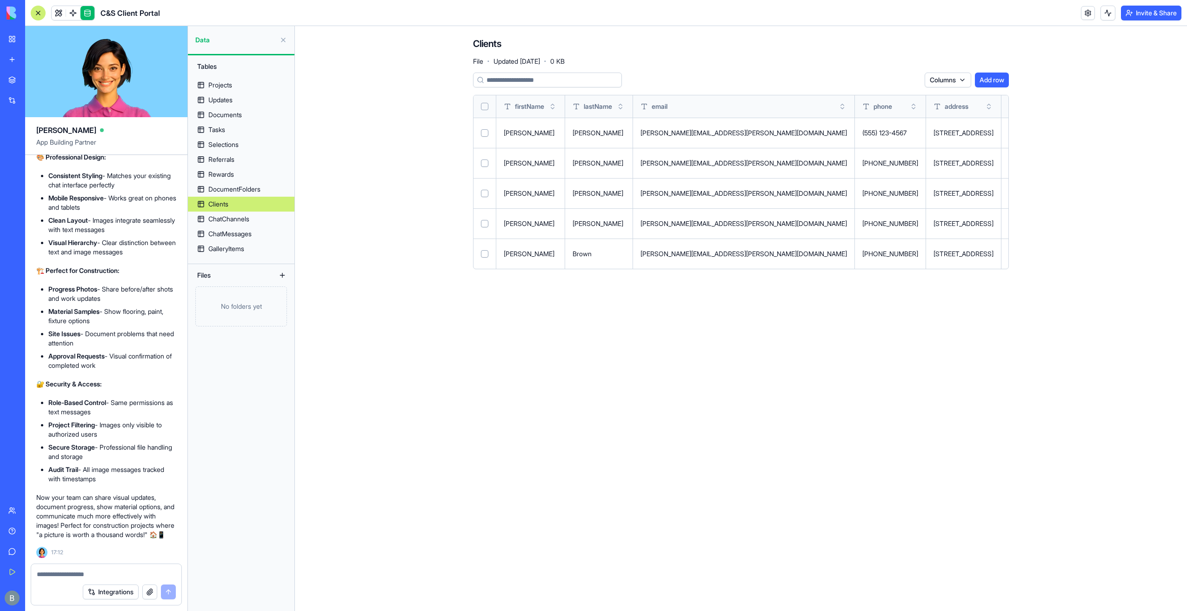
click at [485, 108] on button "Select all" at bounding box center [484, 106] width 7 height 7
click at [892, 85] on html "BETA My Workspace New app Marketplace Integrations Recent Inventory Master C&S …" at bounding box center [593, 305] width 1187 height 611
click at [877, 102] on div "Delete" at bounding box center [889, 99] width 55 height 15
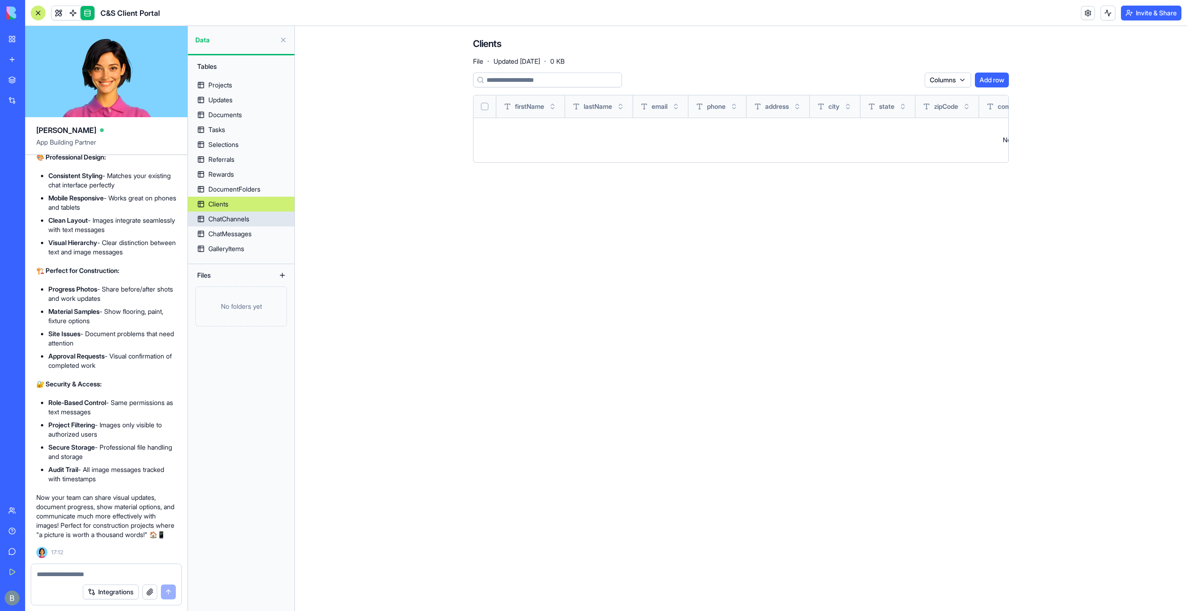
click at [228, 223] on div "ChatChannels" at bounding box center [228, 218] width 41 height 9
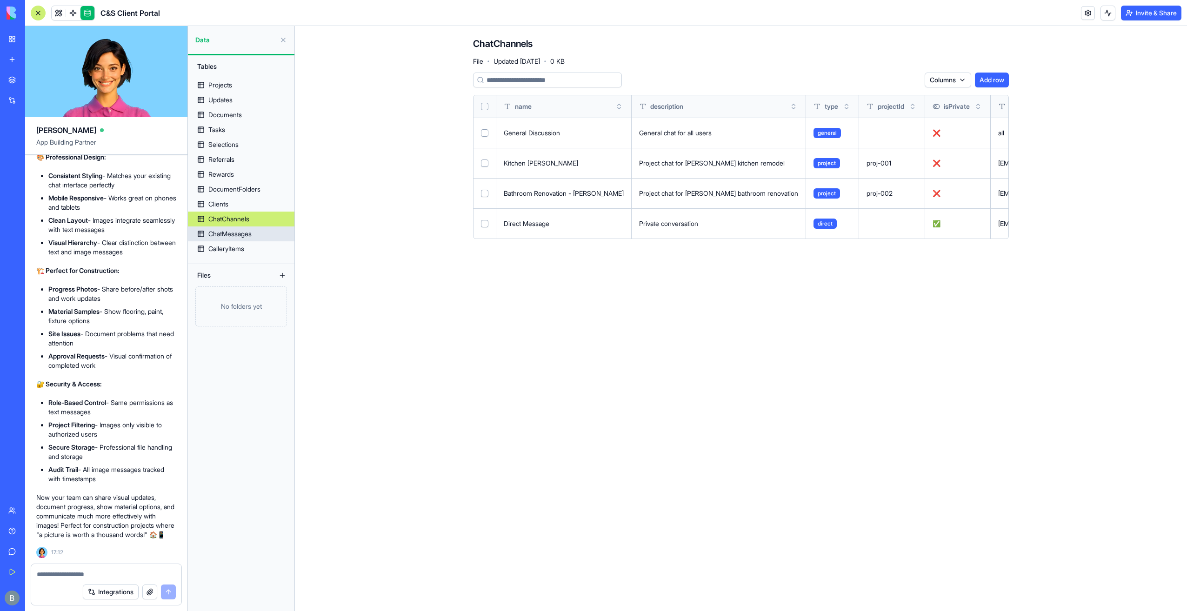
click at [229, 233] on div "ChatMessages" at bounding box center [229, 233] width 43 height 9
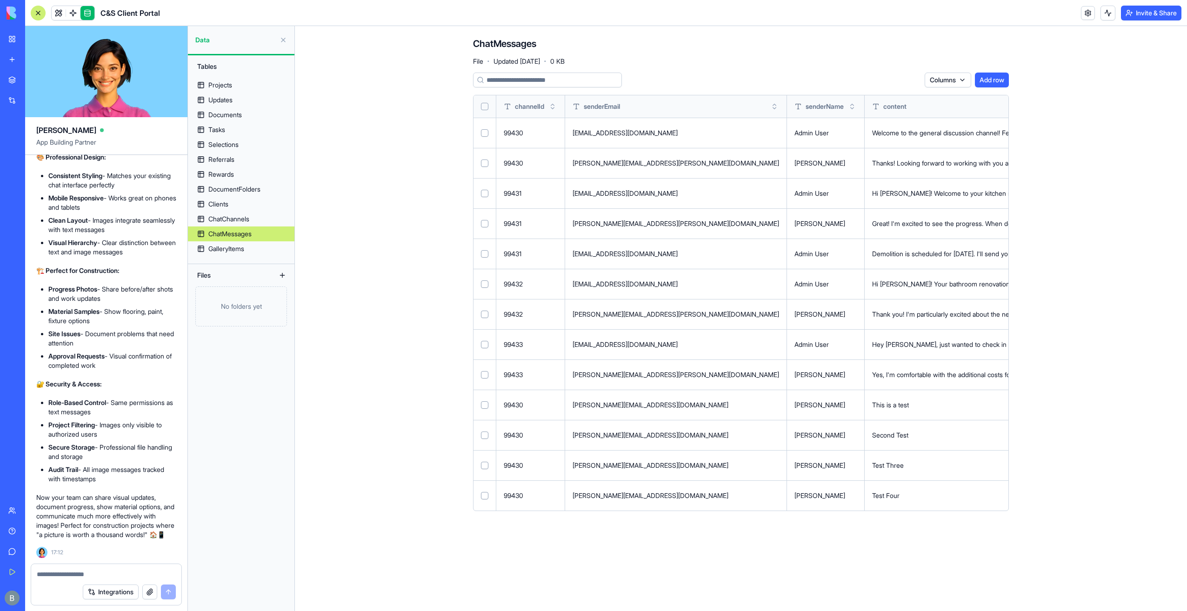
click at [251, 241] on link "GalleryItems" at bounding box center [241, 248] width 107 height 15
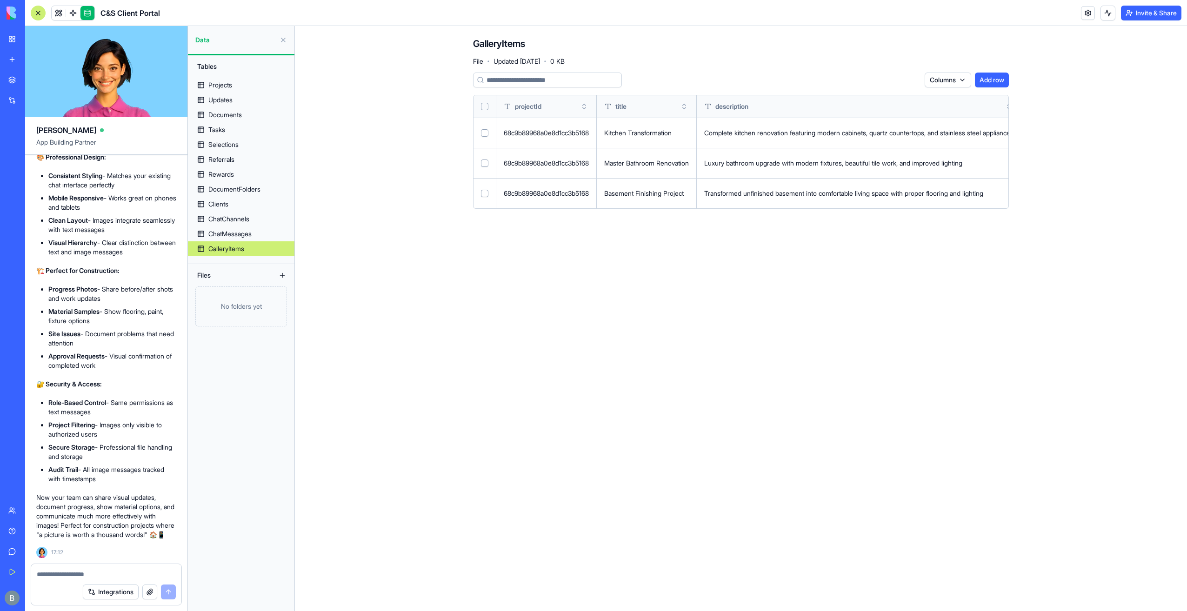
click at [484, 112] on th at bounding box center [485, 106] width 23 height 22
click at [65, 15] on span at bounding box center [73, 13] width 26 height 26
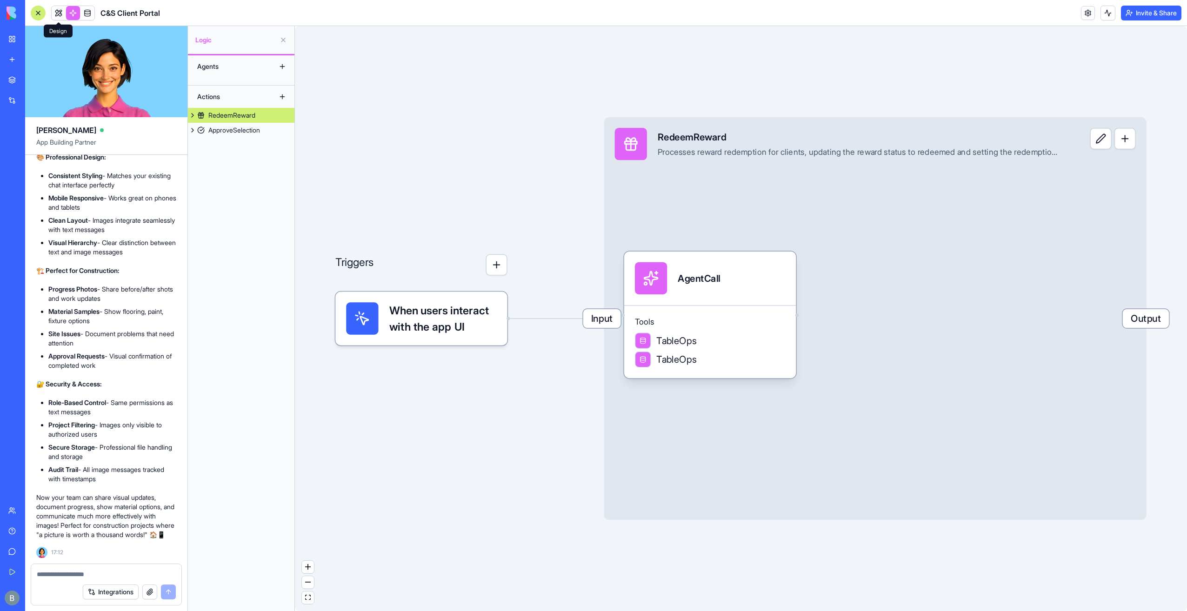
click at [54, 16] on link at bounding box center [59, 13] width 14 height 14
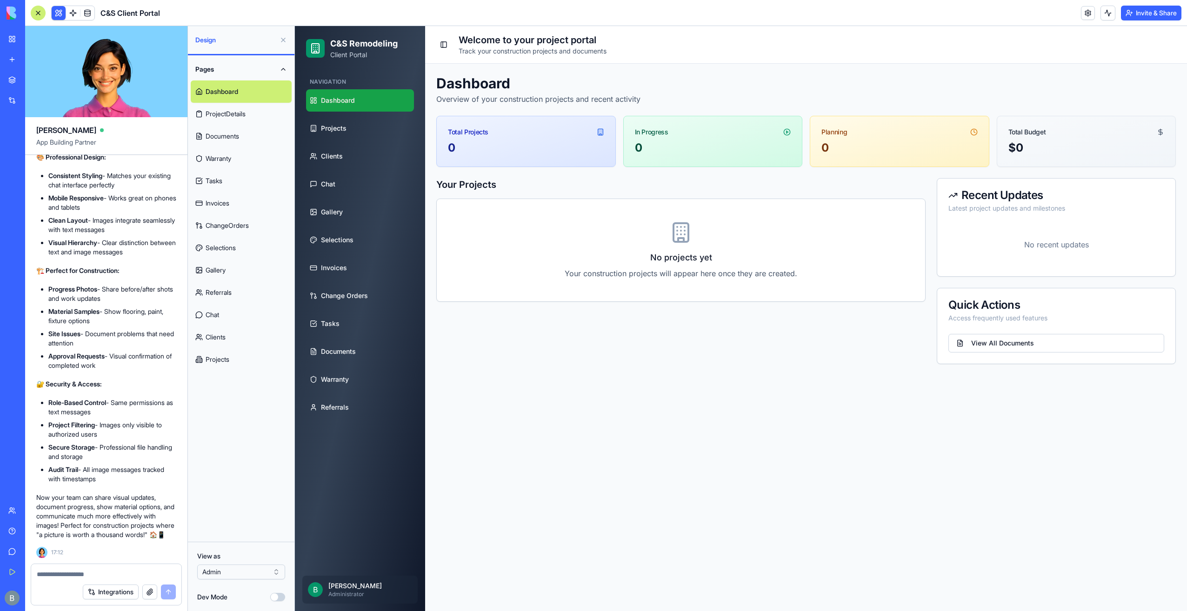
click at [287, 40] on button at bounding box center [283, 40] width 15 height 15
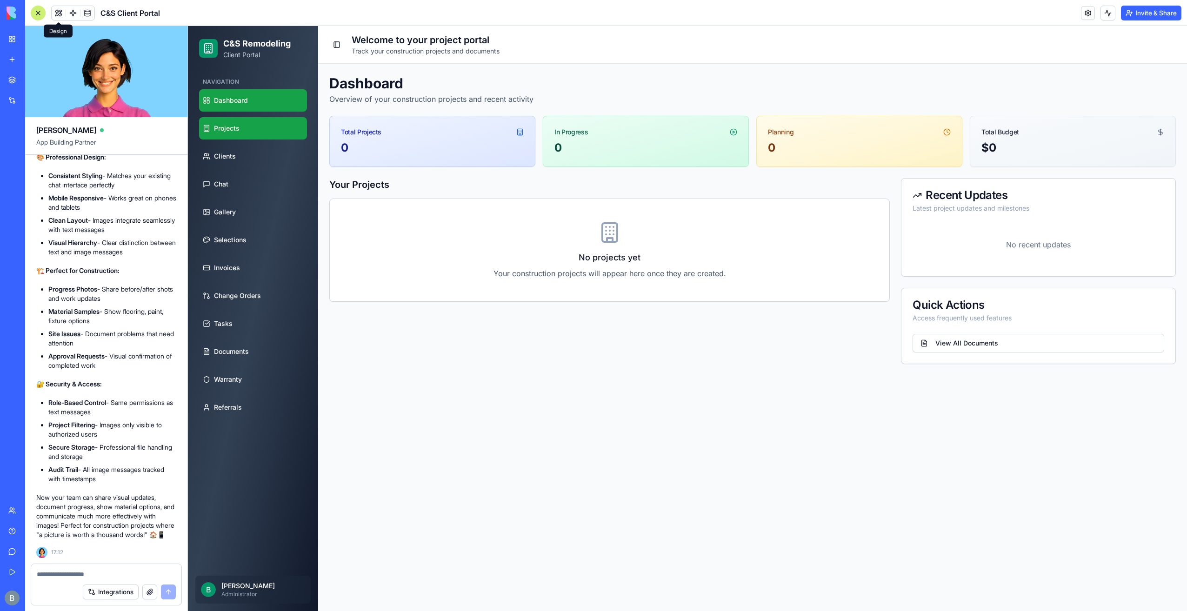
click at [240, 133] on link "Projects" at bounding box center [253, 128] width 108 height 22
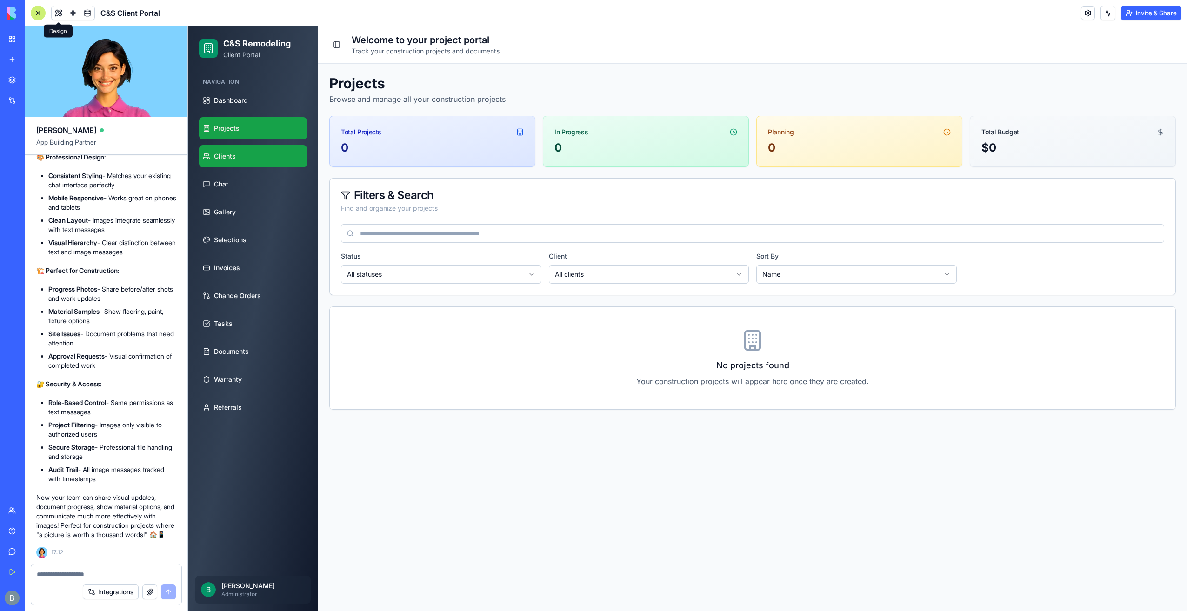
click at [243, 166] on link "Clients" at bounding box center [253, 156] width 108 height 22
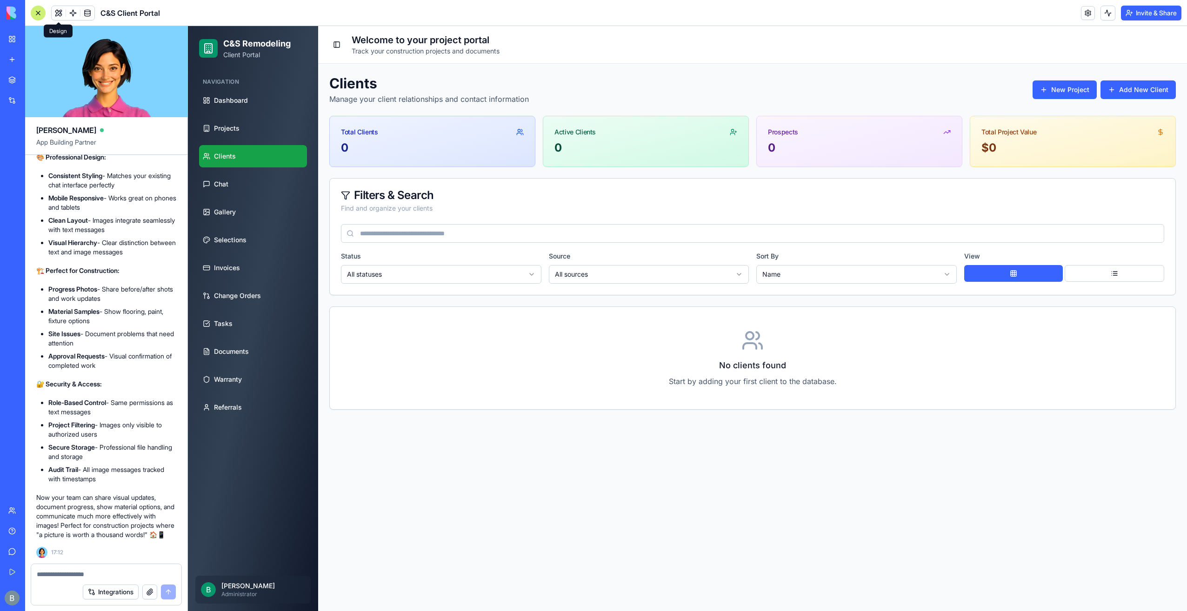
click at [249, 146] on link "Clients" at bounding box center [253, 156] width 108 height 22
click at [247, 139] on link "Projects" at bounding box center [253, 128] width 108 height 22
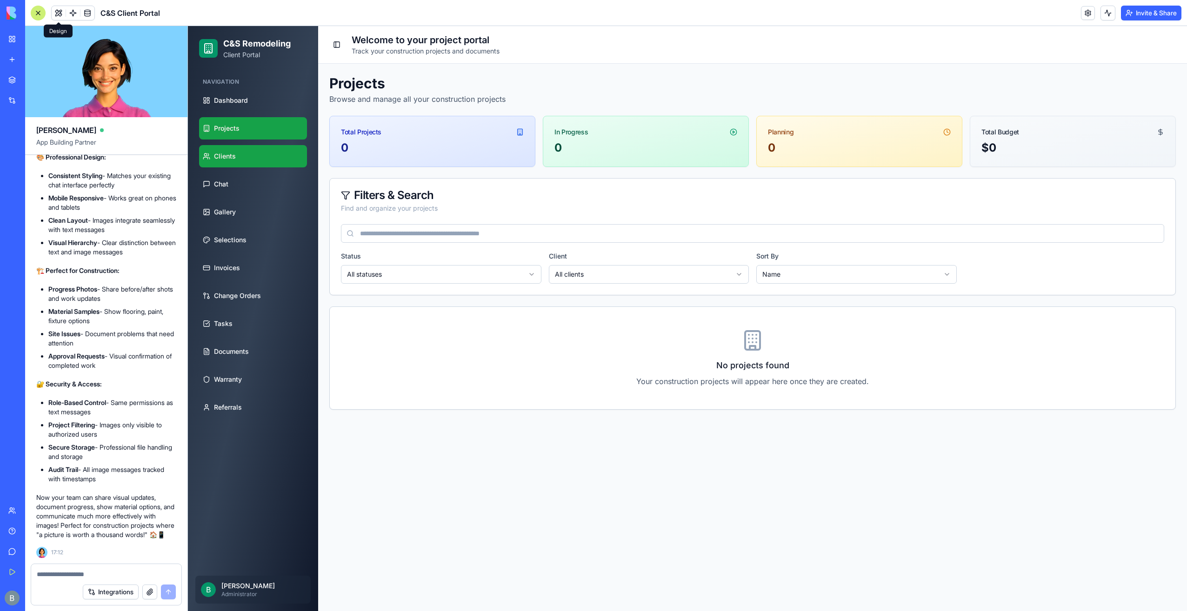
click at [243, 157] on link "Clients" at bounding box center [253, 156] width 108 height 22
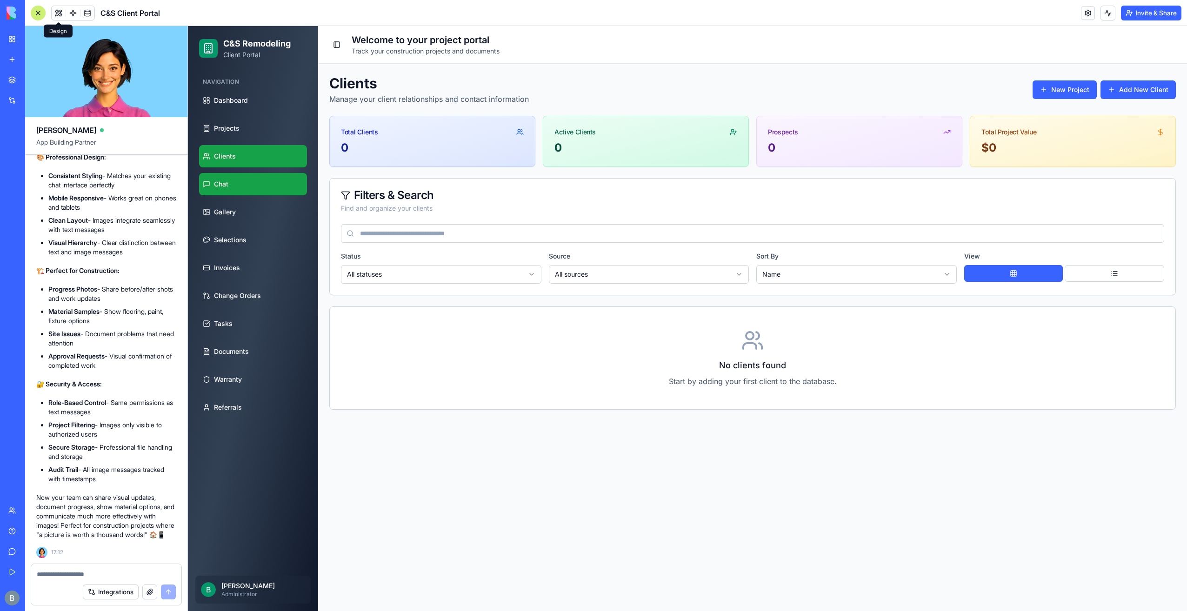
click at [218, 175] on link "Chat" at bounding box center [253, 184] width 108 height 22
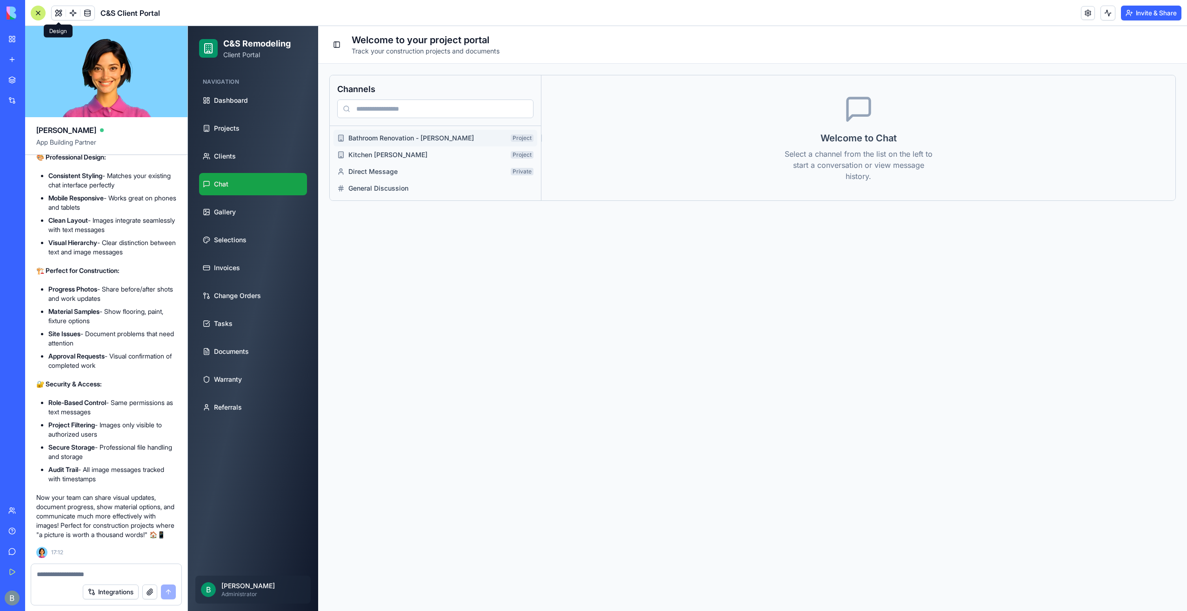
click at [522, 142] on button "Bathroom Renovation - [PERSON_NAME] Project" at bounding box center [436, 138] width 204 height 17
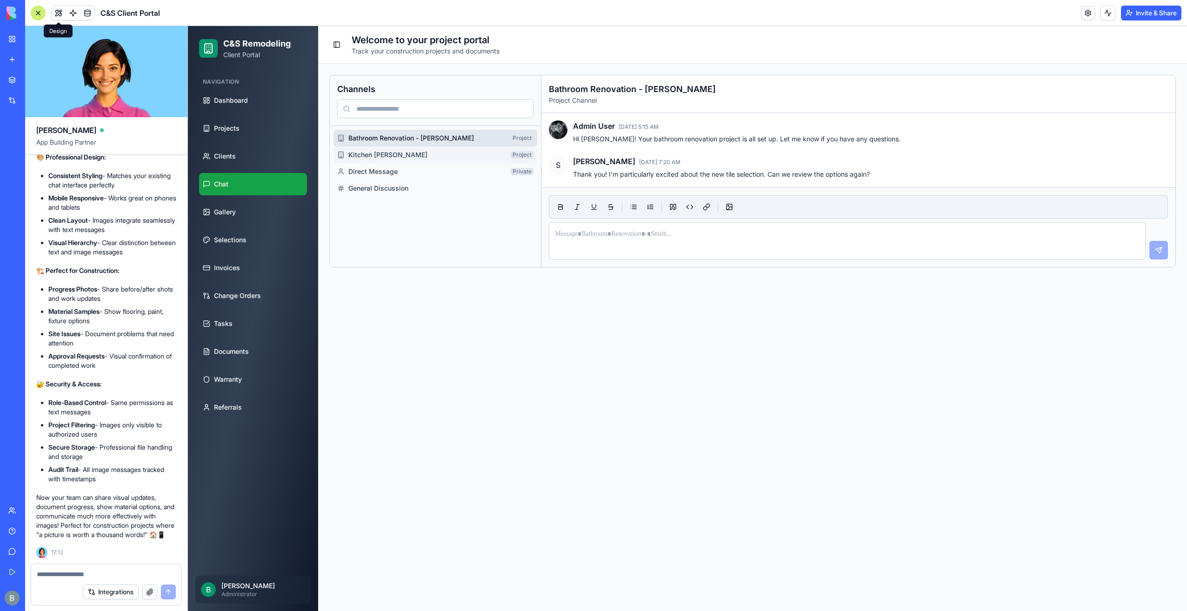
click at [502, 158] on span "Kitchen [PERSON_NAME]" at bounding box center [427, 154] width 159 height 9
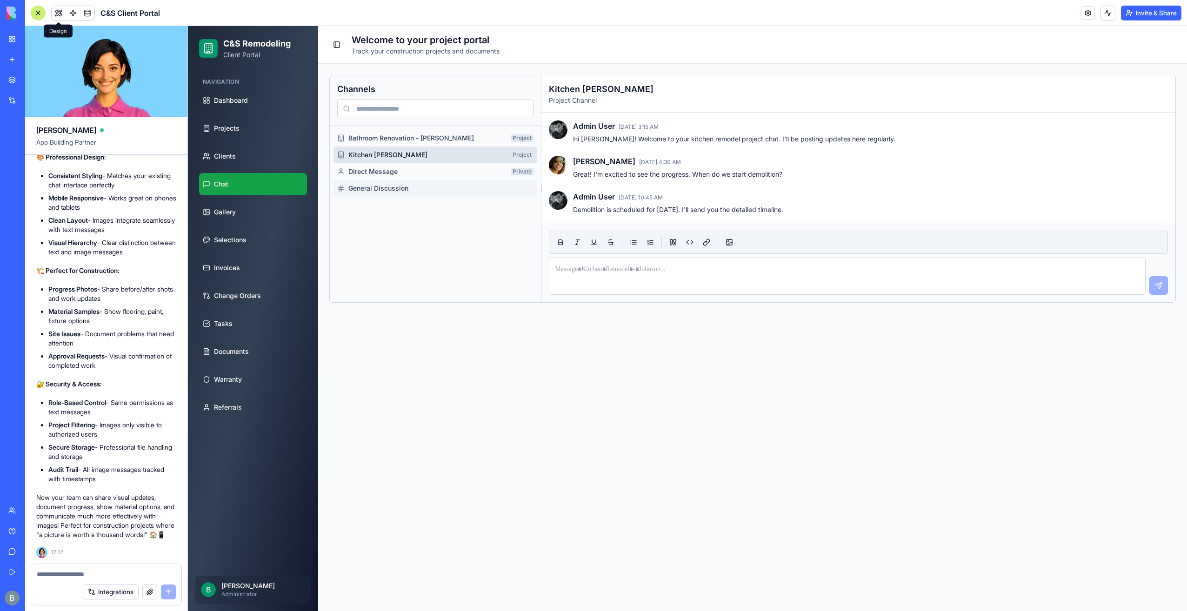
click at [487, 180] on button "General Discussion" at bounding box center [436, 188] width 204 height 17
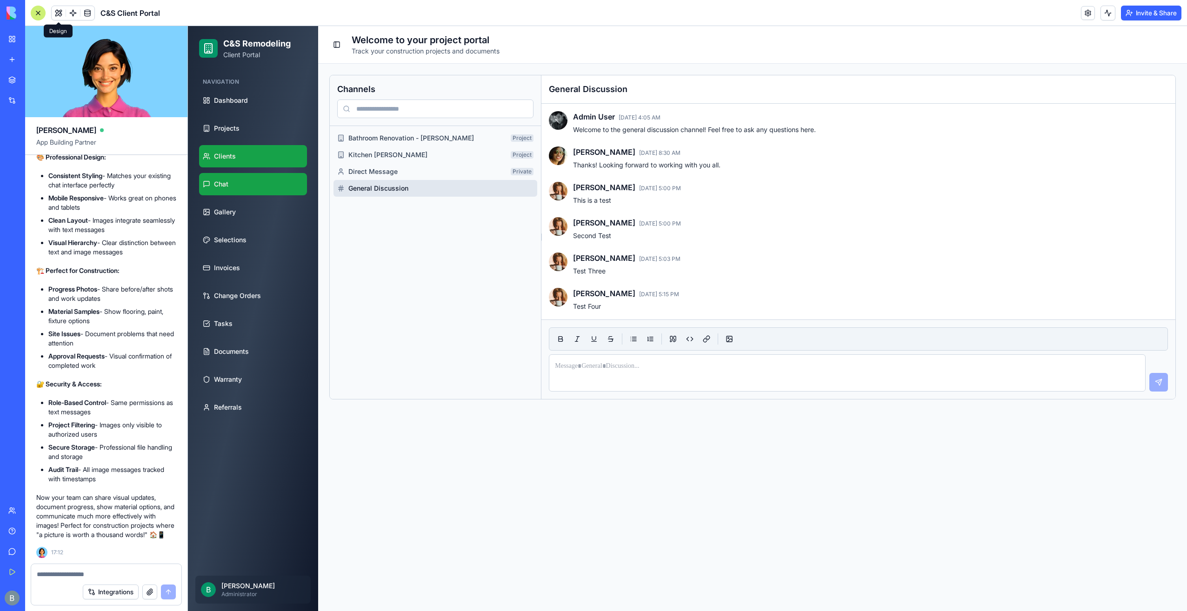
click at [284, 156] on link "Clients" at bounding box center [253, 156] width 108 height 22
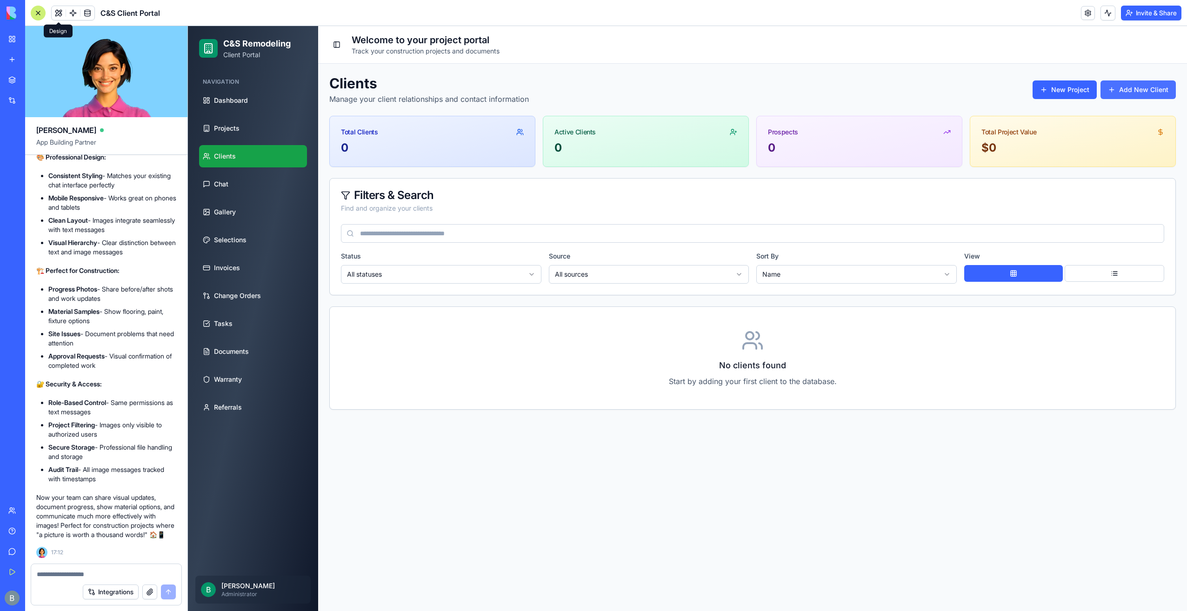
click at [1140, 95] on button "Add New Client" at bounding box center [1138, 89] width 75 height 19
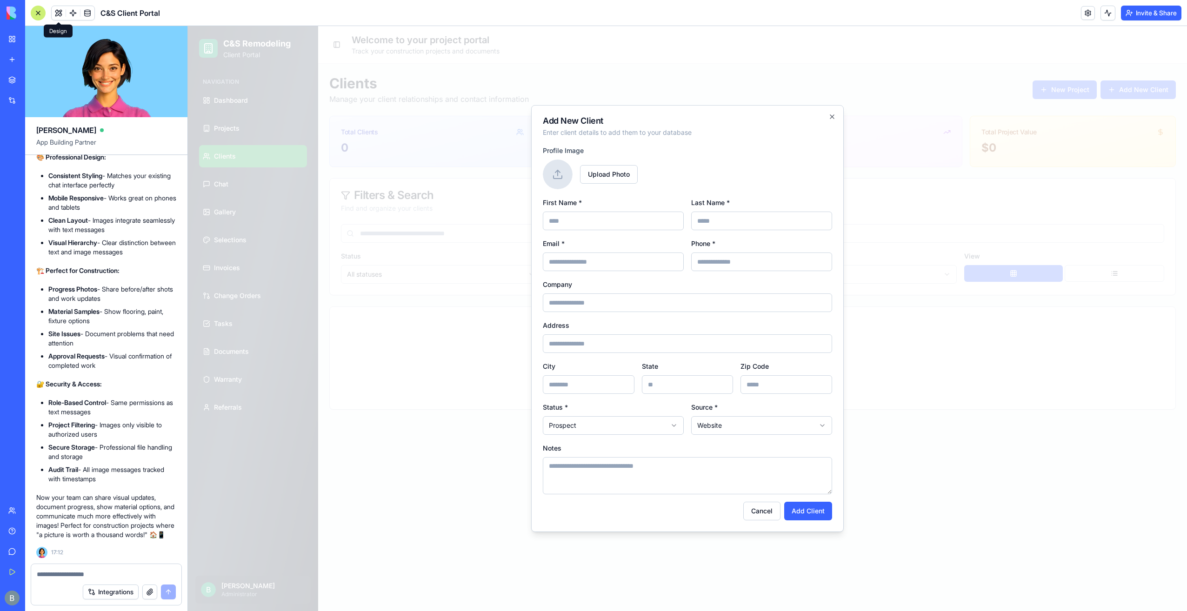
click at [600, 222] on input "First Name *" at bounding box center [613, 221] width 141 height 19
click at [605, 192] on form "**********" at bounding box center [687, 333] width 289 height 376
click at [608, 177] on span "Upload Photo" at bounding box center [609, 174] width 58 height 19
click at [188, 26] on input "Upload Photo" at bounding box center [188, 26] width 0 height 0
click at [610, 236] on form "**********" at bounding box center [687, 333] width 289 height 376
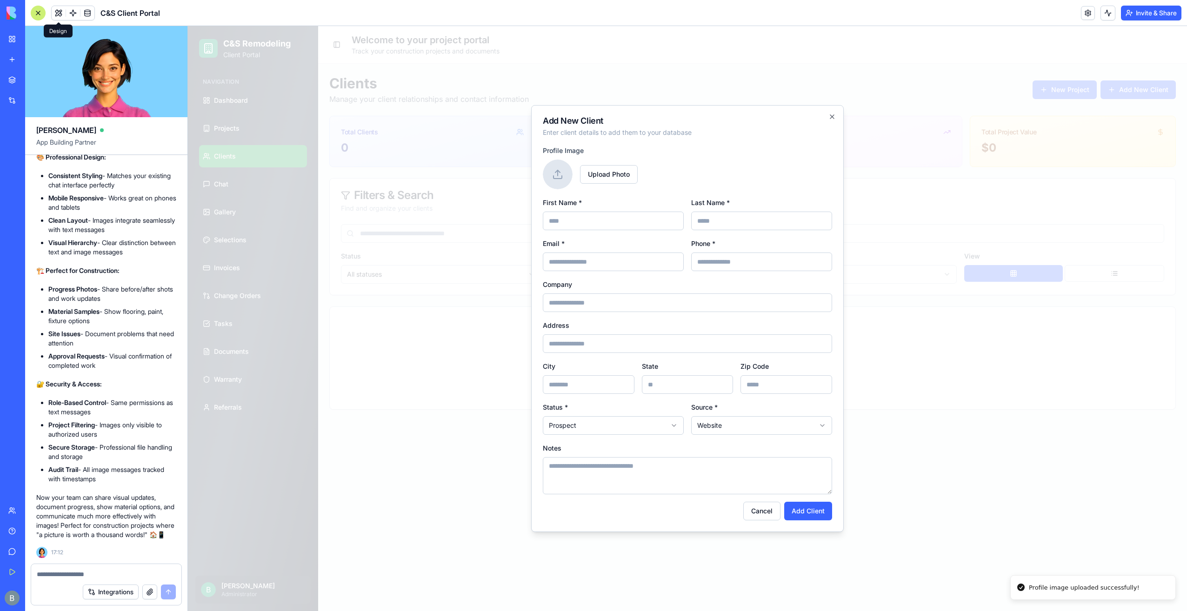
click at [610, 232] on form "**********" at bounding box center [687, 333] width 289 height 376
click at [612, 225] on input "First Name *" at bounding box center [613, 221] width 141 height 19
click at [616, 214] on input "First Name *" at bounding box center [613, 221] width 141 height 19
type input "*"
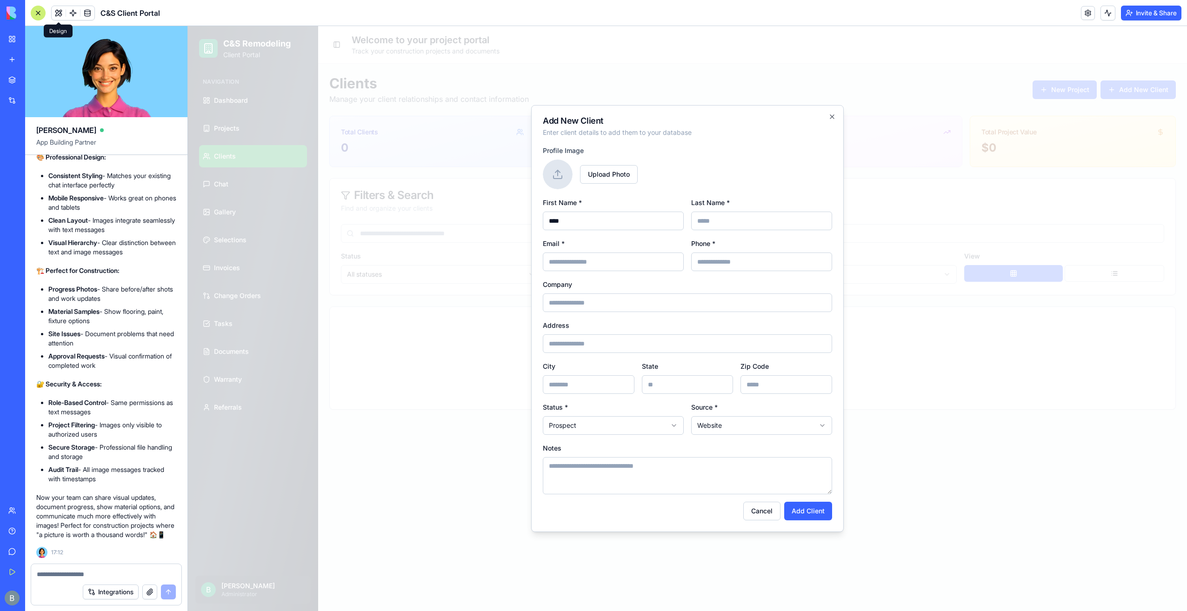
type input "****"
click at [740, 217] on input "Last Name *" at bounding box center [761, 221] width 141 height 19
type input "******"
click at [644, 259] on input "Email *" at bounding box center [613, 262] width 141 height 19
type input "**********"
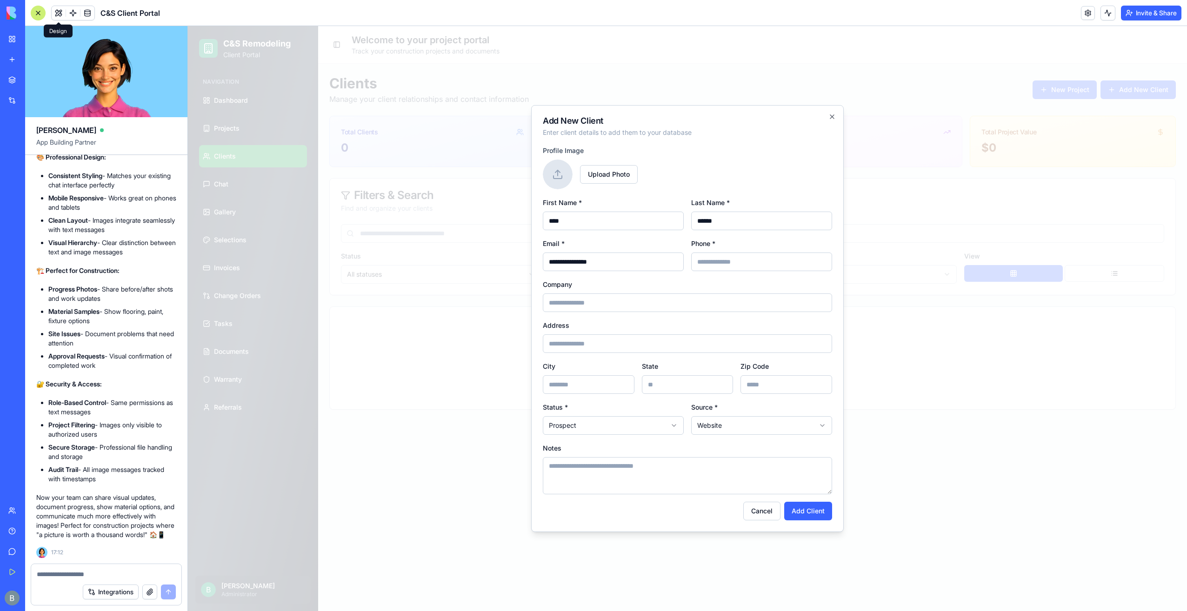
type input "**********"
type input "**"
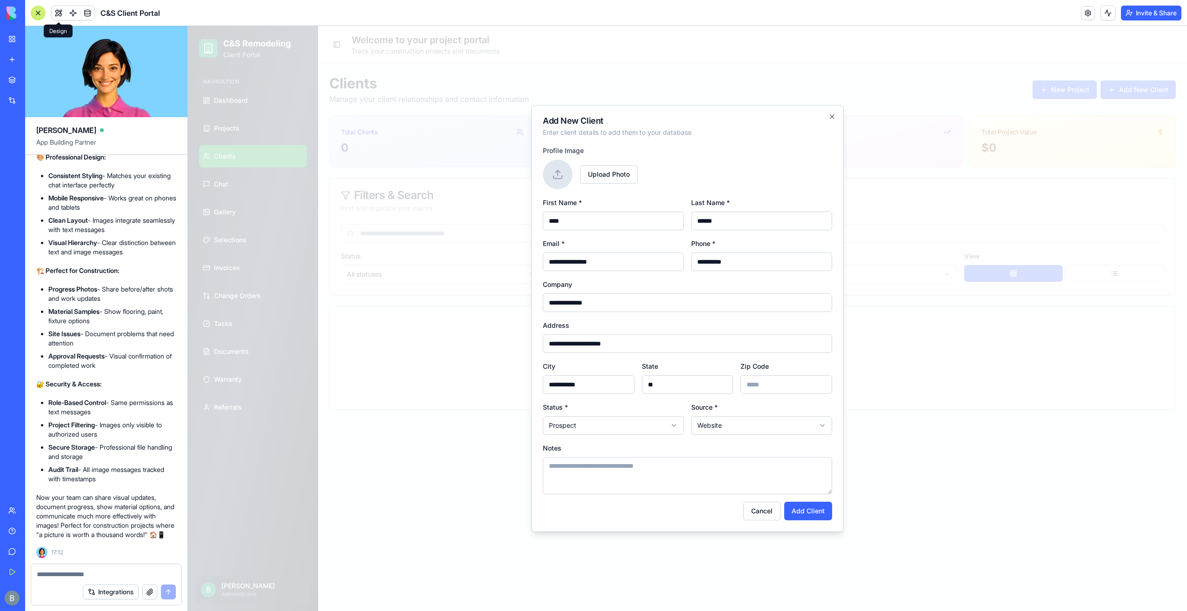
type input "*****"
click at [688, 288] on div "**********" at bounding box center [687, 295] width 289 height 33
drag, startPoint x: 661, startPoint y: 303, endPoint x: 445, endPoint y: 305, distance: 215.9
click at [444, 306] on body "**********" at bounding box center [687, 318] width 999 height 585
click at [575, 423] on body "**********" at bounding box center [687, 318] width 999 height 585
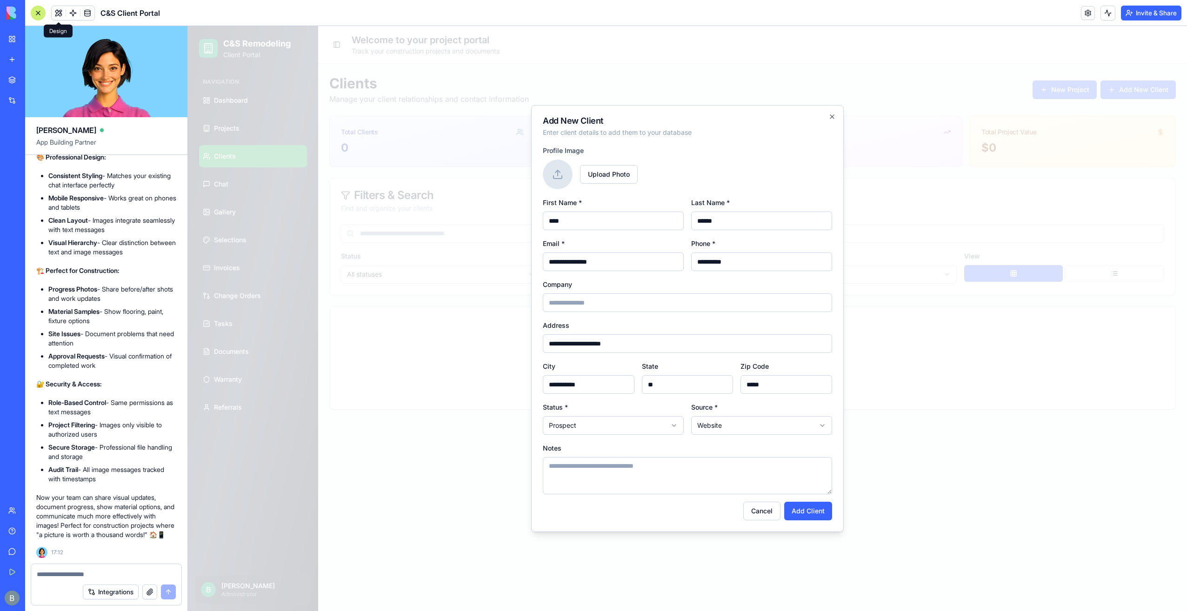
click at [574, 418] on body "**********" at bounding box center [687, 318] width 999 height 585
select select "******"
click at [613, 398] on form "**********" at bounding box center [687, 333] width 289 height 376
click at [775, 427] on body "**********" at bounding box center [687, 318] width 999 height 585
click at [702, 400] on form "**********" at bounding box center [687, 333] width 289 height 376
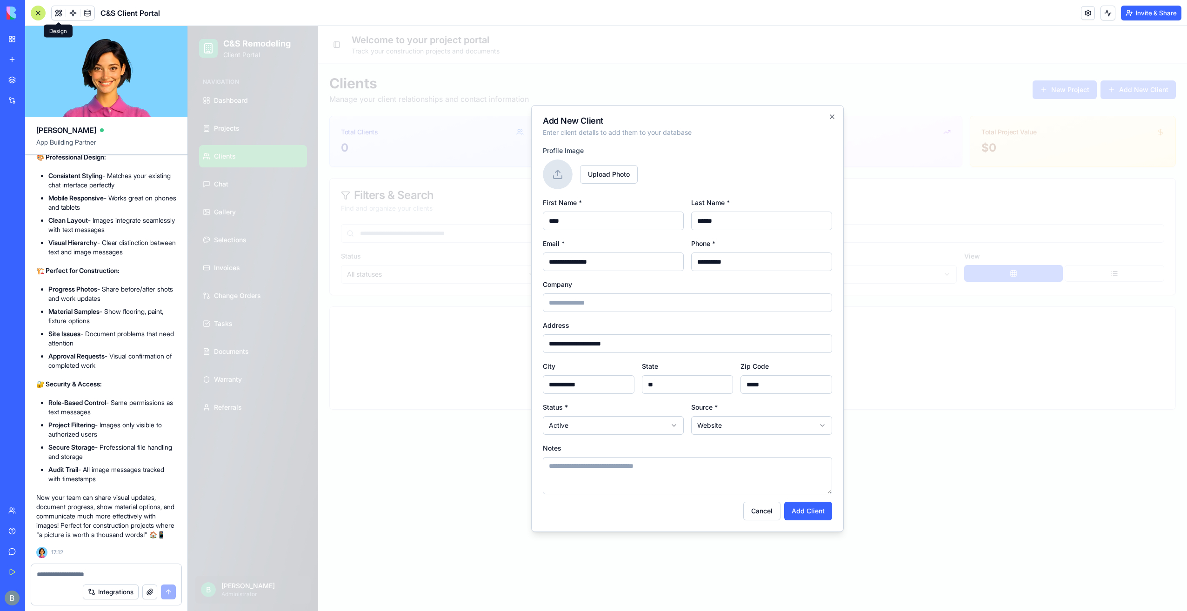
click at [655, 475] on textarea "Notes" at bounding box center [687, 475] width 289 height 37
click at [705, 315] on form "**********" at bounding box center [687, 333] width 289 height 376
click at [822, 514] on button "Add Client" at bounding box center [808, 511] width 48 height 19
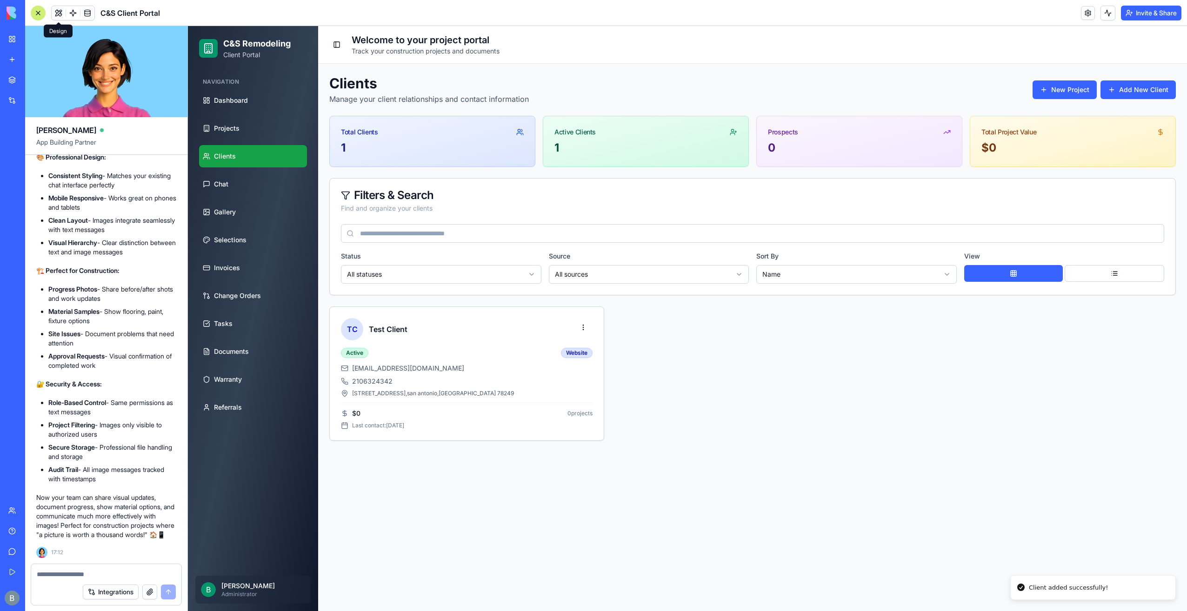
click at [69, 582] on div "Integrations" at bounding box center [106, 592] width 150 height 26
click at [70, 580] on div "Integrations" at bounding box center [106, 592] width 150 height 26
click at [71, 579] on textarea at bounding box center [107, 574] width 140 height 9
click at [73, 574] on textarea at bounding box center [107, 574] width 140 height 9
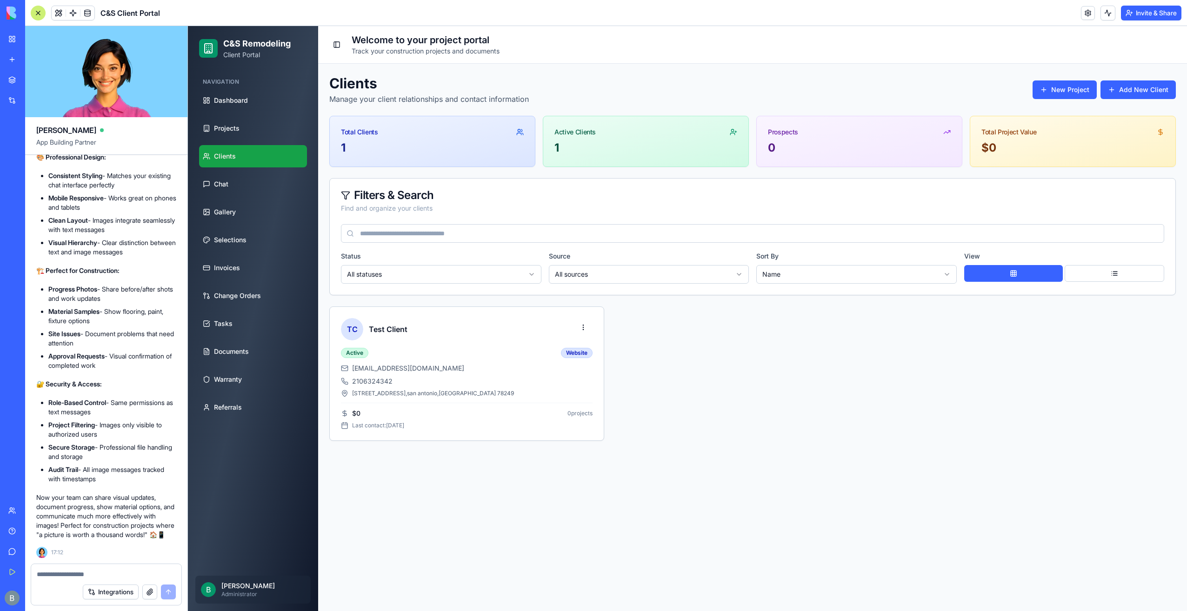
click at [73, 574] on textarea at bounding box center [107, 574] width 140 height 9
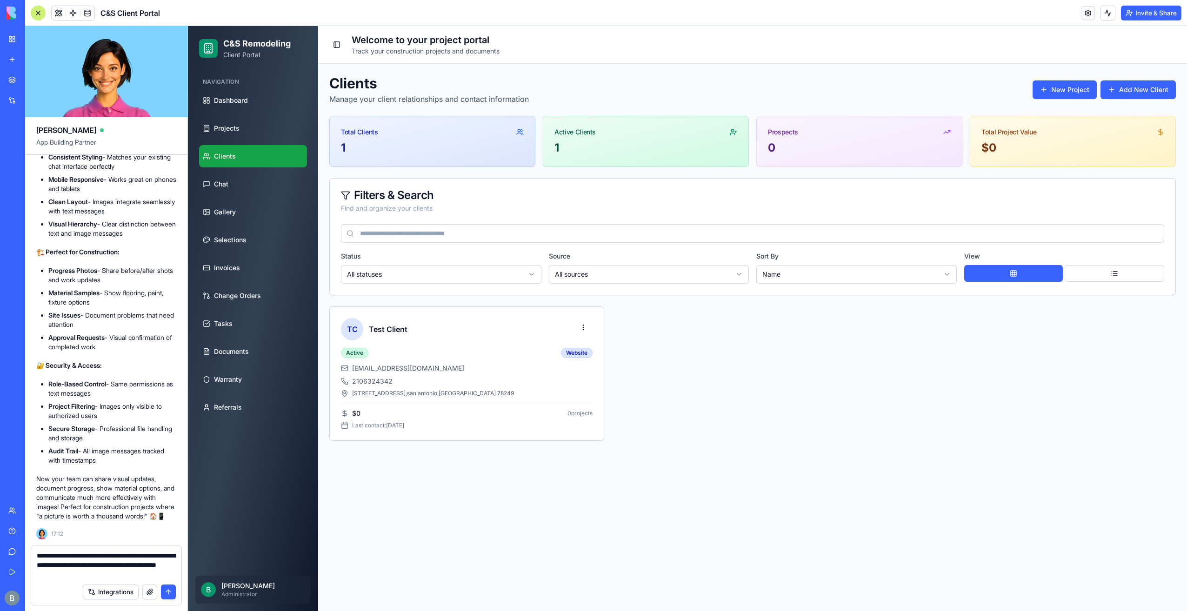
type textarea "**********"
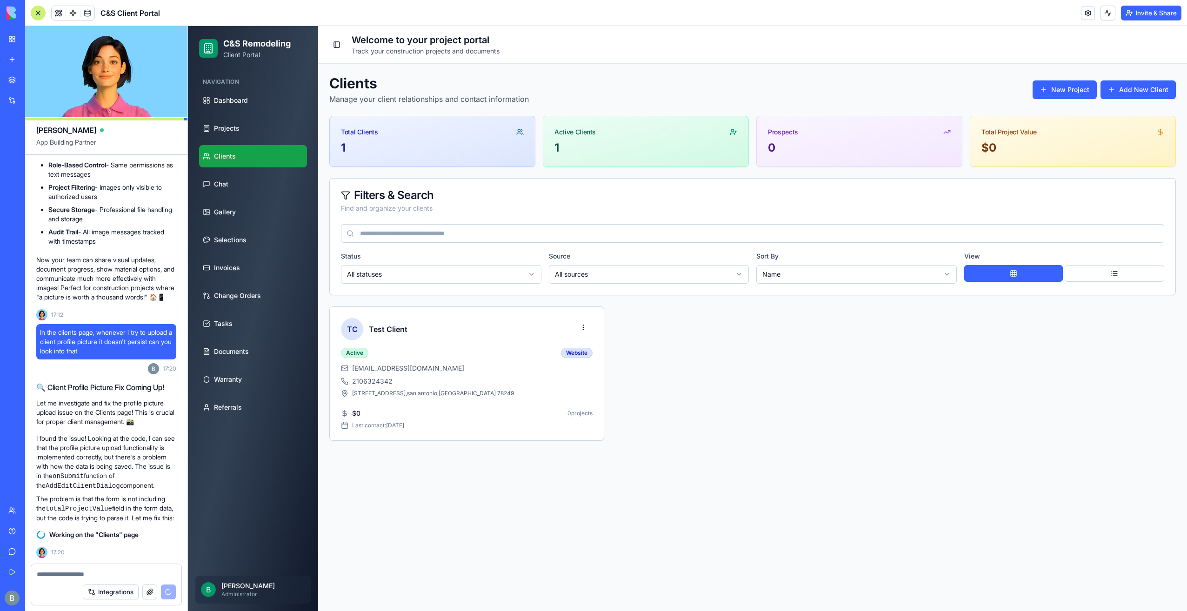
scroll to position [26288, 0]
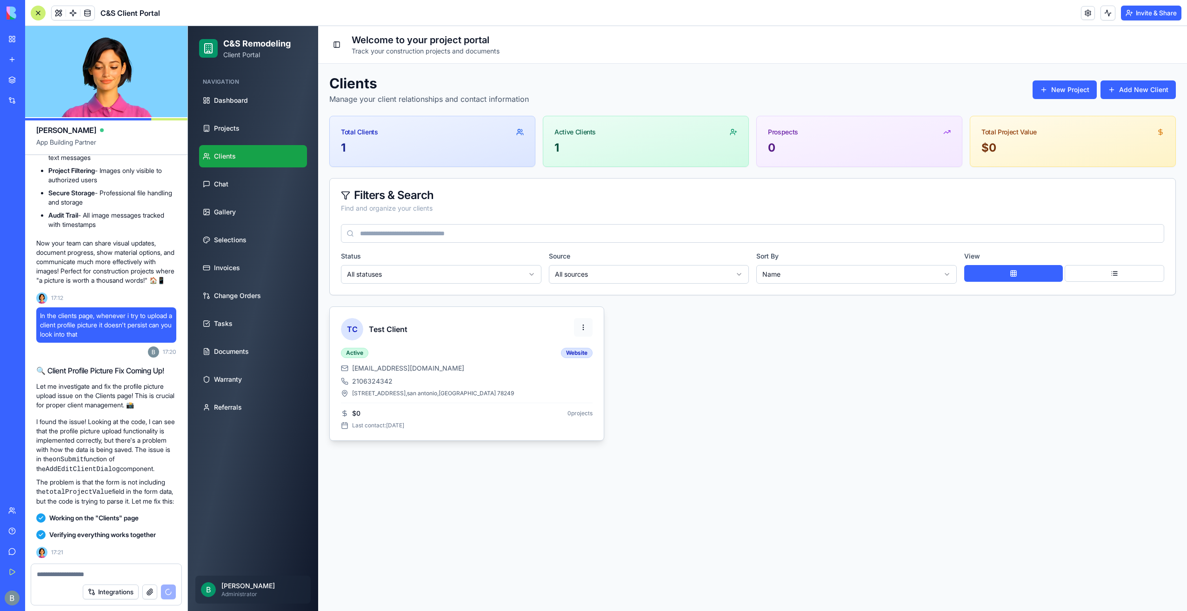
click at [583, 329] on html "C&S Remodeling Client Portal Navigation Dashboard Projects Clients Chat Gallery…" at bounding box center [687, 318] width 999 height 585
click at [536, 316] on html "C&S Remodeling Client Portal Navigation Dashboard Projects Clients Chat Gallery…" at bounding box center [687, 318] width 999 height 585
click at [425, 337] on div "TC Test Client" at bounding box center [467, 329] width 252 height 22
click at [394, 364] on span "[EMAIL_ADDRESS][DOMAIN_NAME]" at bounding box center [408, 368] width 112 height 9
click at [377, 374] on div "[EMAIL_ADDRESS][DOMAIN_NAME] 2106324342 [STREET_ADDRESS]" at bounding box center [467, 380] width 252 height 33
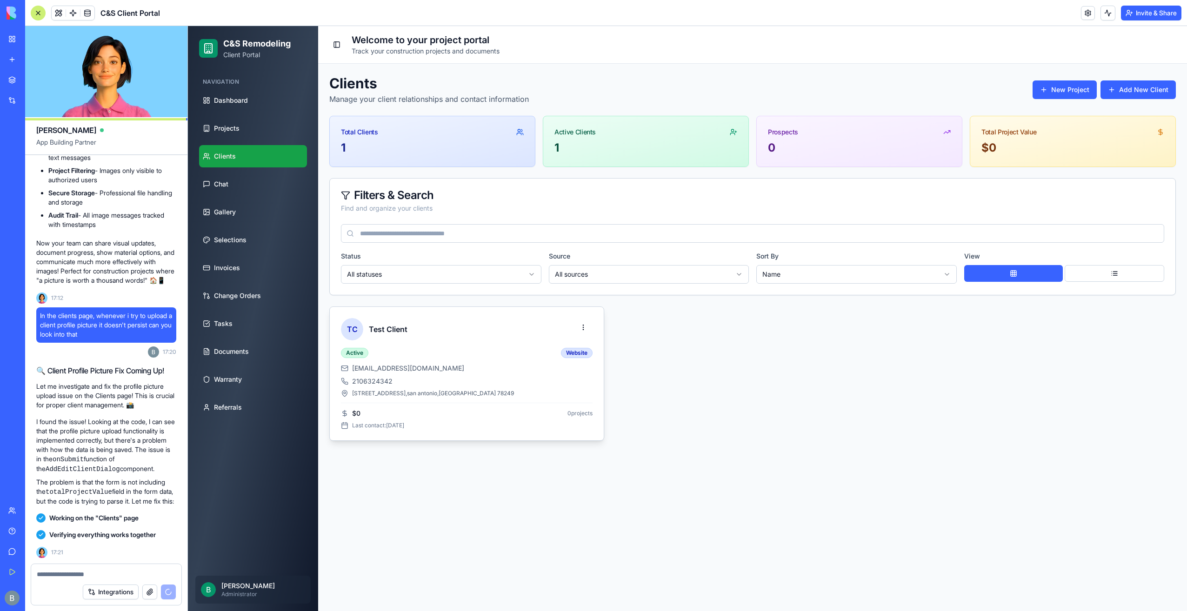
click at [367, 403] on div "$ 0 0 project s Last contact: [DATE]" at bounding box center [467, 416] width 252 height 27
click at [398, 422] on span "Last contact: [DATE]" at bounding box center [378, 425] width 52 height 7
click at [1117, 277] on button at bounding box center [1115, 273] width 100 height 17
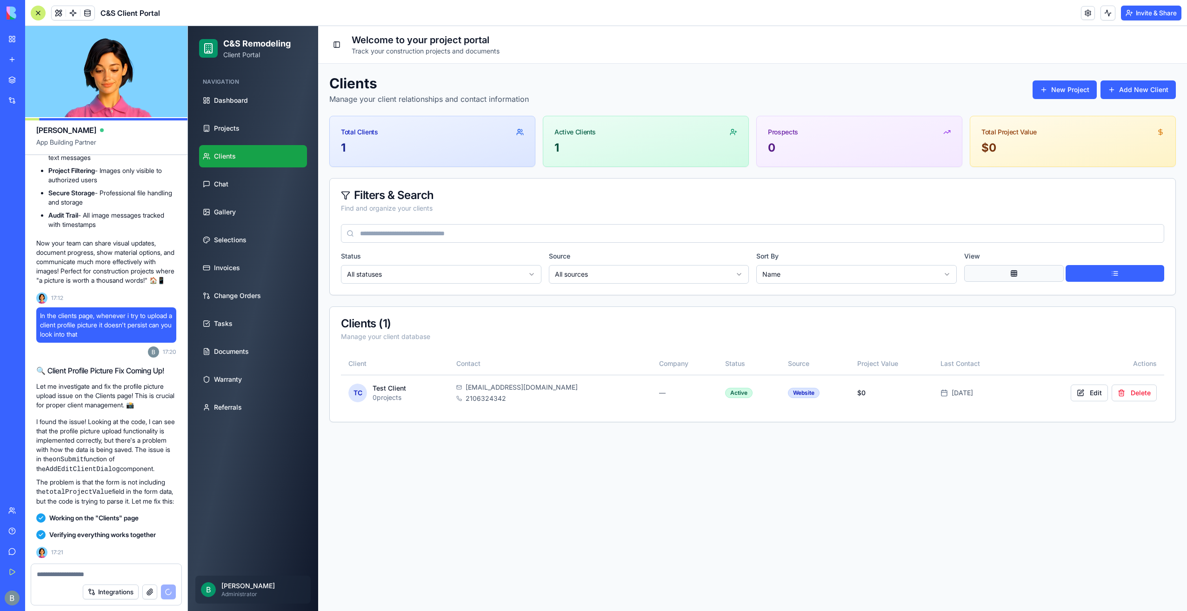
scroll to position [26869, 0]
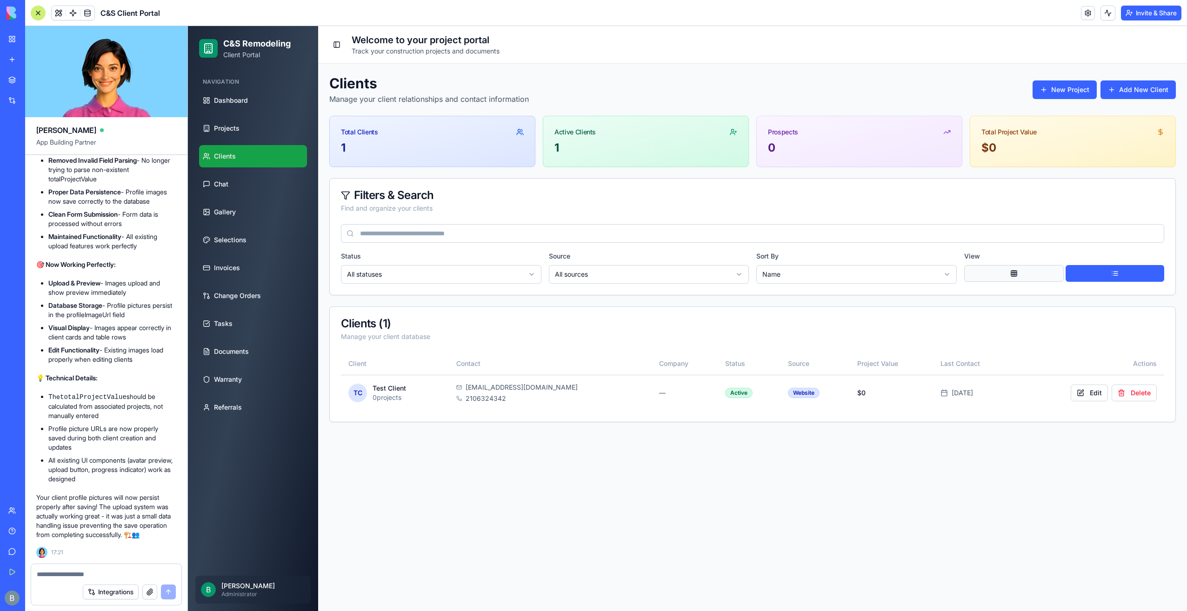
click at [1029, 276] on button at bounding box center [1014, 273] width 100 height 17
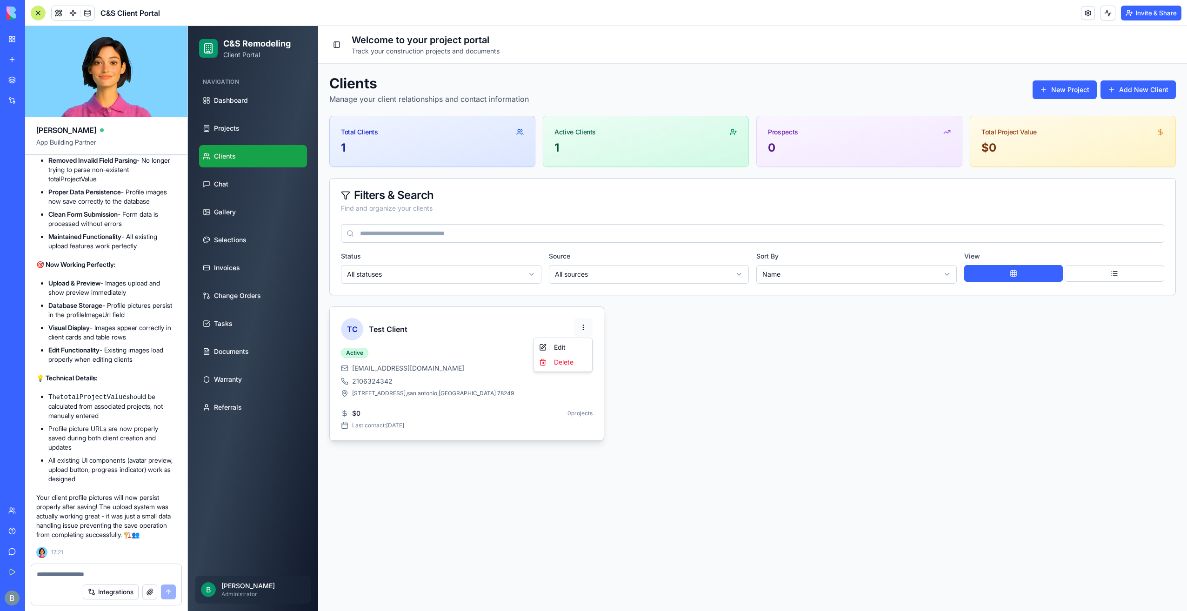
click at [585, 323] on html "C&S Remodeling Client Portal Navigation Dashboard Projects Clients Chat Gallery…" at bounding box center [687, 318] width 999 height 585
click at [583, 345] on div "Edit" at bounding box center [562, 347] width 55 height 15
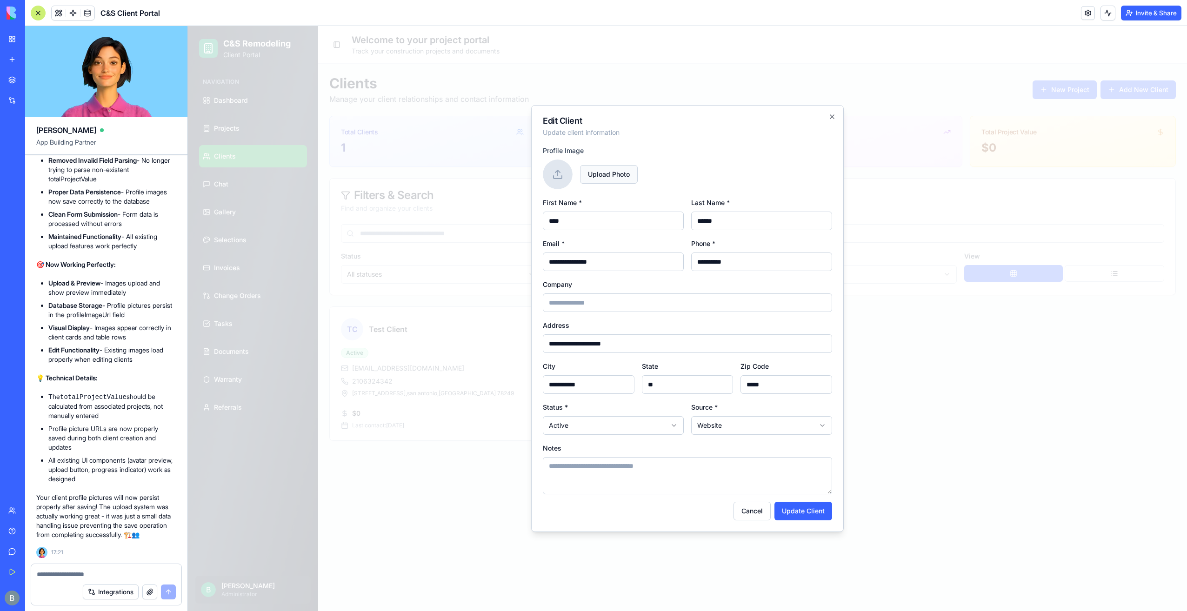
click at [611, 178] on span "Upload Photo" at bounding box center [609, 174] width 58 height 19
click at [188, 26] on input "Upload Photo" at bounding box center [188, 26] width 0 height 0
click at [820, 514] on button "Update Client" at bounding box center [804, 511] width 58 height 19
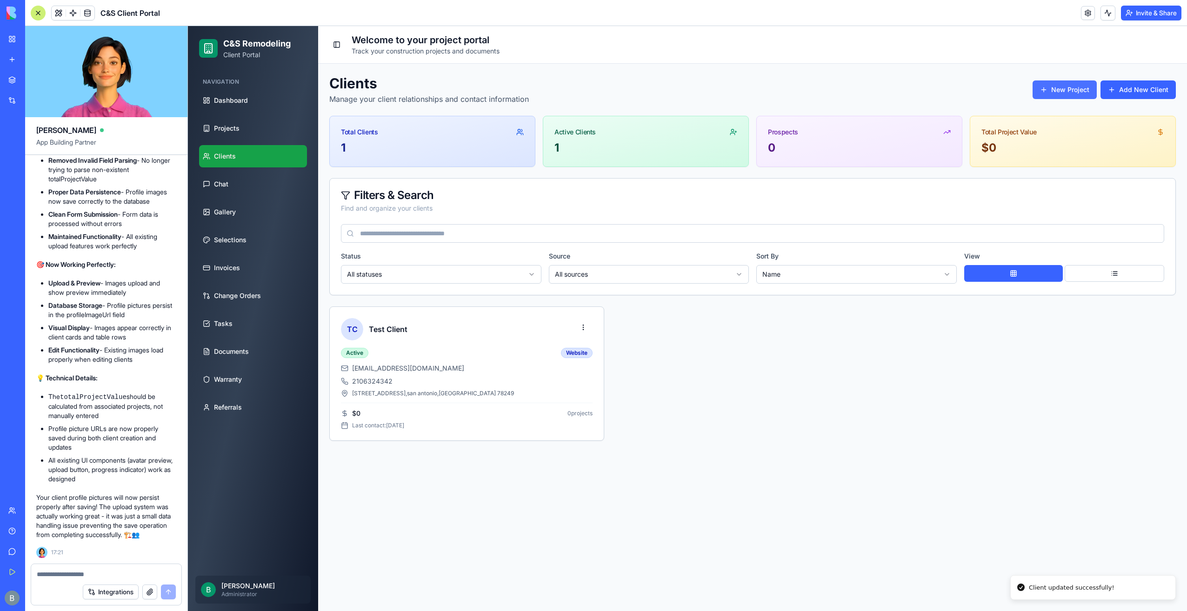
click at [1079, 84] on button "New Project" at bounding box center [1065, 89] width 64 height 19
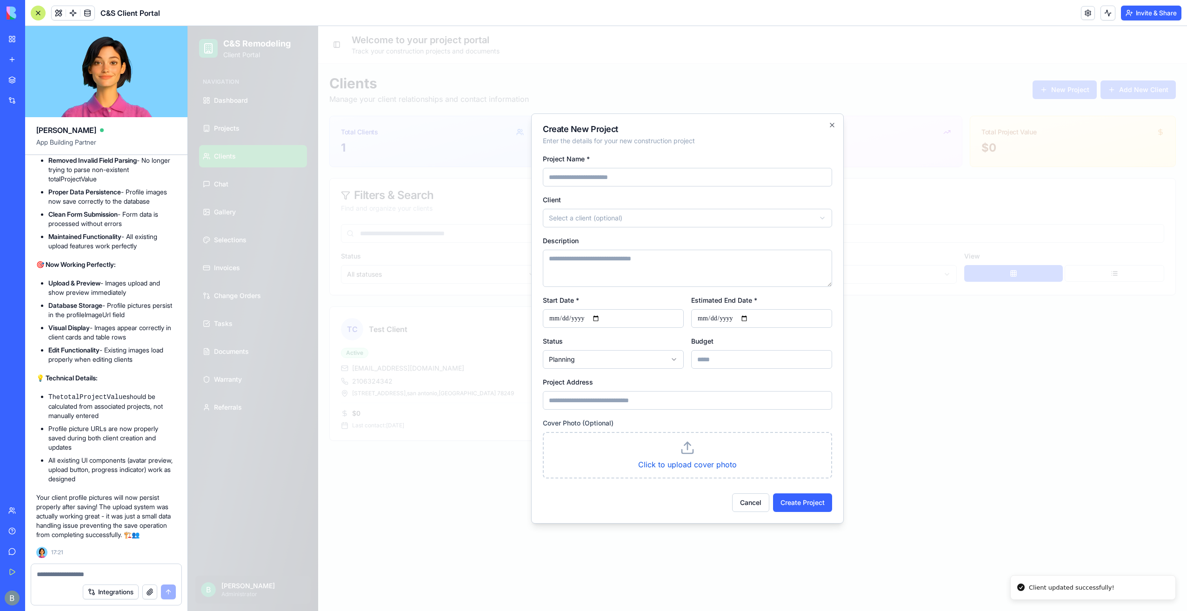
click at [590, 177] on input "Project Name *" at bounding box center [687, 177] width 289 height 19
type input "**********"
drag, startPoint x: 586, startPoint y: 153, endPoint x: 586, endPoint y: 168, distance: 14.9
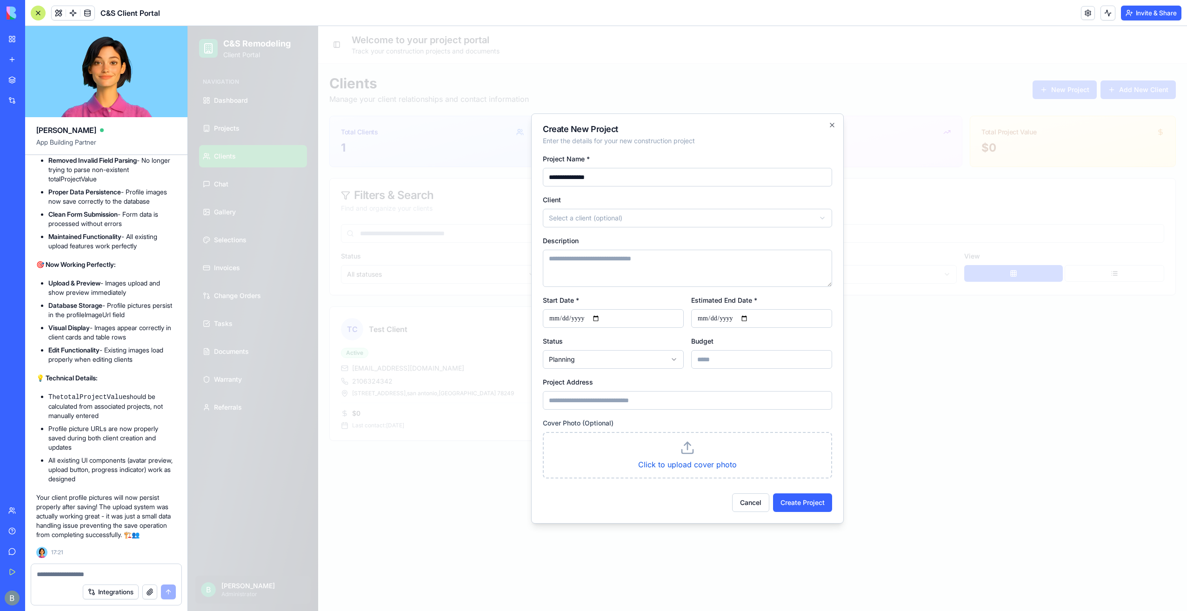
click at [586, 153] on div "**********" at bounding box center [687, 169] width 289 height 33
click at [594, 225] on body "**********" at bounding box center [687, 318] width 999 height 585
select select "******"
click at [586, 261] on textarea "Description" at bounding box center [687, 268] width 289 height 37
type textarea "**********"
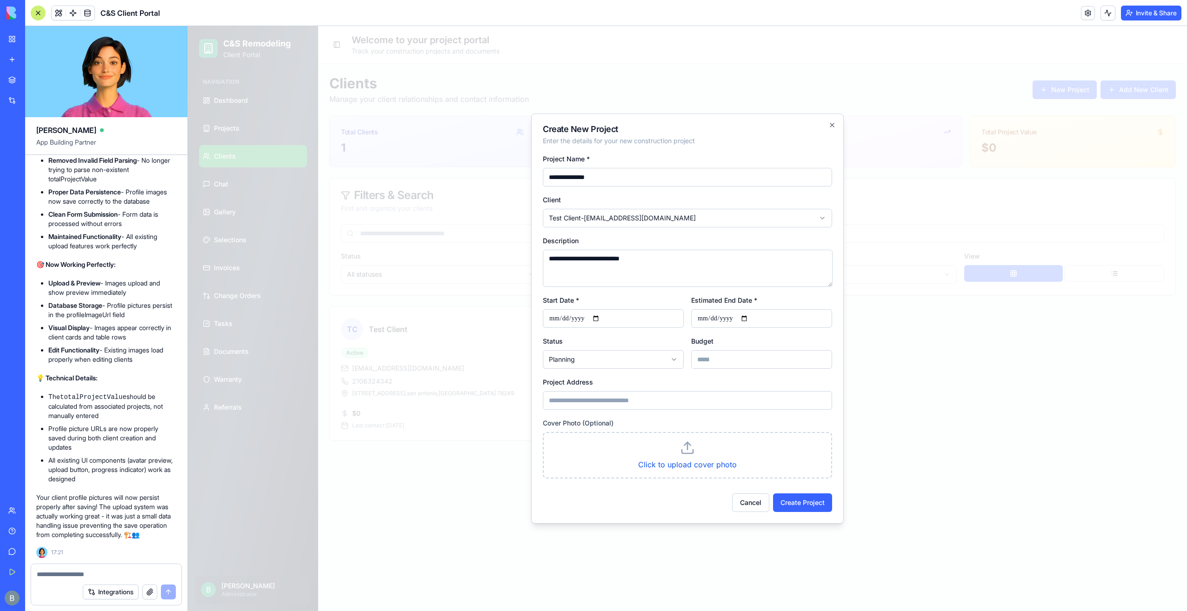
click at [605, 315] on input "Start Date *" at bounding box center [613, 318] width 141 height 19
type input "**********"
click at [750, 321] on input "Estimated End Date *" at bounding box center [761, 318] width 141 height 19
type input "**********"
click at [630, 363] on body "**********" at bounding box center [687, 318] width 999 height 585
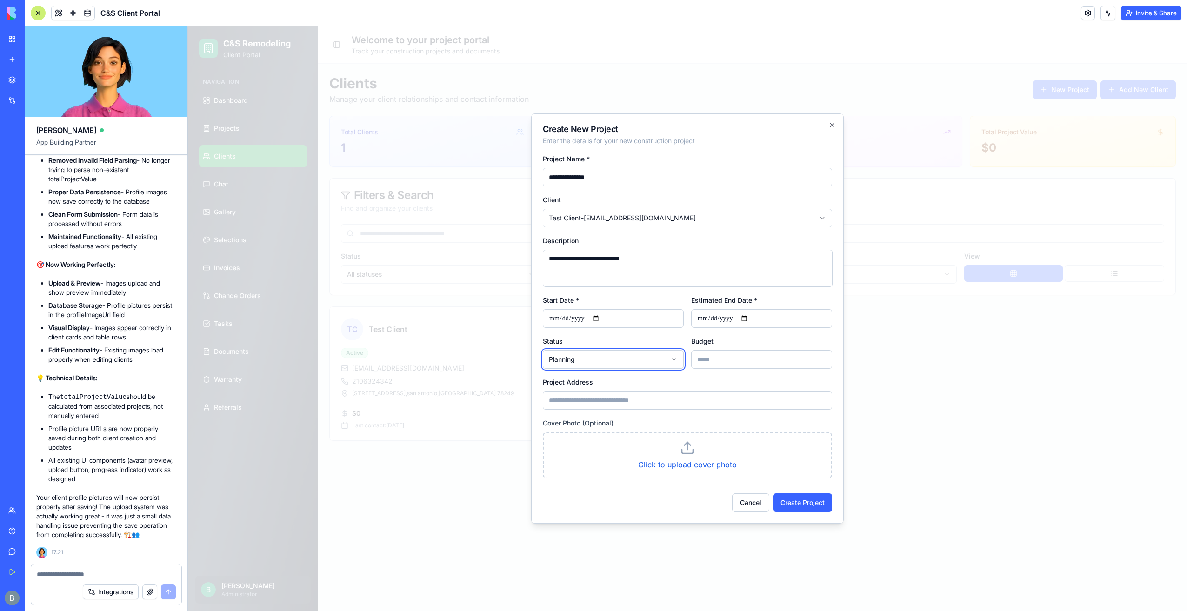
click at [630, 361] on body "**********" at bounding box center [687, 318] width 999 height 585
click at [730, 358] on input "Budget" at bounding box center [761, 359] width 141 height 19
type input "*****"
click at [701, 389] on div "Project Address" at bounding box center [687, 392] width 289 height 33
click at [685, 396] on input "Project Address" at bounding box center [687, 400] width 289 height 19
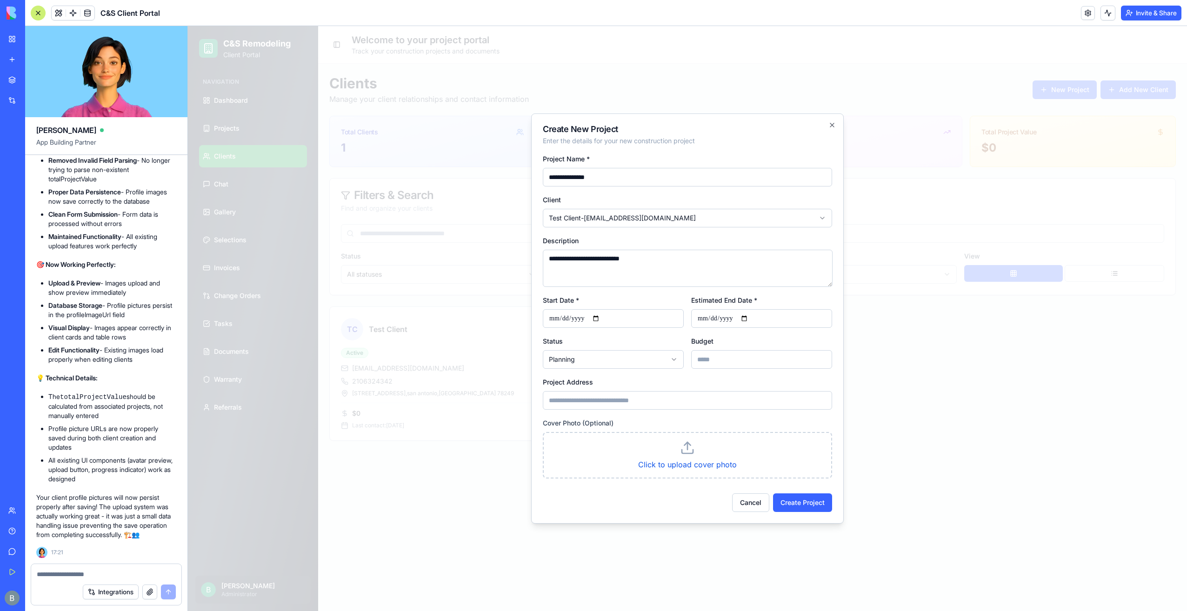
type input "**********"
click at [645, 418] on div "Cover Photo (Optional) Click to upload cover photo" at bounding box center [687, 447] width 289 height 61
click at [645, 417] on div "Cover Photo (Optional) Click to upload cover photo" at bounding box center [687, 447] width 289 height 61
click at [687, 465] on label "Click to upload cover photo" at bounding box center [687, 464] width 99 height 9
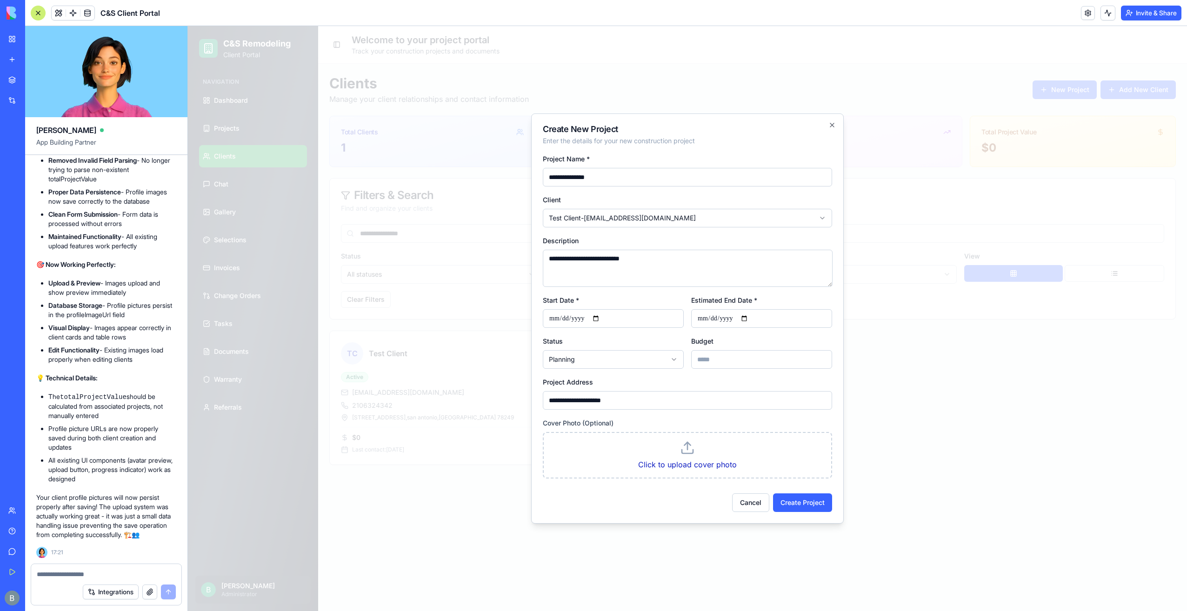
click at [188, 26] on input "Click to upload cover photo" at bounding box center [188, 26] width 0 height 0
click at [681, 463] on label "Click to upload cover photo" at bounding box center [687, 464] width 99 height 9
click at [188, 26] on input "Click to upload cover photo" at bounding box center [188, 26] width 0 height 0
click at [802, 509] on button "Create Project" at bounding box center [802, 500] width 59 height 19
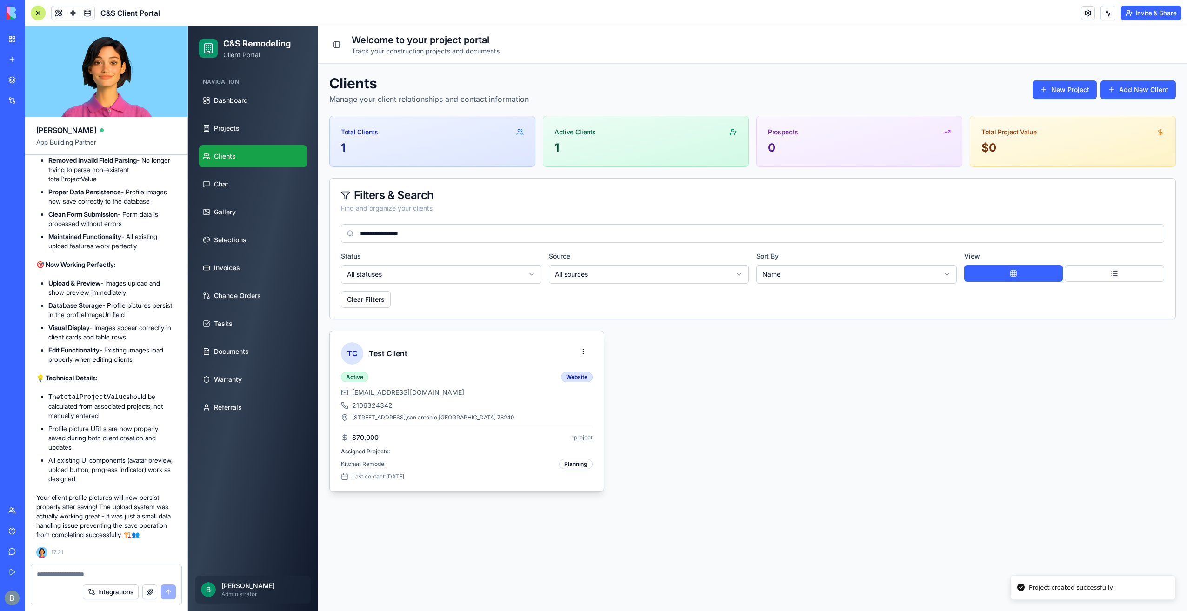
click at [561, 463] on div "Planning" at bounding box center [575, 464] width 33 height 10
click at [262, 127] on link "Projects" at bounding box center [253, 128] width 108 height 22
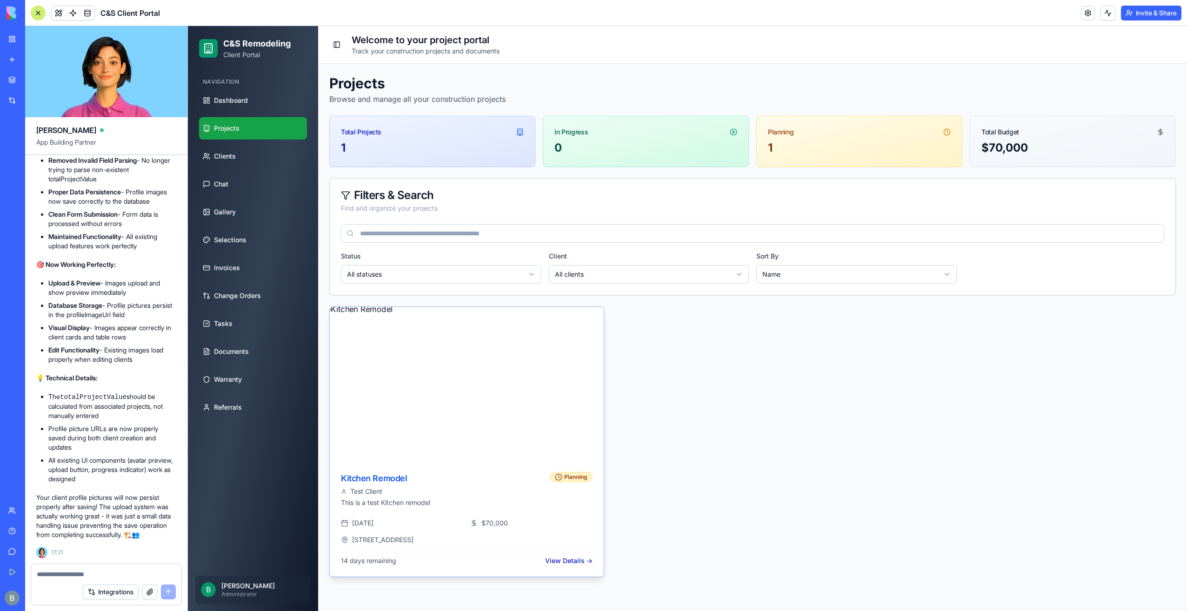
click at [582, 566] on div "[DATE] $ 70,000 [STREET_ADDRESS] 14 days remaining View Details →" at bounding box center [467, 548] width 274 height 58
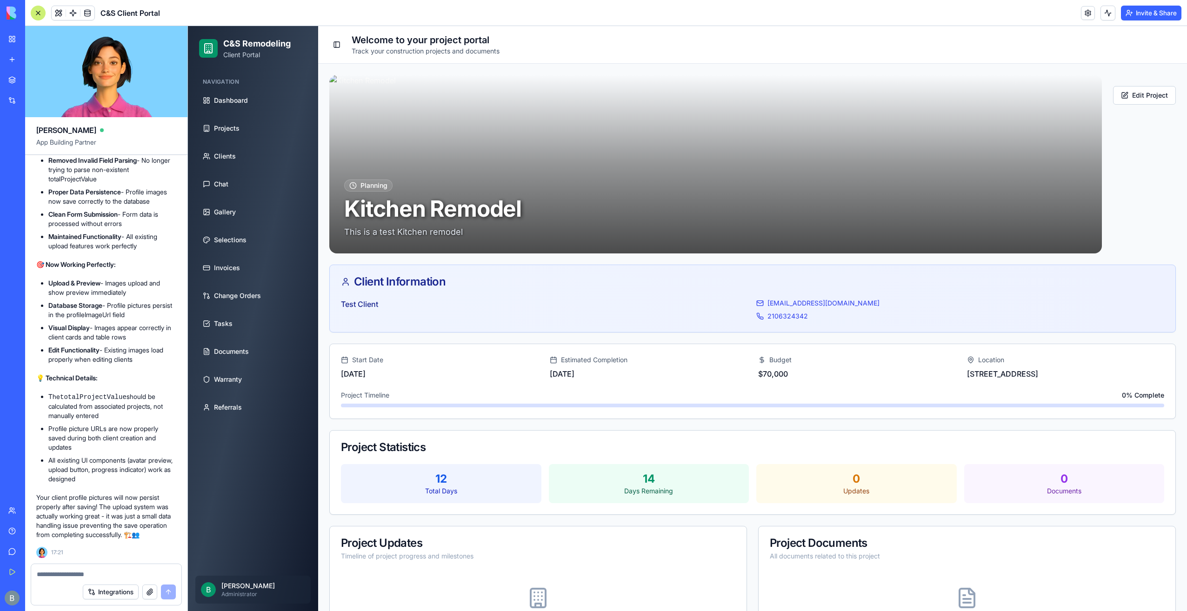
click at [140, 573] on textarea at bounding box center [107, 574] width 140 height 9
paste textarea "**"
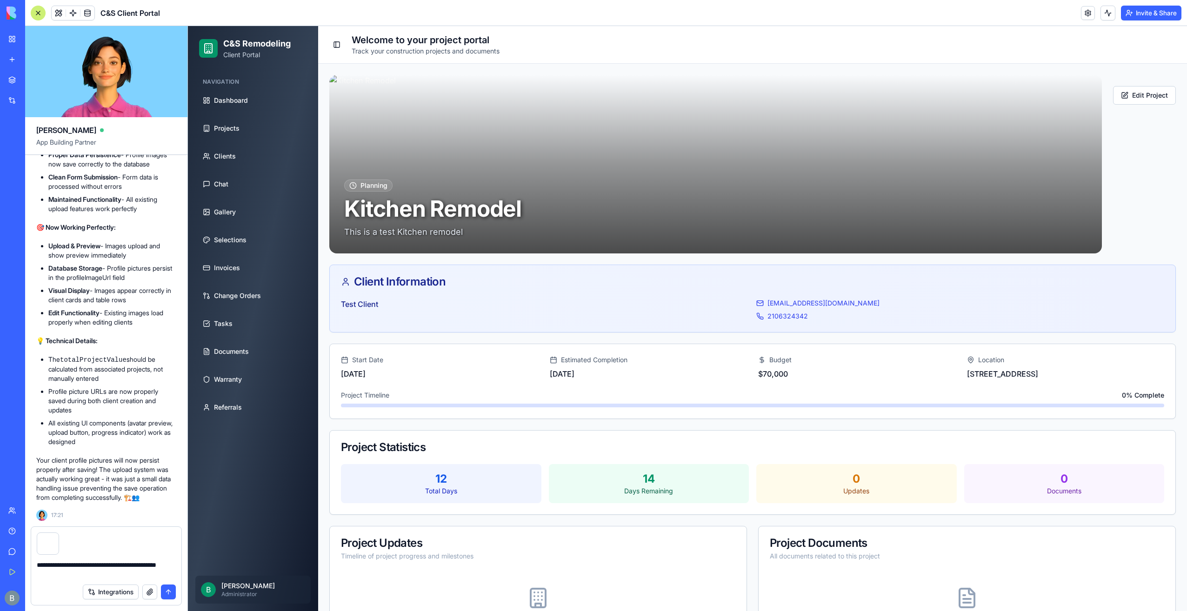
drag, startPoint x: 52, startPoint y: 569, endPoint x: 48, endPoint y: 578, distance: 9.6
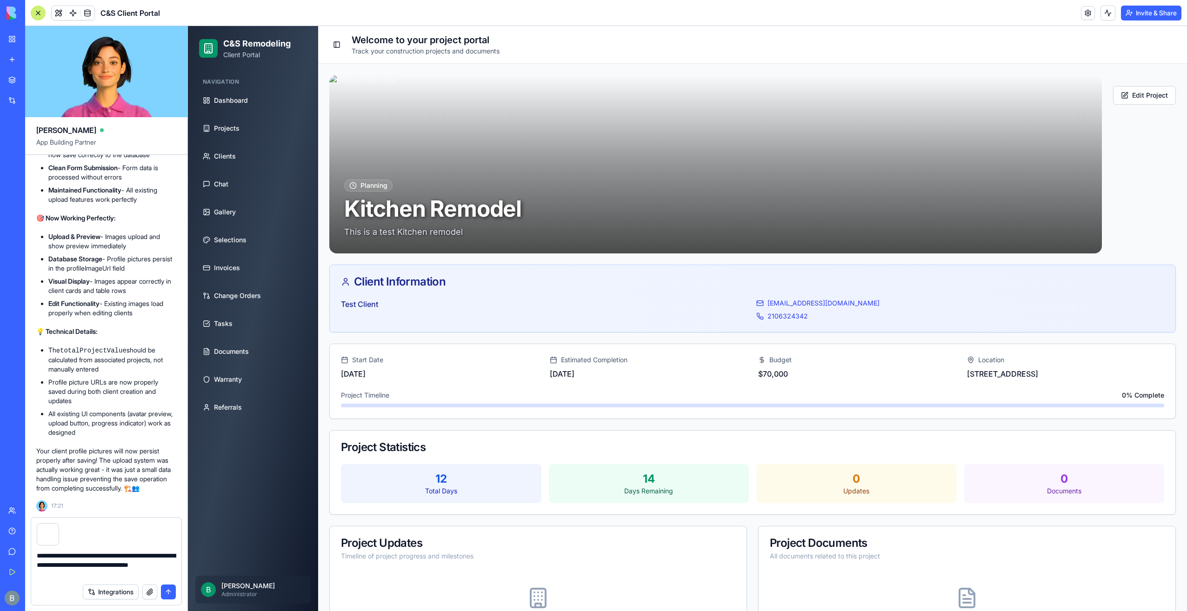
type textarea "**********"
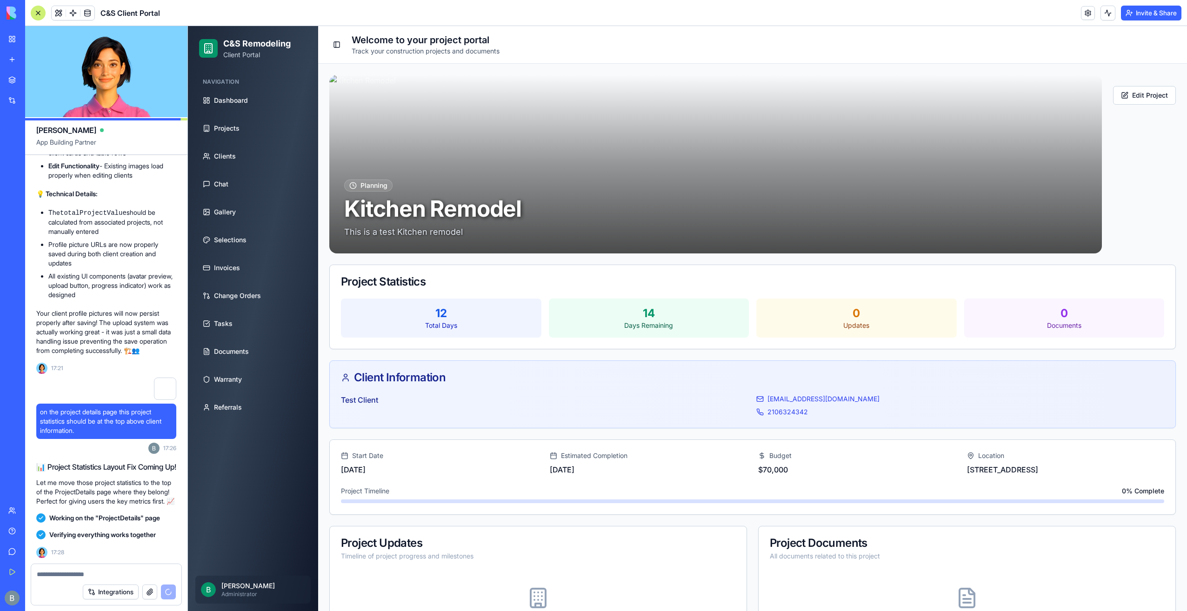
scroll to position [27503, 0]
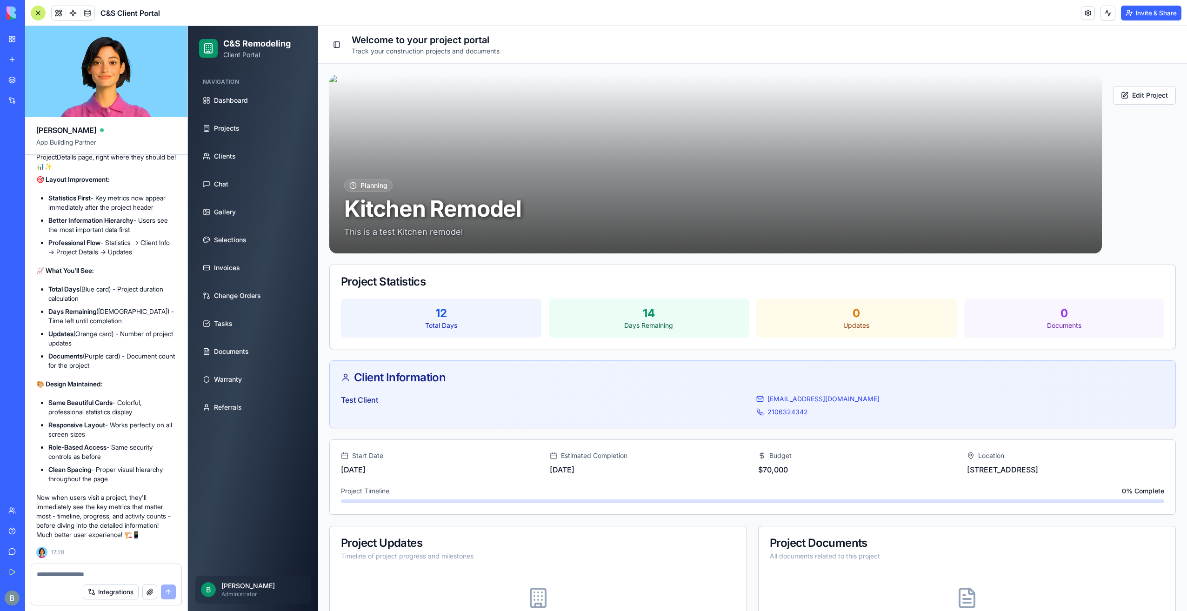
type textarea "*"
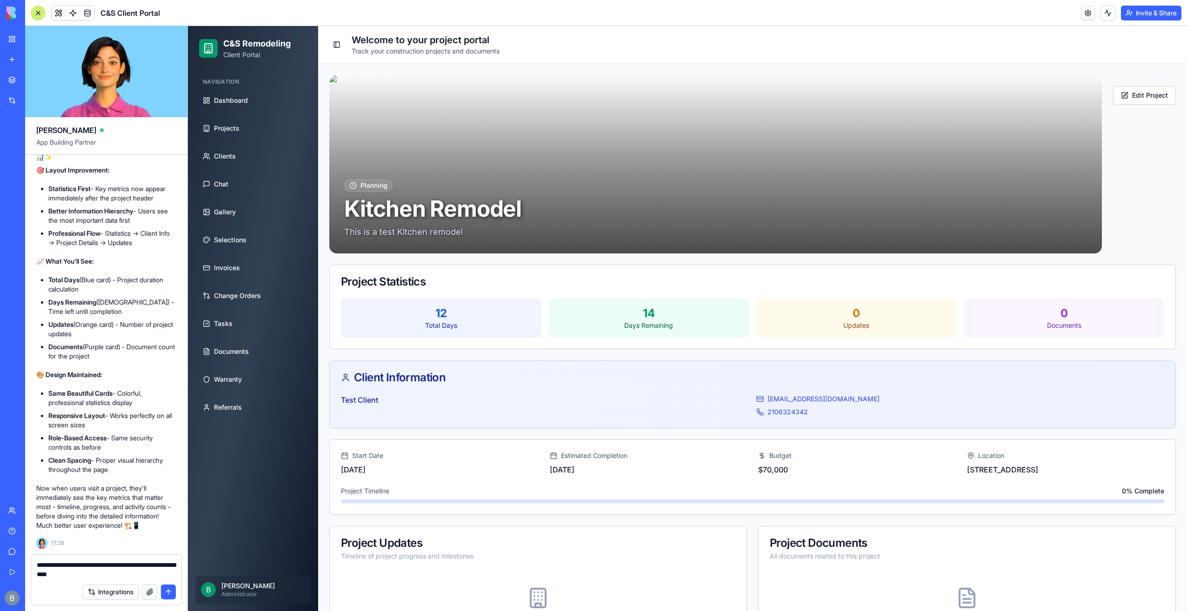
type textarea "**********"
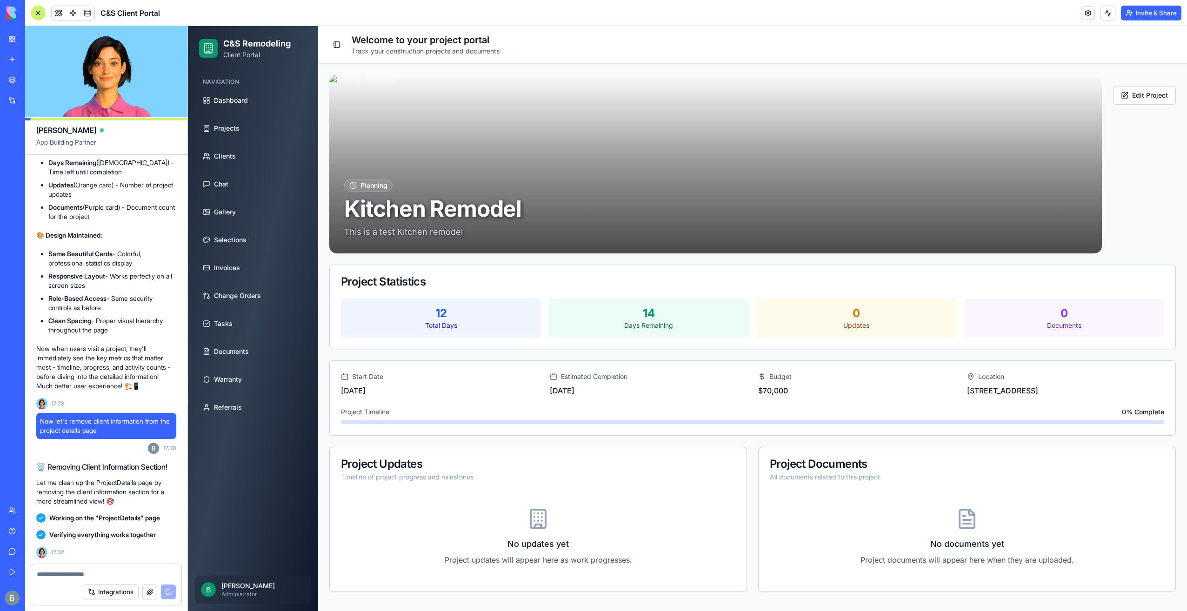
scroll to position [28091, 0]
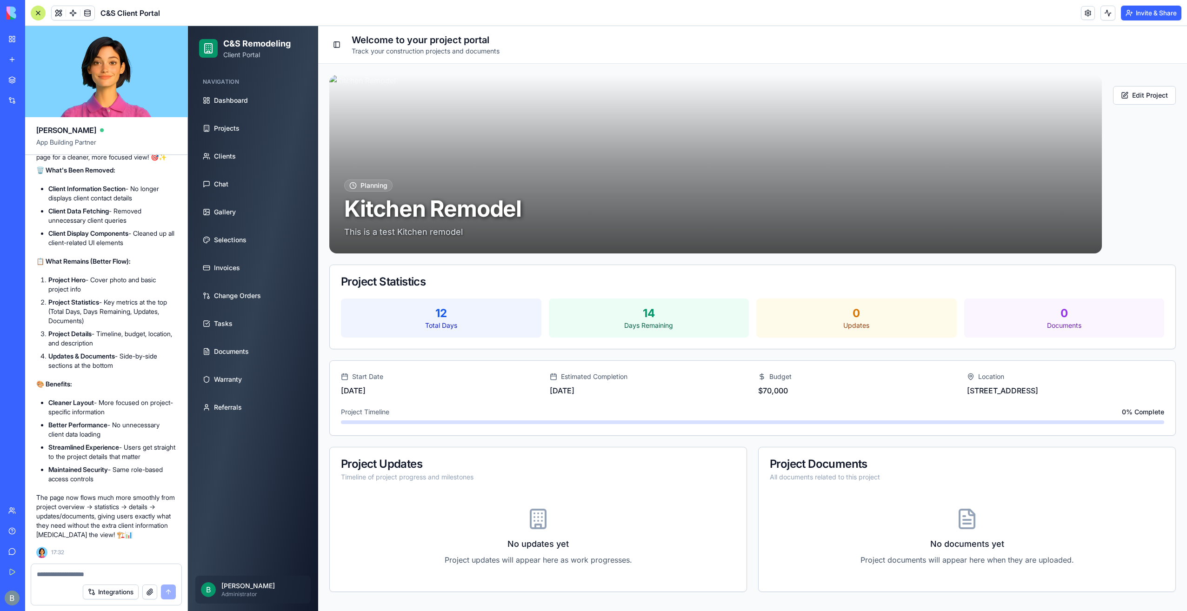
click at [67, 572] on textarea at bounding box center [107, 574] width 140 height 9
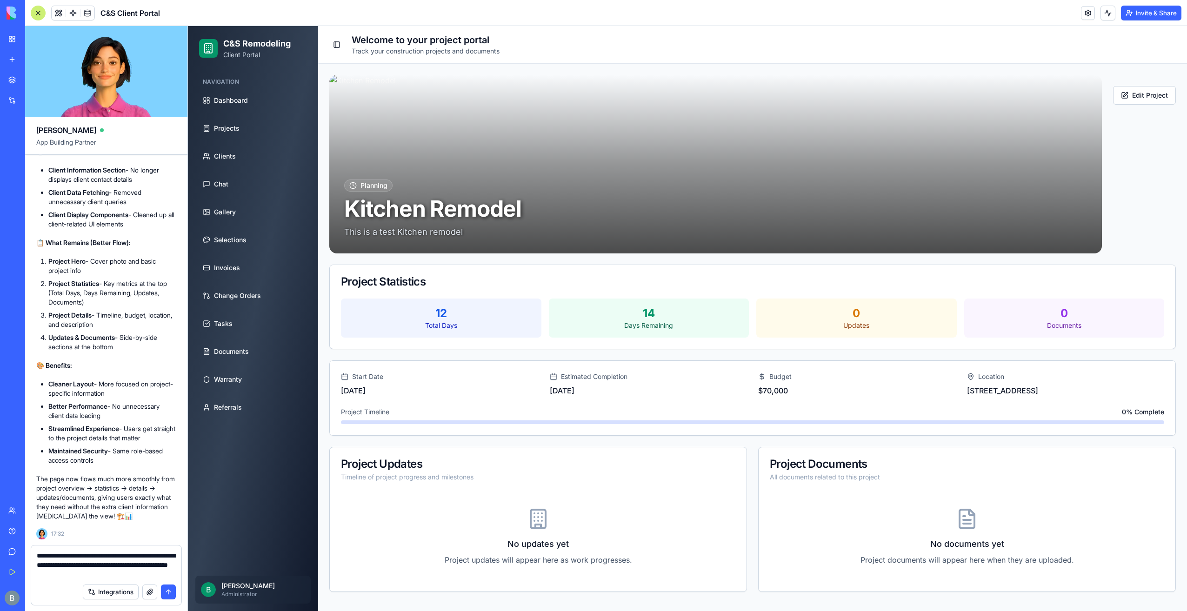
paste textarea "**********"
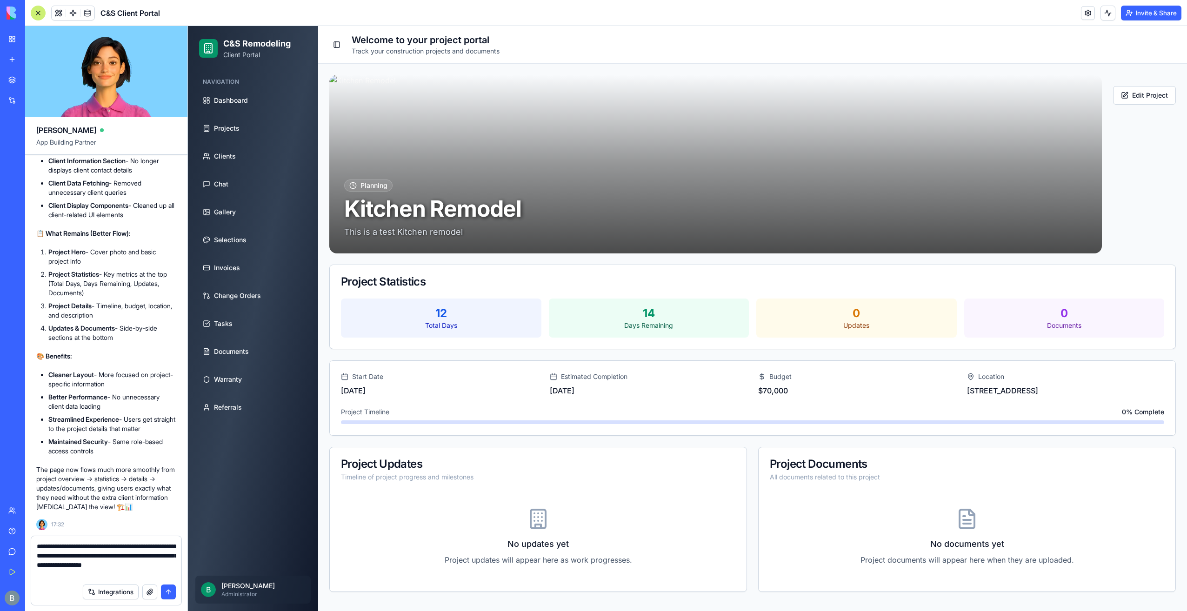
click at [49, 575] on textarea "**********" at bounding box center [107, 560] width 140 height 37
paste textarea "**********"
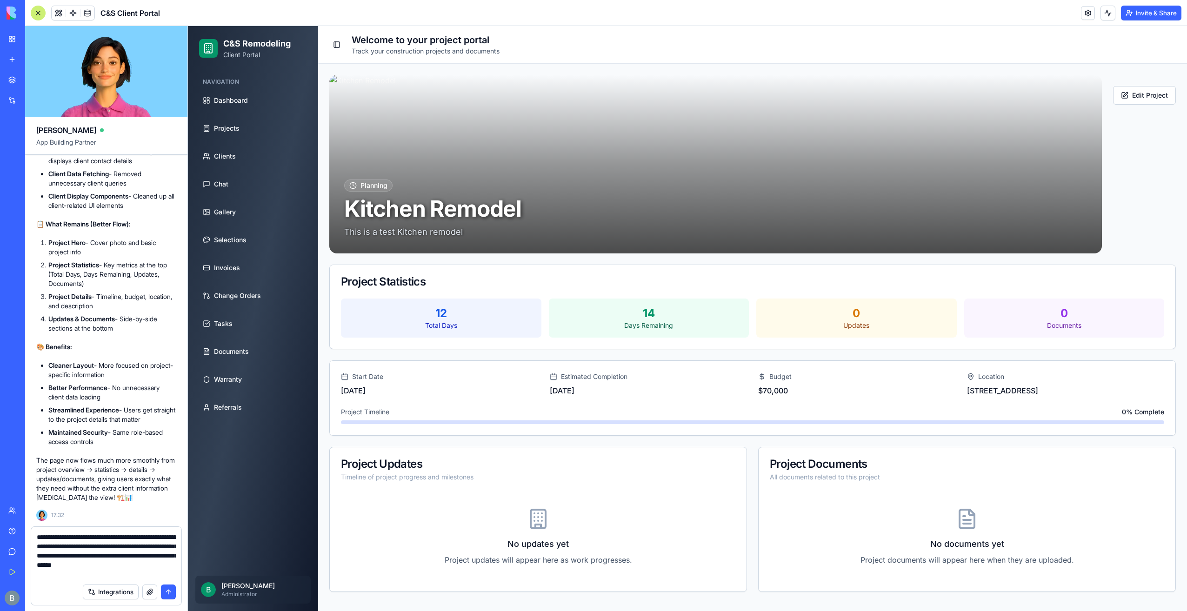
type textarea "**********"
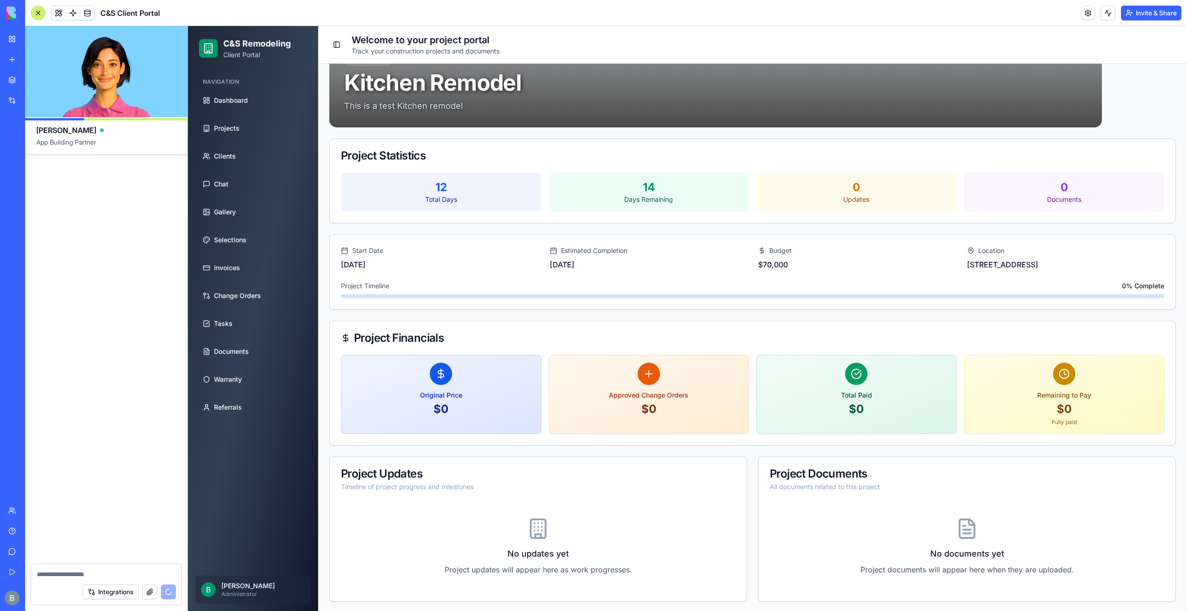
scroll to position [28841, 0]
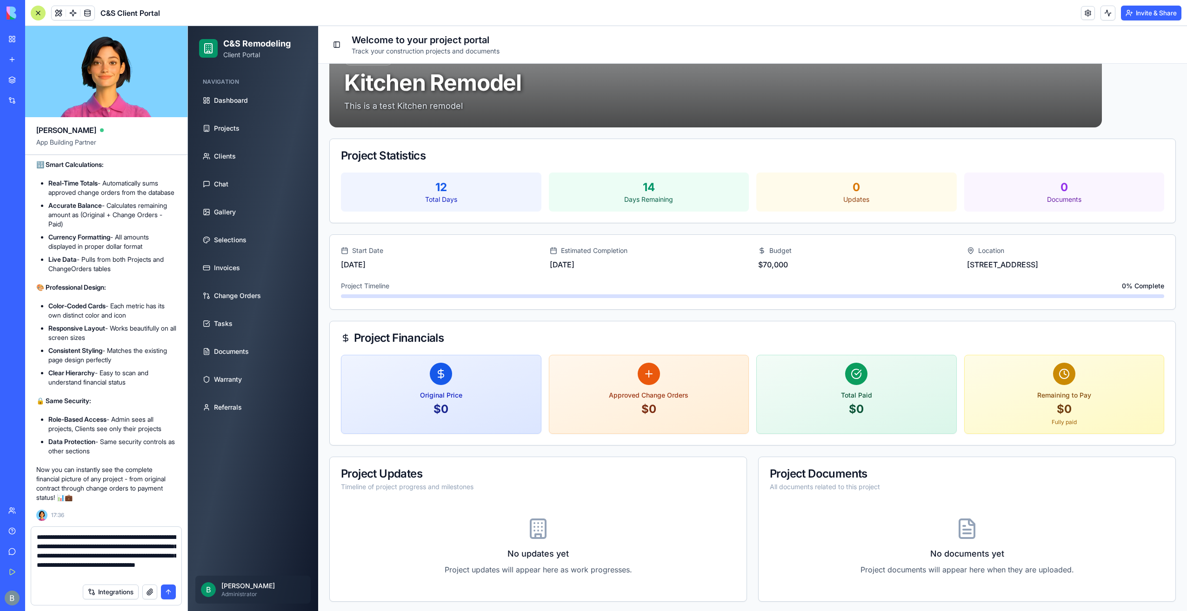
type textarea "**********"
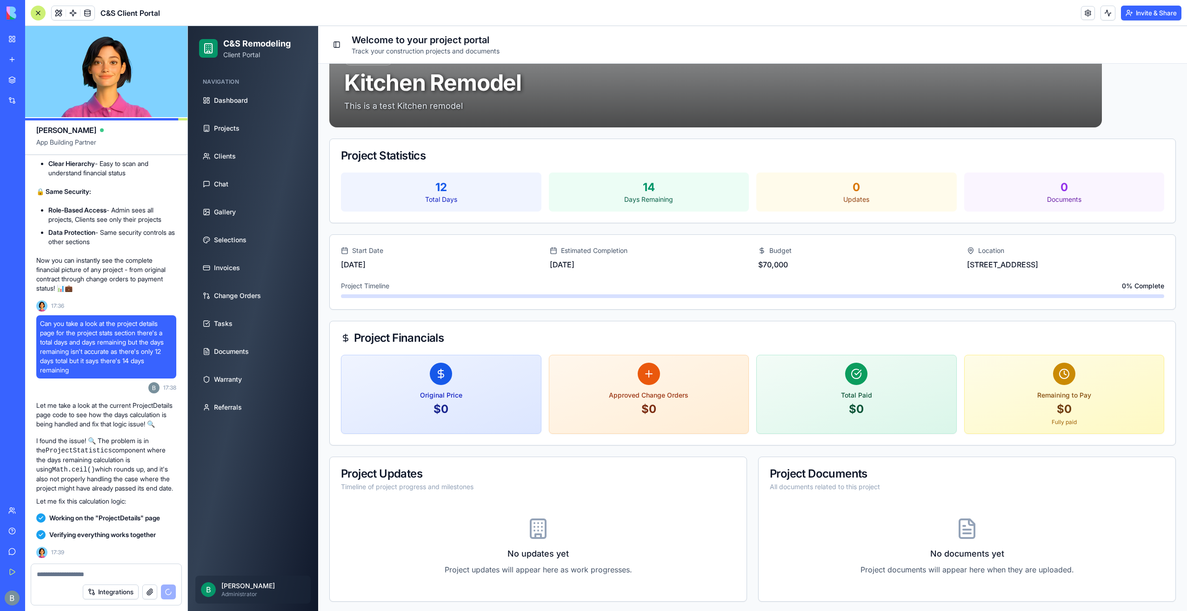
scroll to position [29517, 0]
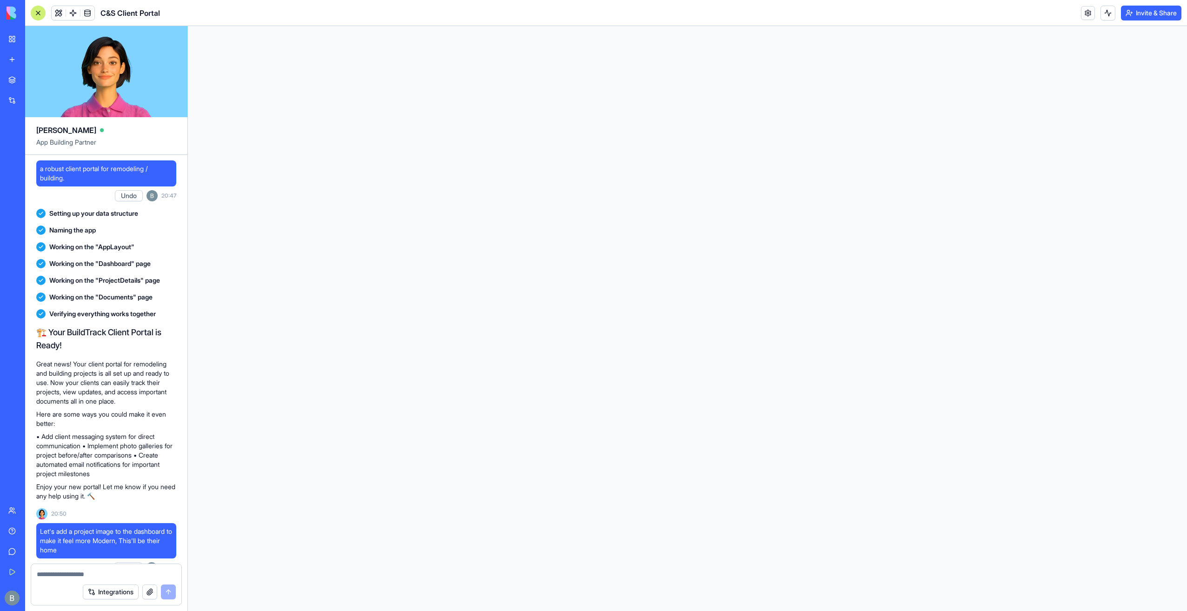
scroll to position [29517, 0]
